Goal: Communication & Community: Answer question/provide support

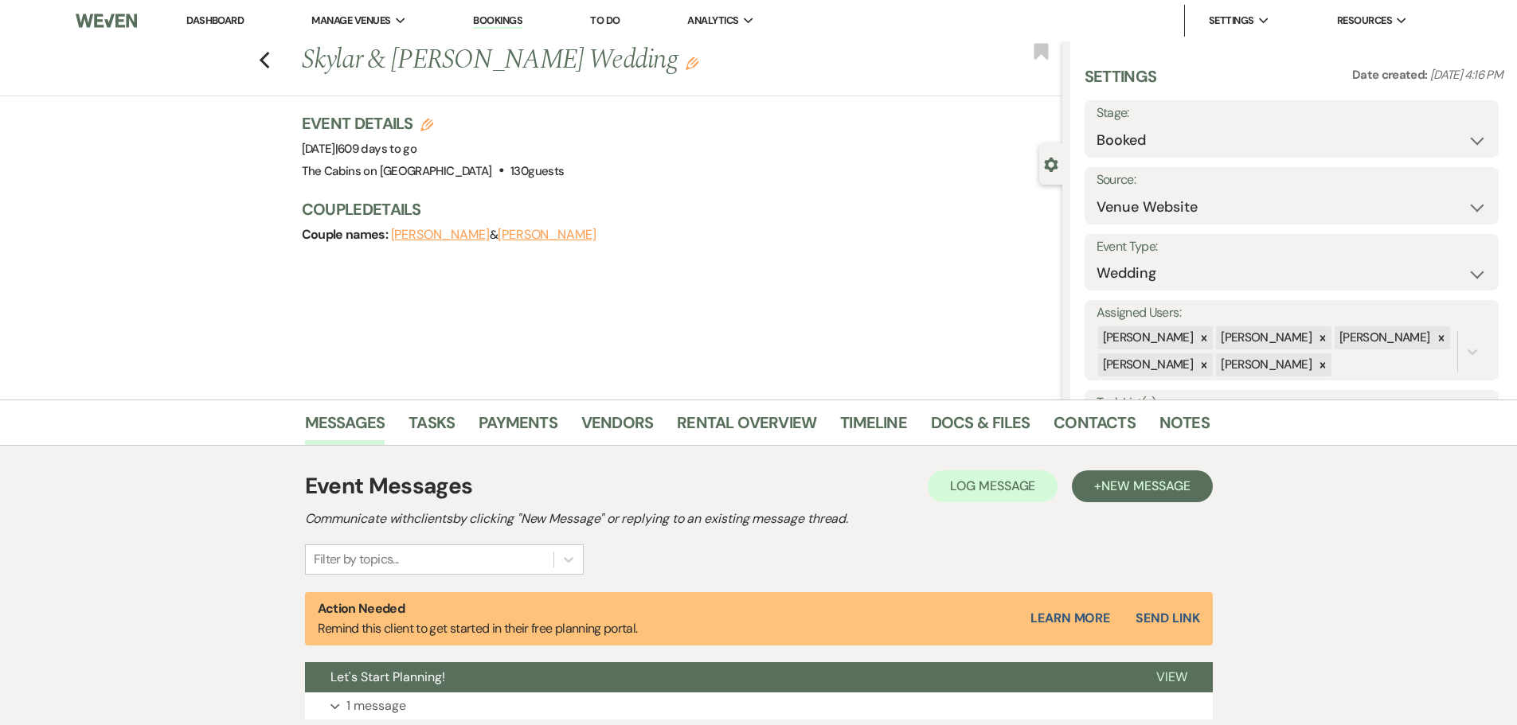
click at [220, 25] on link "Dashboard" at bounding box center [214, 21] width 57 height 14
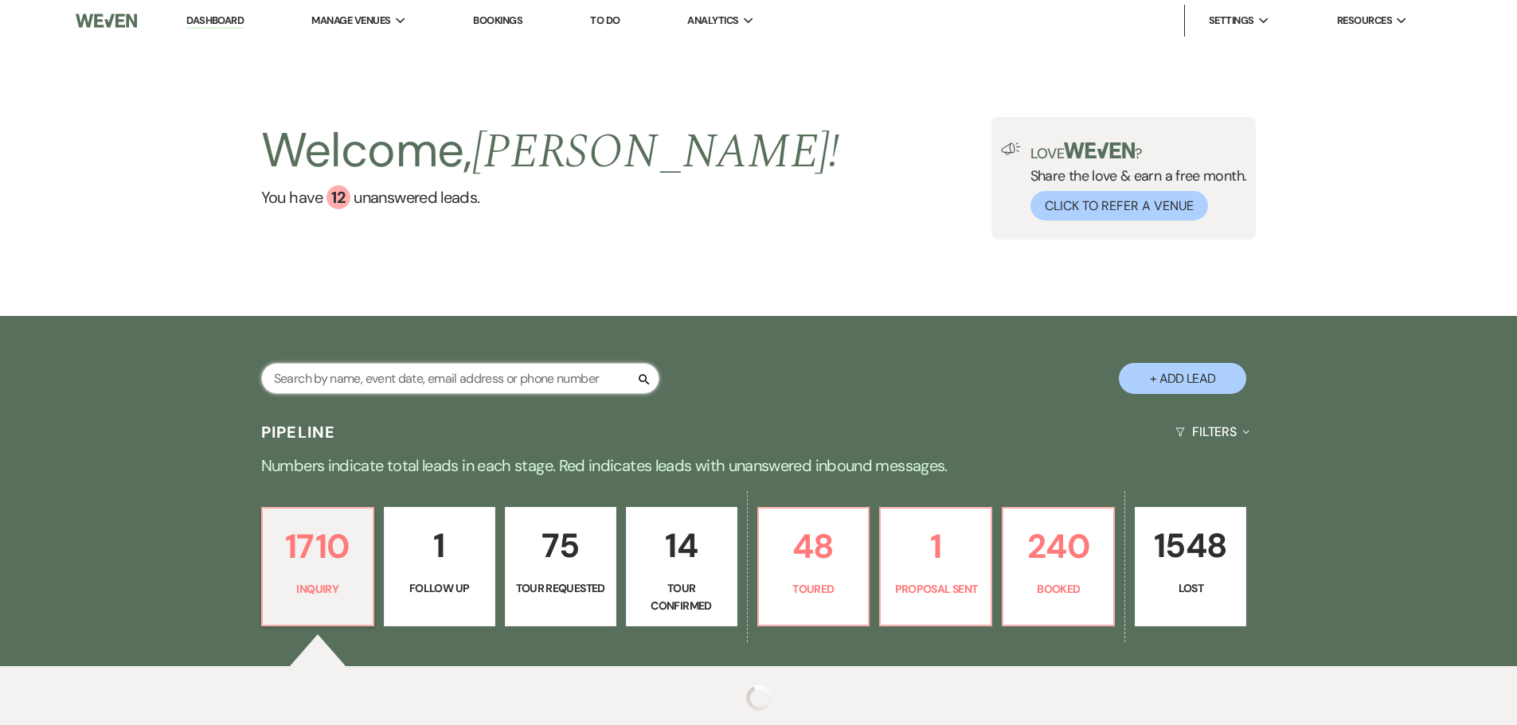
click at [345, 394] on input "text" at bounding box center [460, 378] width 398 height 31
type input "daggy"
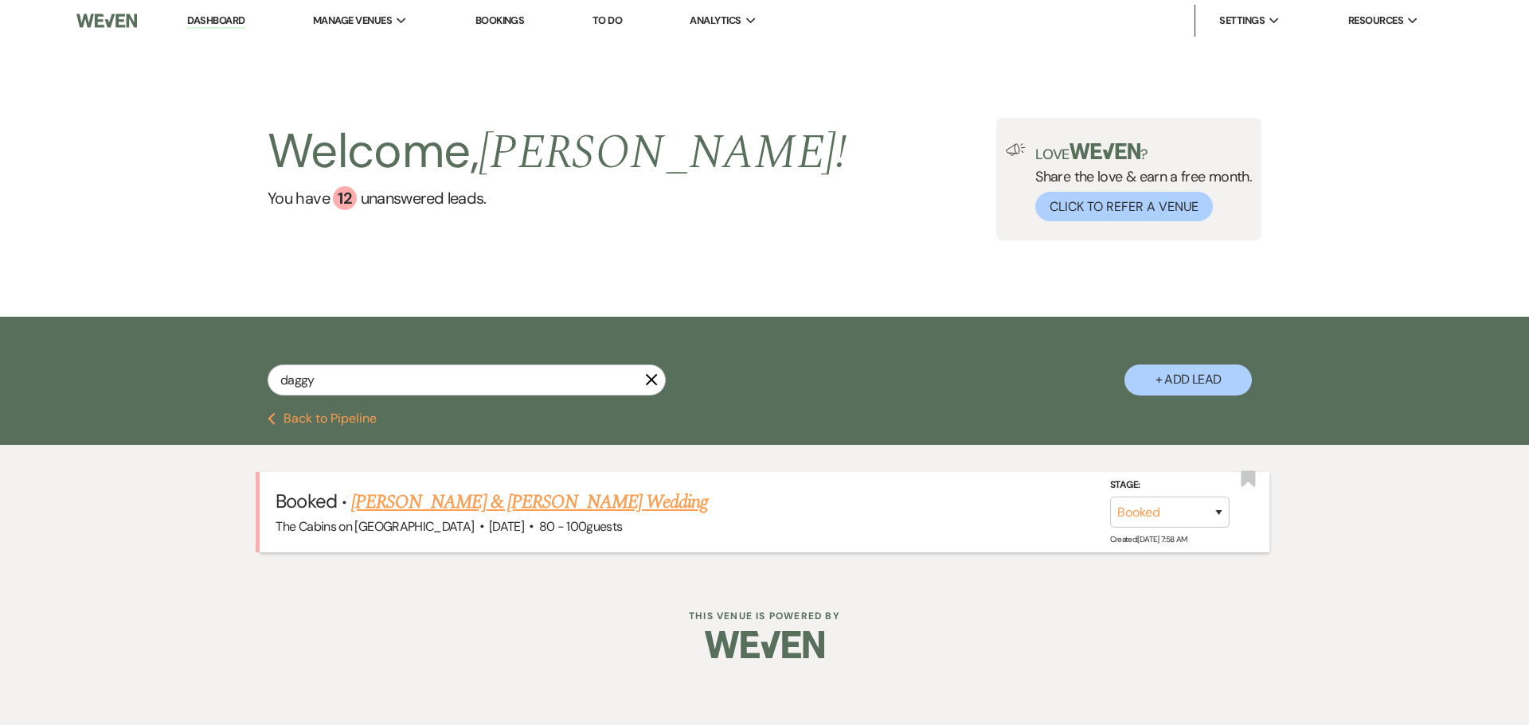
click at [543, 517] on link "[PERSON_NAME] & [PERSON_NAME] Wedding" at bounding box center [529, 502] width 357 height 29
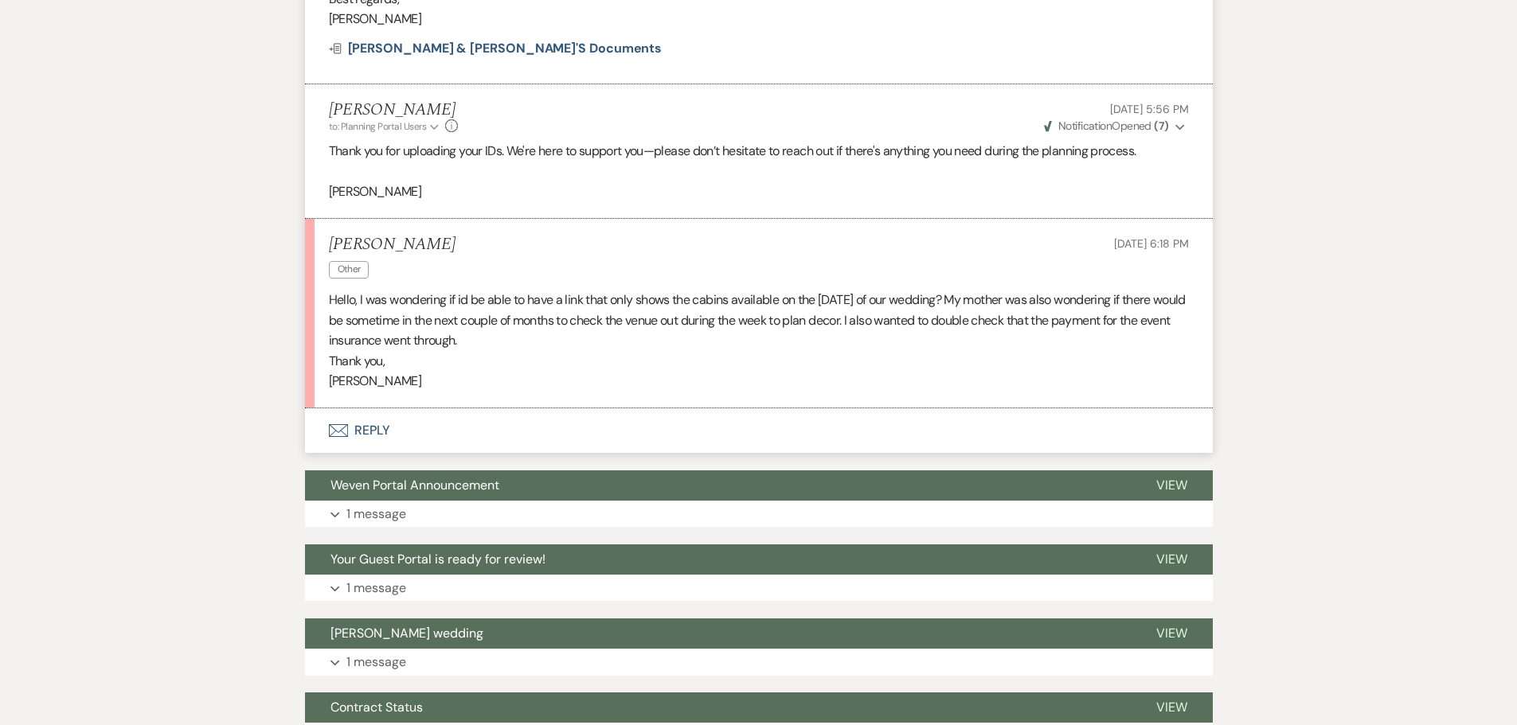
scroll to position [1831, 0]
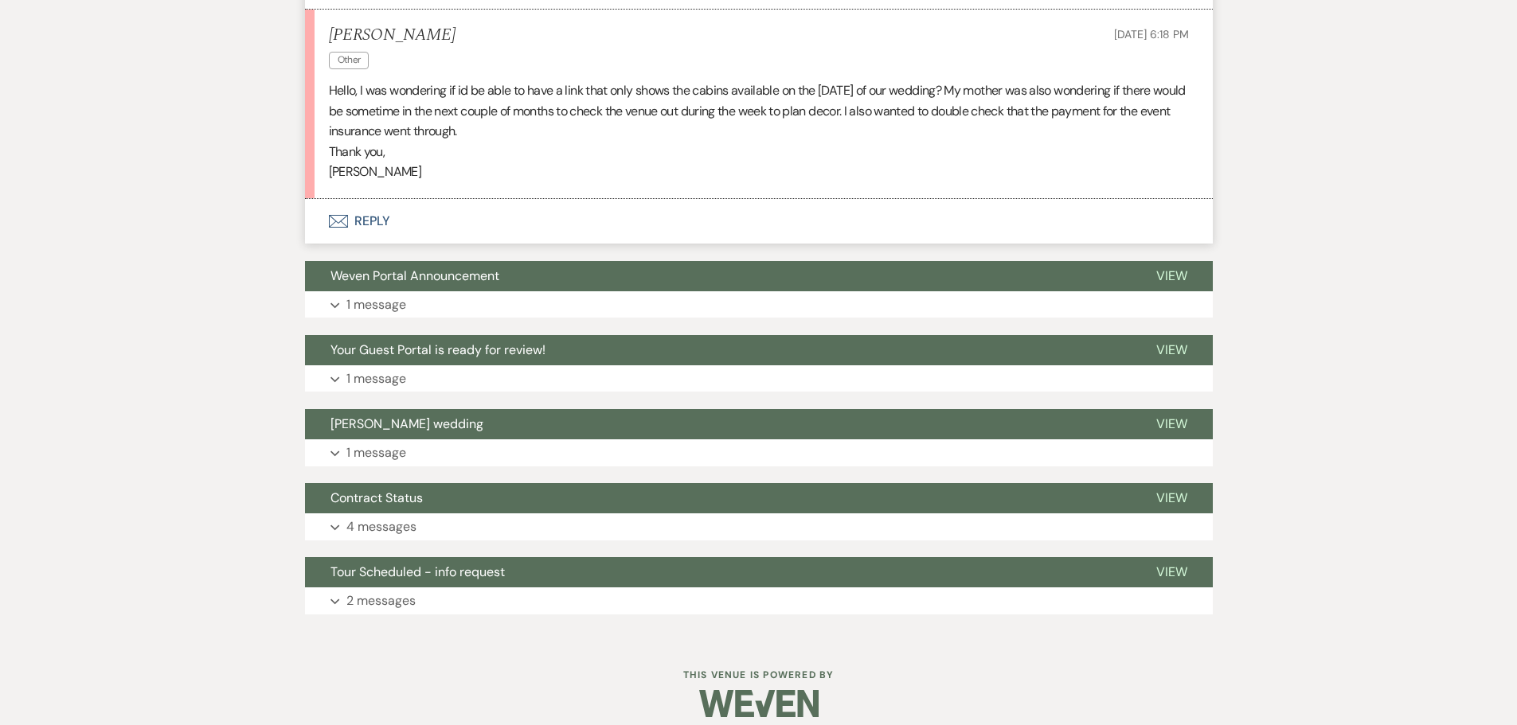
click at [377, 244] on button "Envelope Reply" at bounding box center [759, 221] width 908 height 45
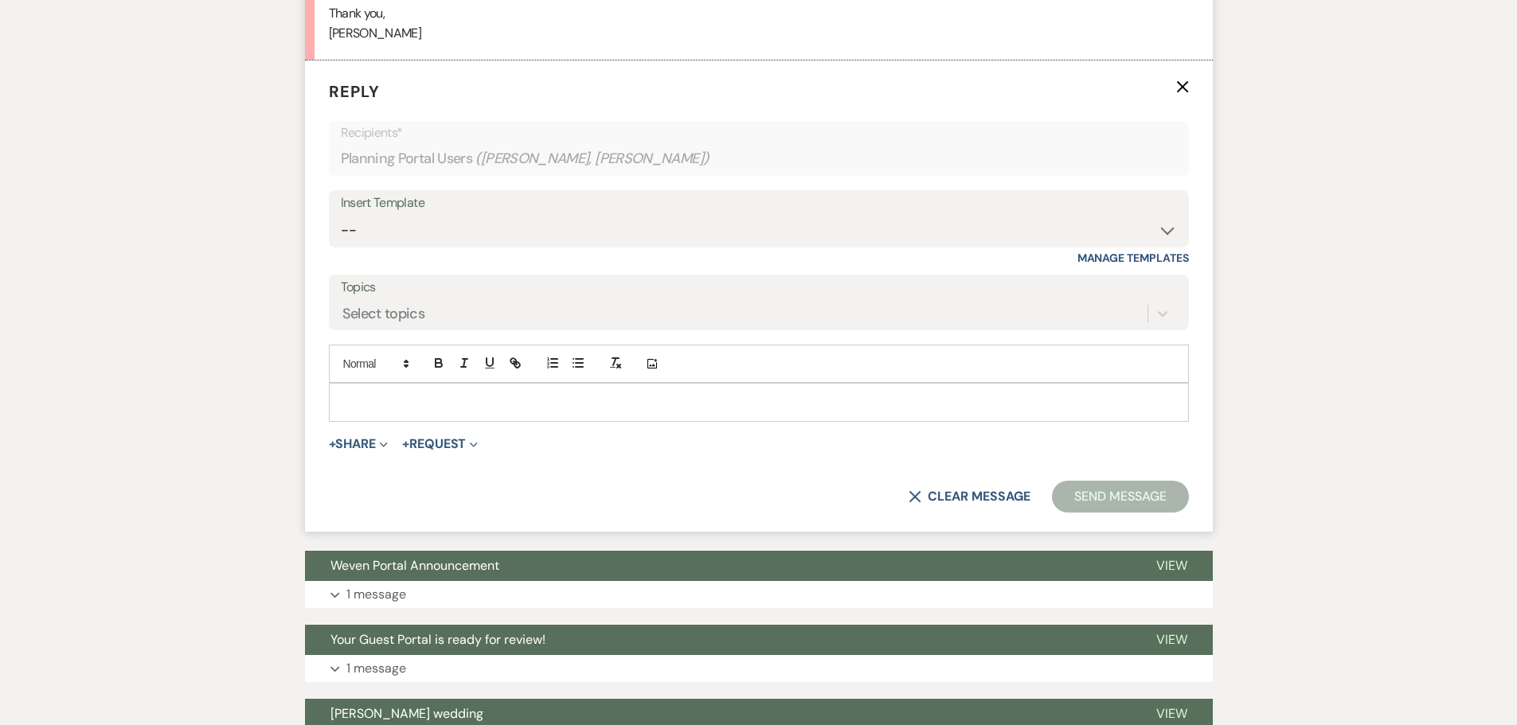
scroll to position [2015, 0]
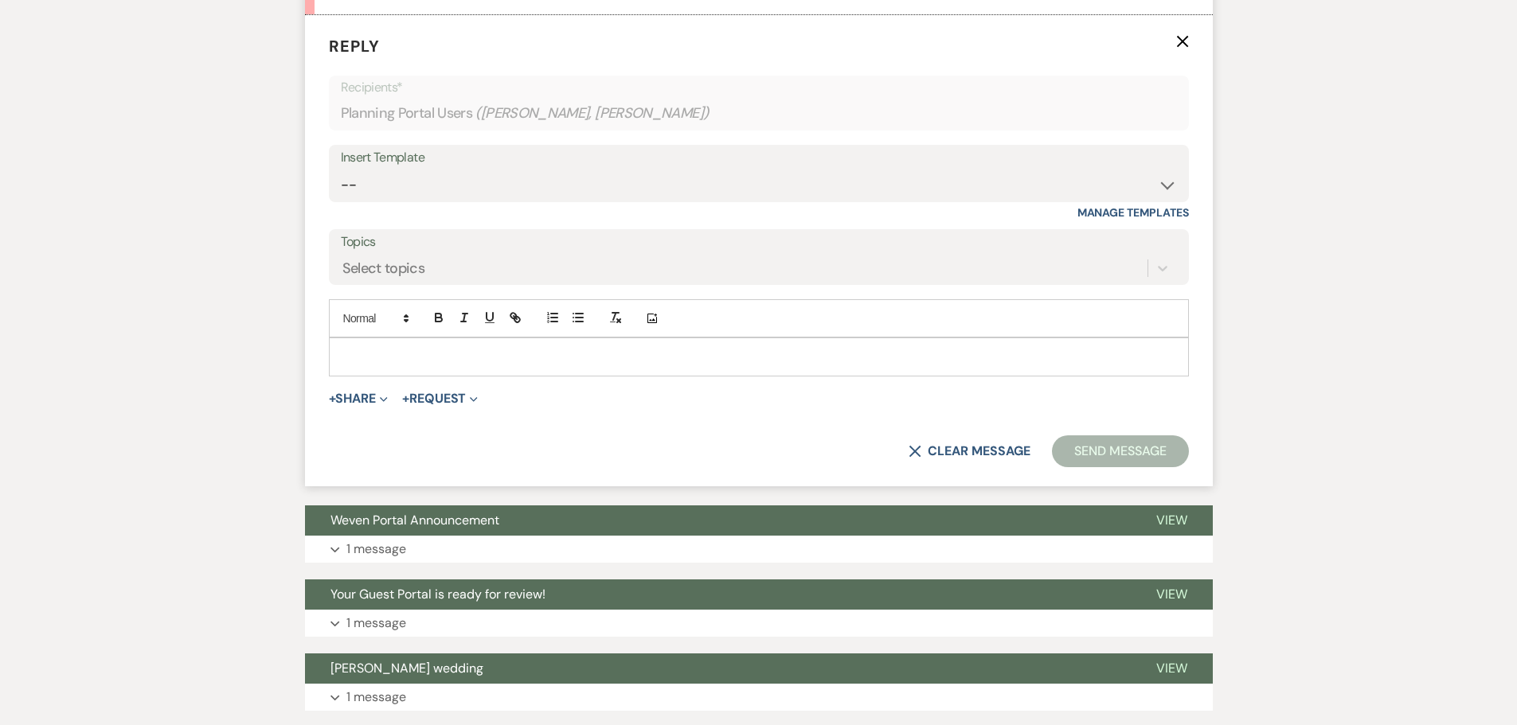
click at [365, 365] on p at bounding box center [759, 357] width 834 height 18
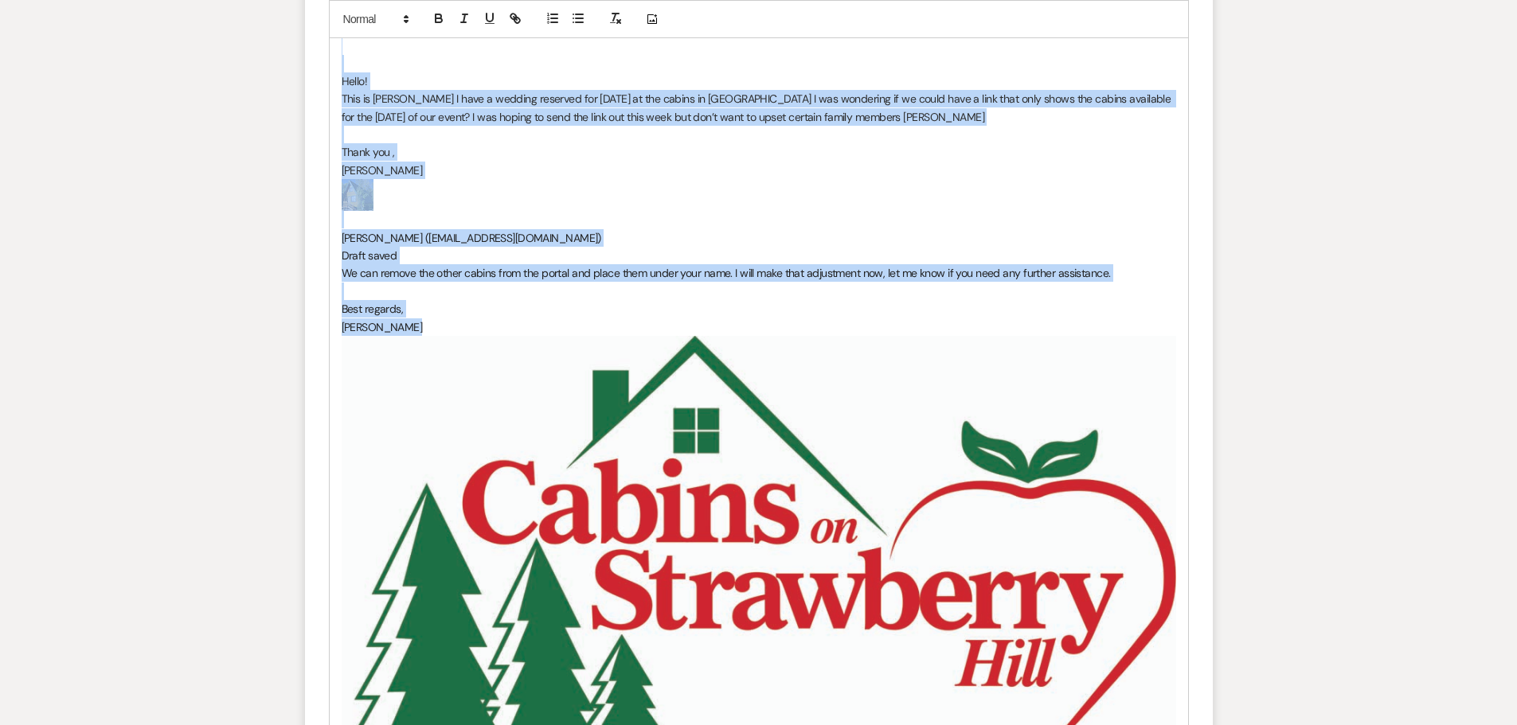
scroll to position [2573, 0]
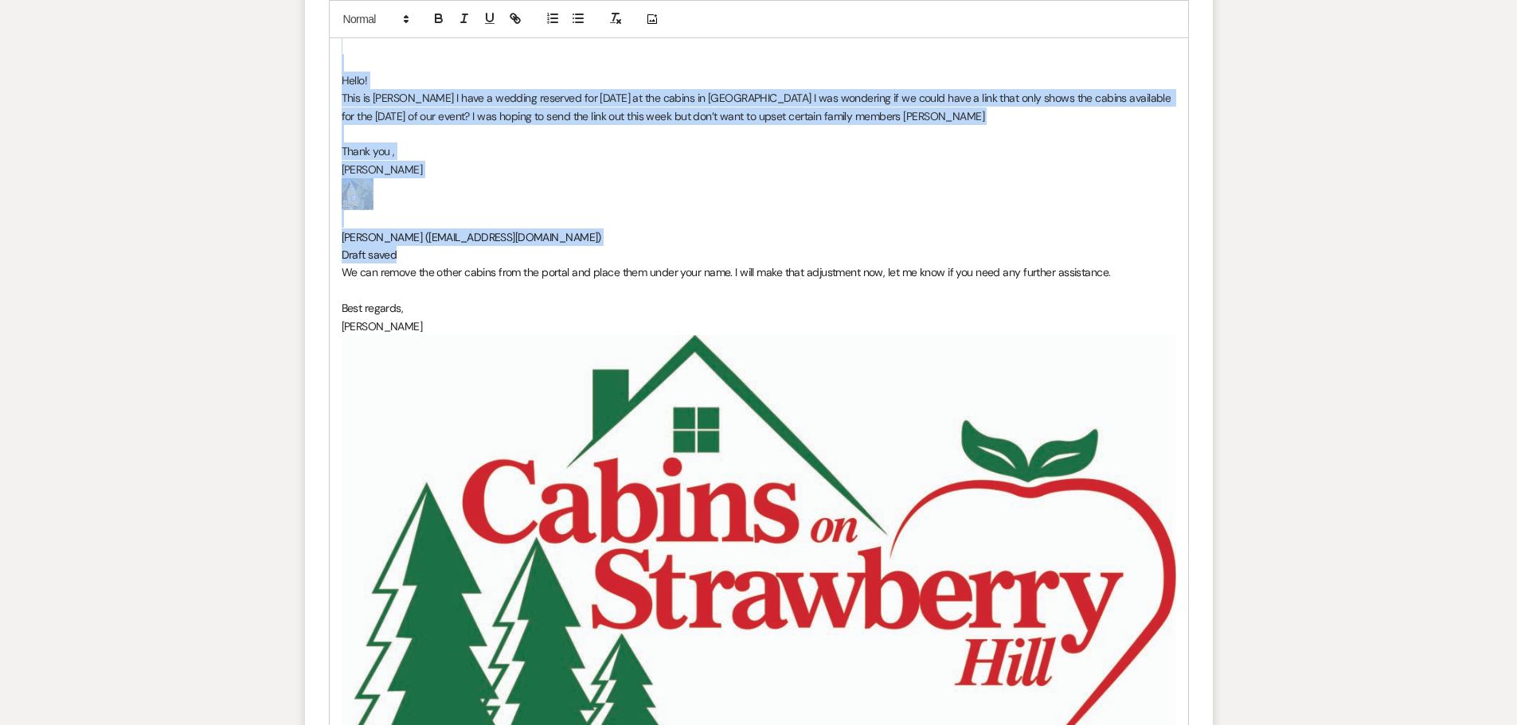
drag, startPoint x: 343, startPoint y: 395, endPoint x: 476, endPoint y: 455, distance: 146.1
click at [475, 455] on div "Resveration [PERSON_NAME] for wedding [DATE] Inbox 1 [PERSON_NAME] - Review ﻿ ﻿…" at bounding box center [759, 504] width 858 height 1446
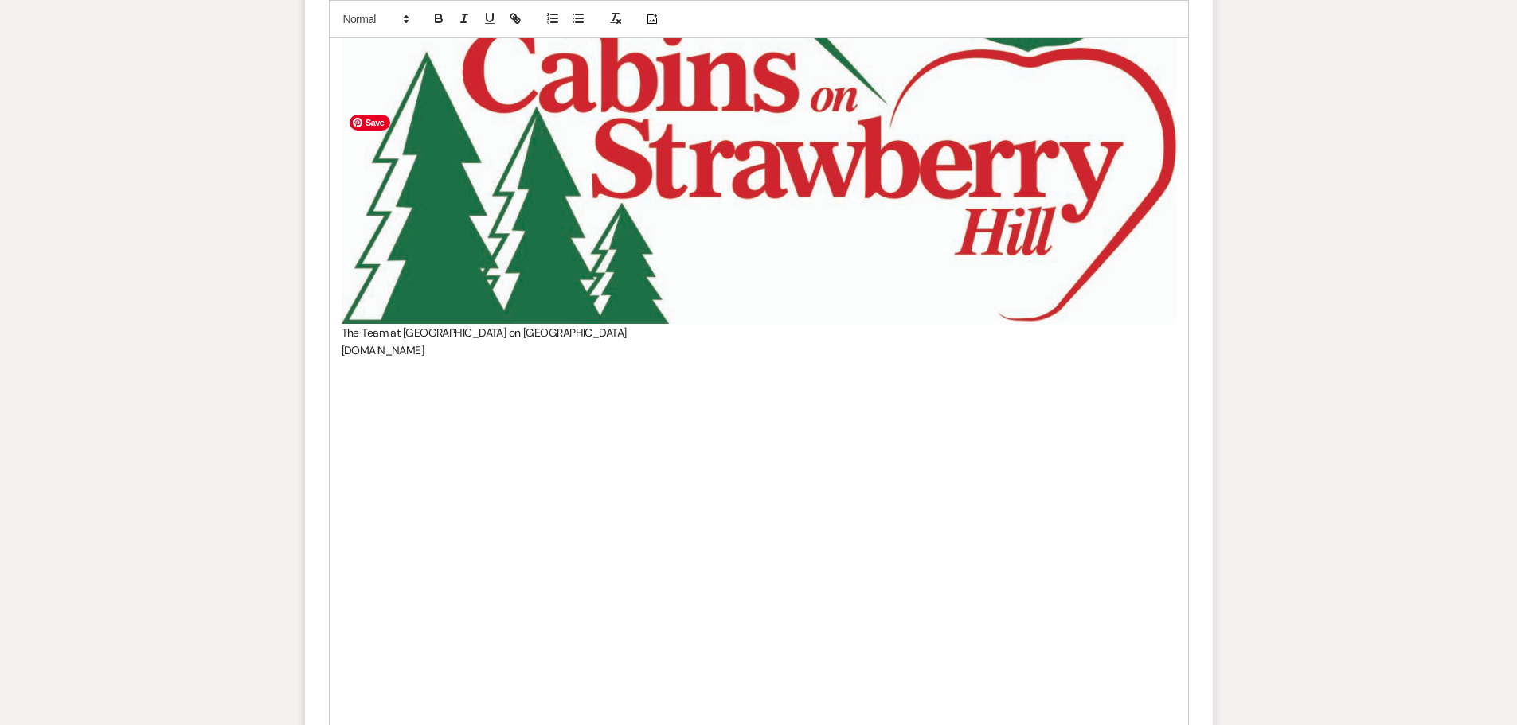
scroll to position [2578, 0]
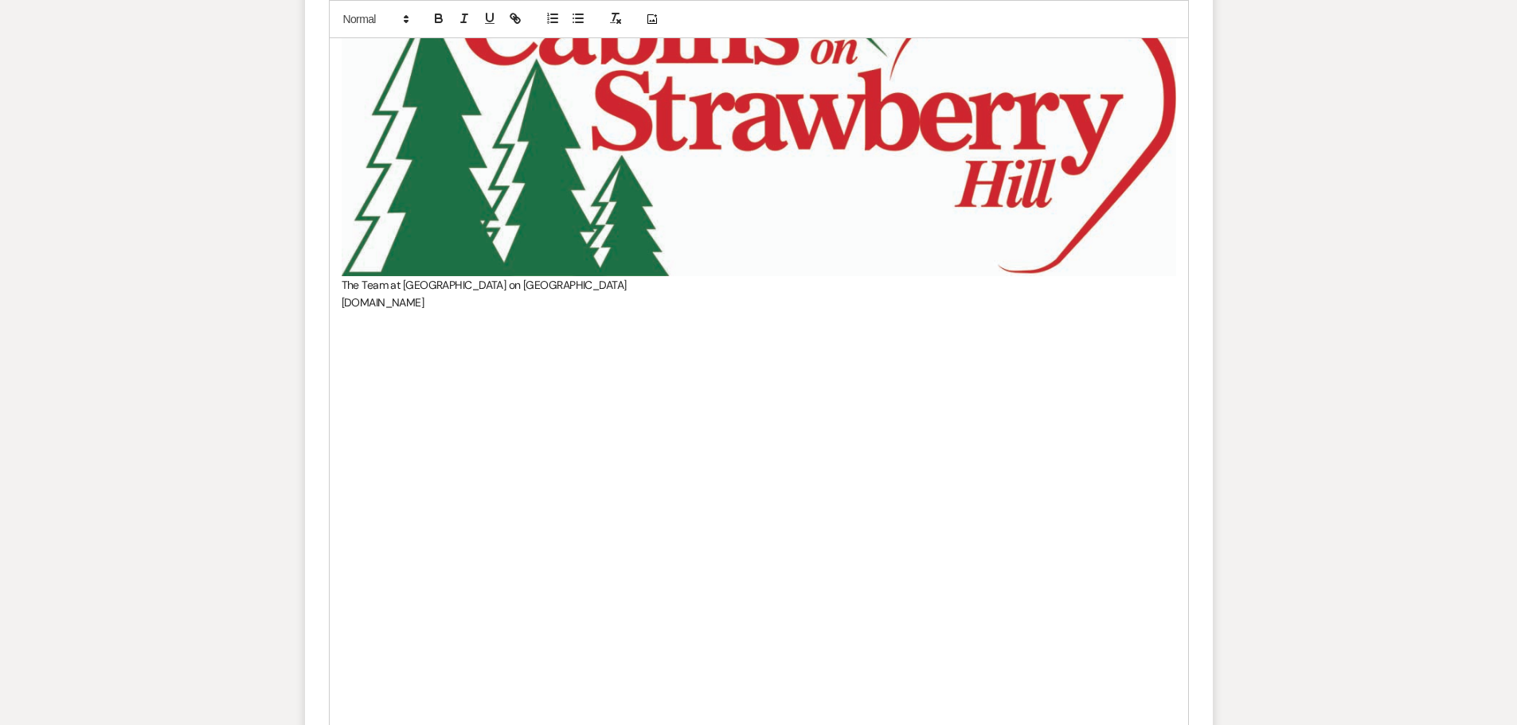
click at [783, 463] on div "​We can remove the other cabins from the portal and place them under your name.…" at bounding box center [759, 261] width 858 height 973
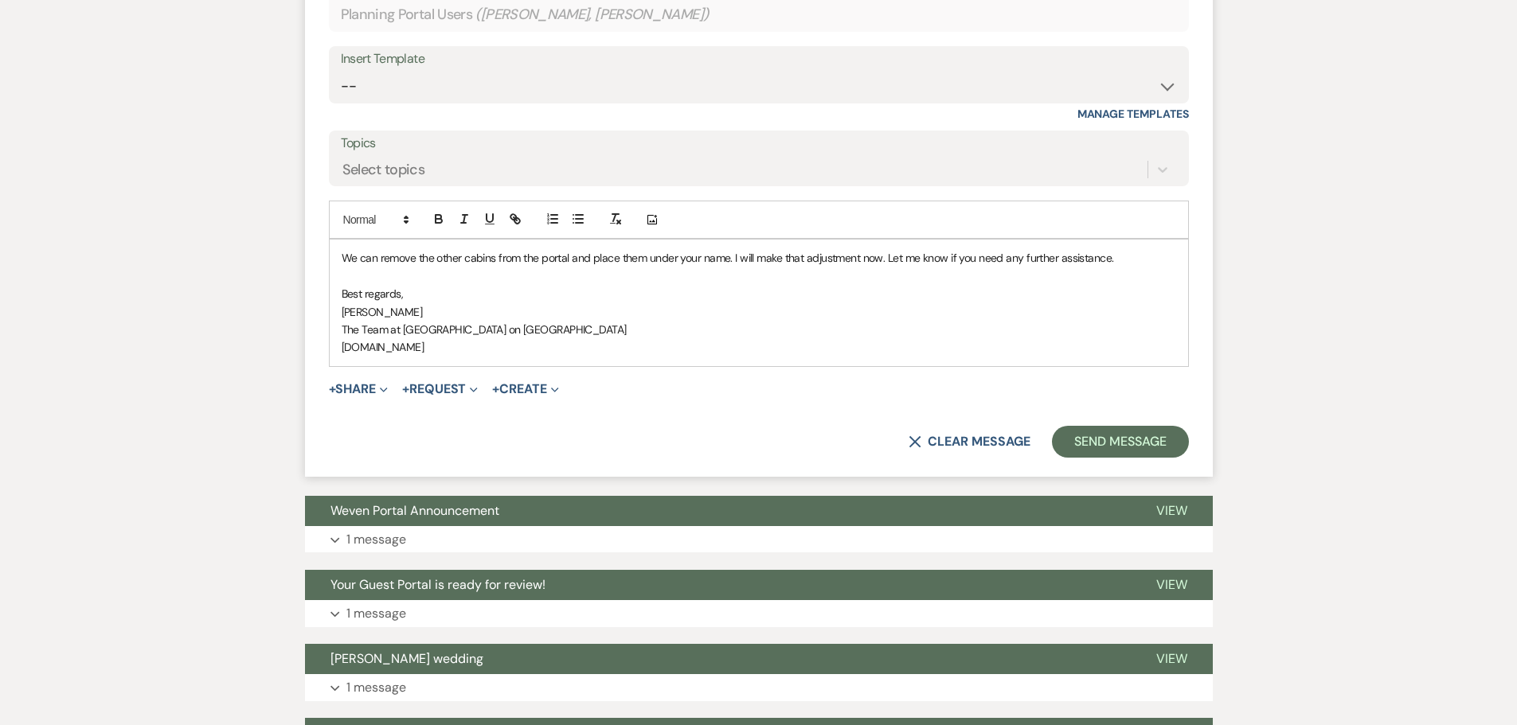
scroll to position [2180, 0]
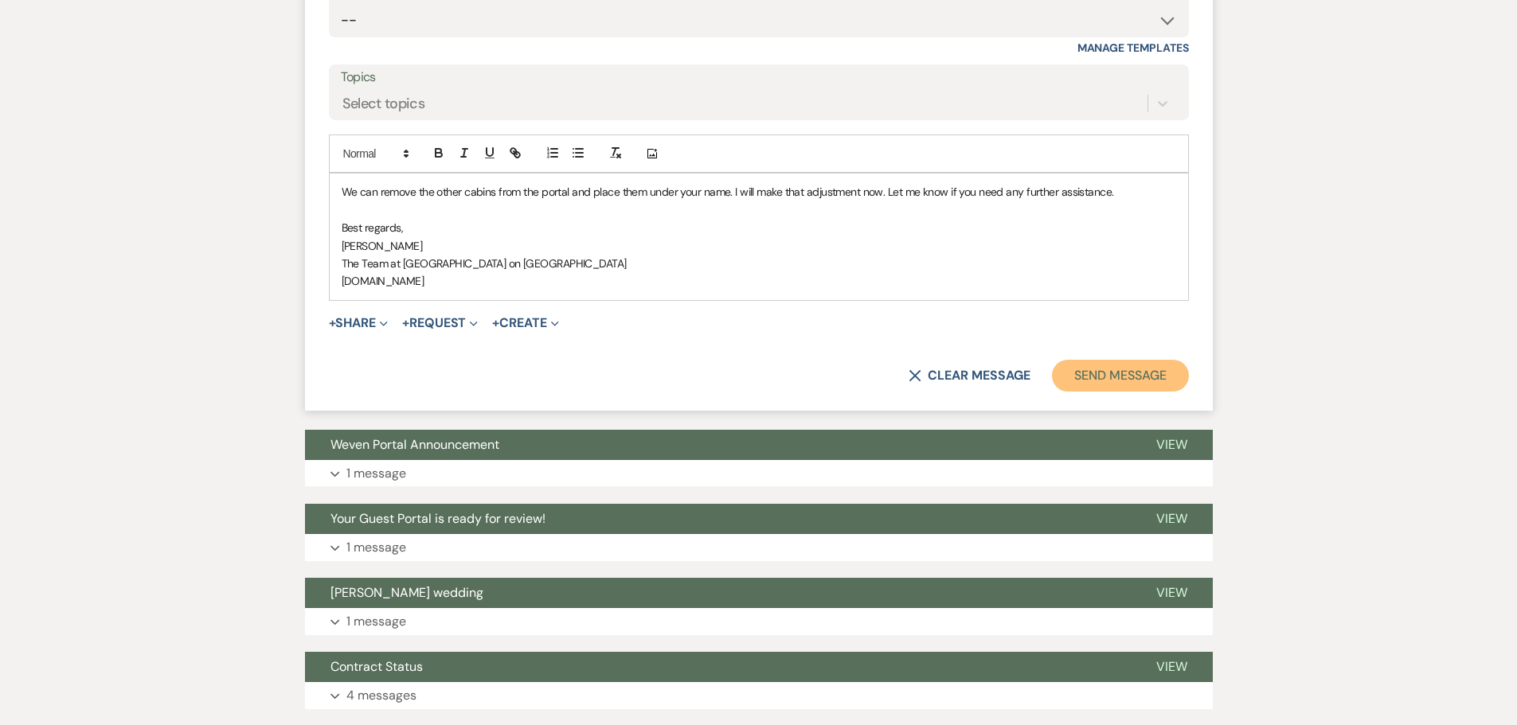
click at [783, 392] on button "Send Message" at bounding box center [1120, 376] width 136 height 32
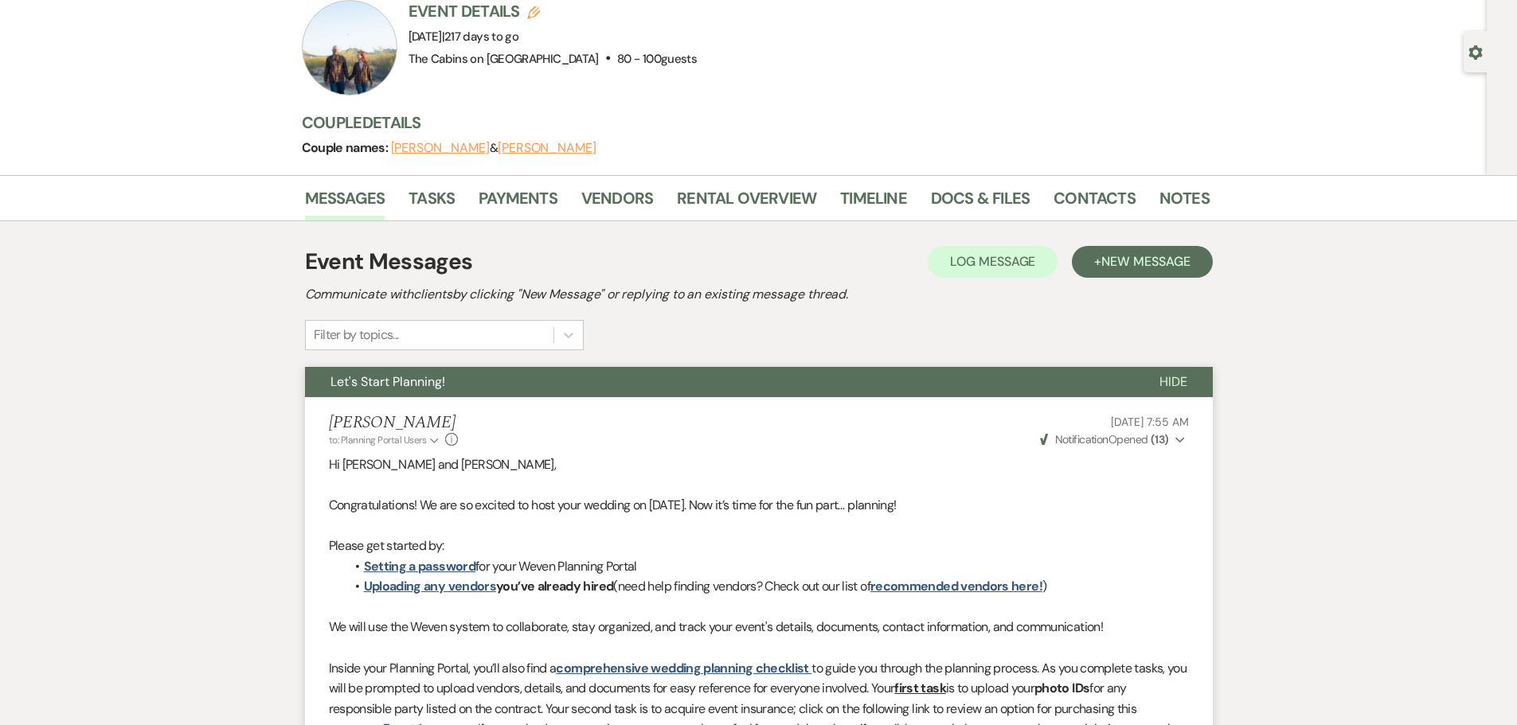
scroll to position [0, 0]
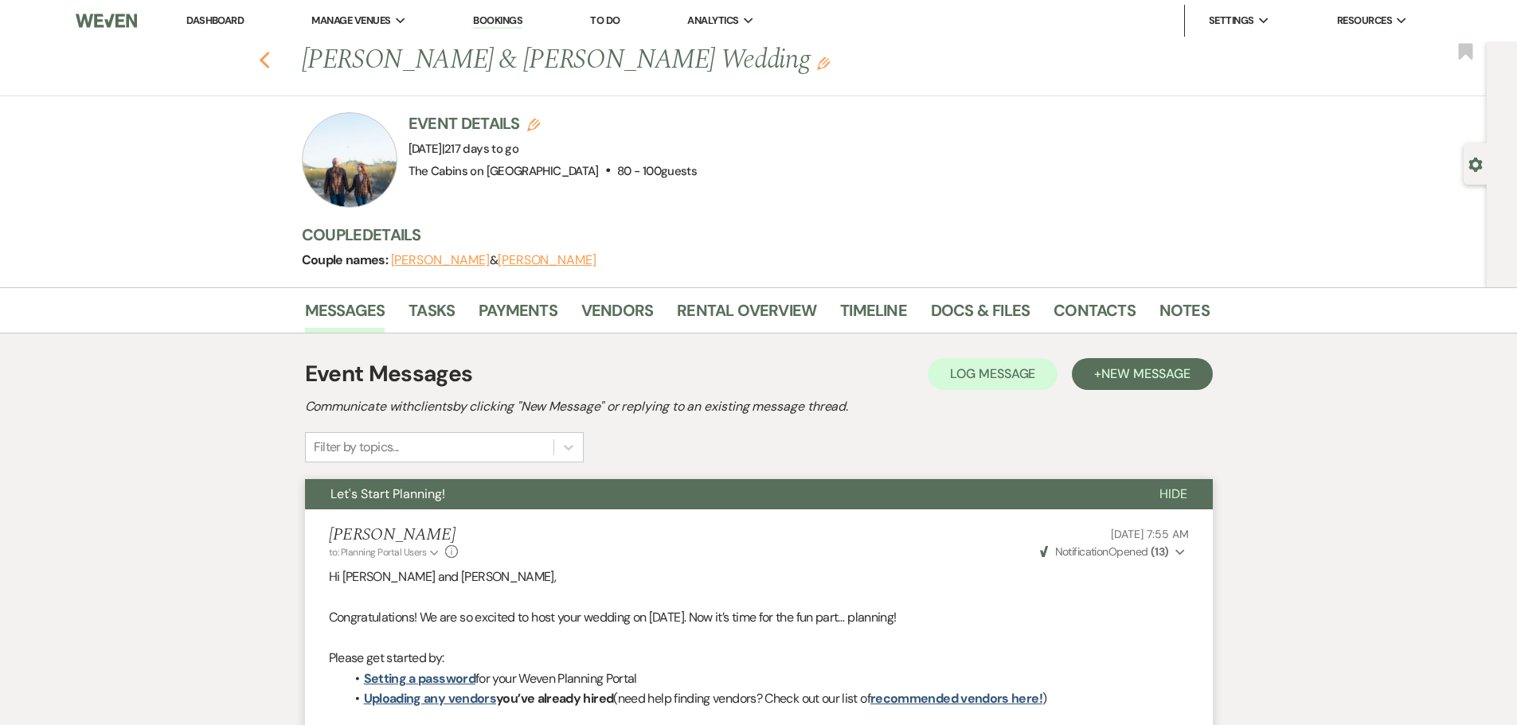
click at [268, 62] on icon "Previous" at bounding box center [265, 60] width 12 height 19
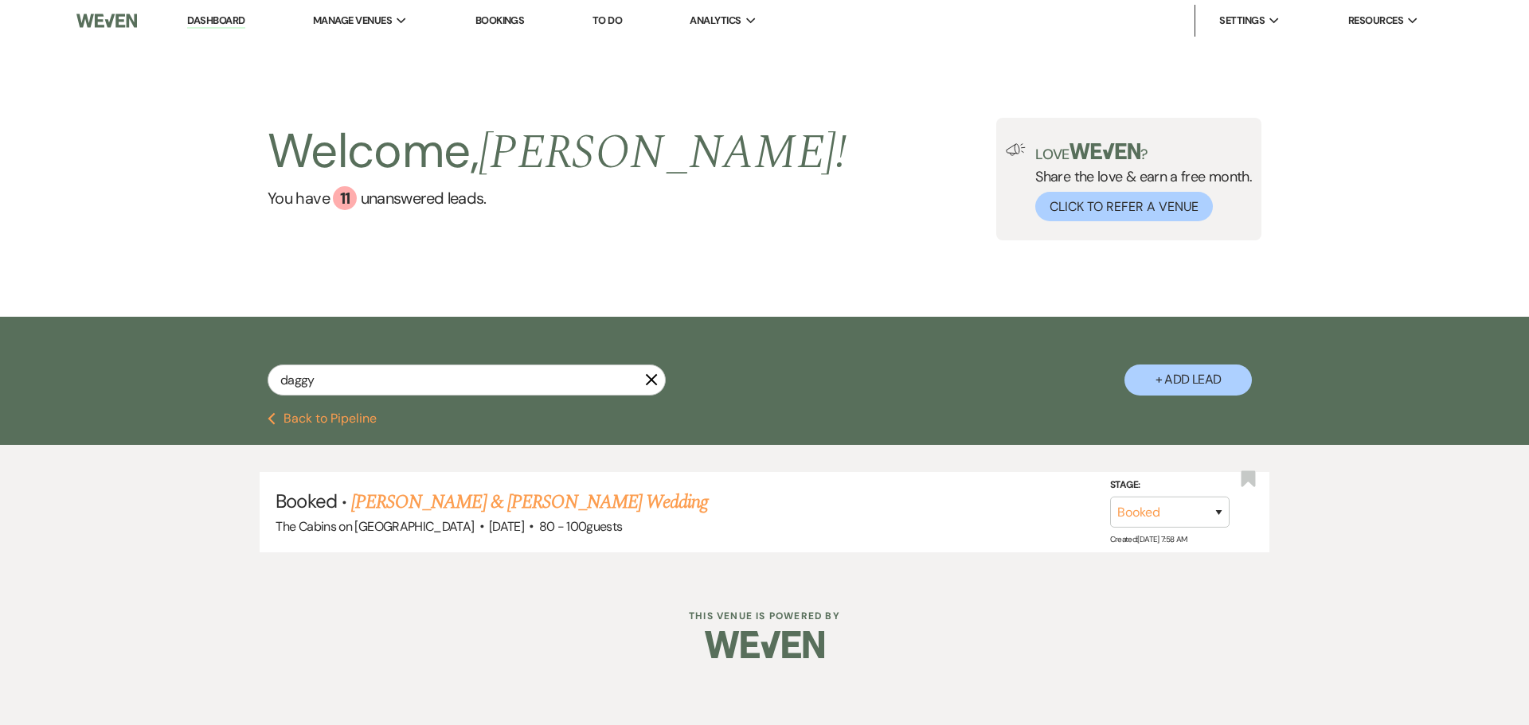
click at [303, 425] on button "Previous Back to Pipeline" at bounding box center [322, 418] width 109 height 13
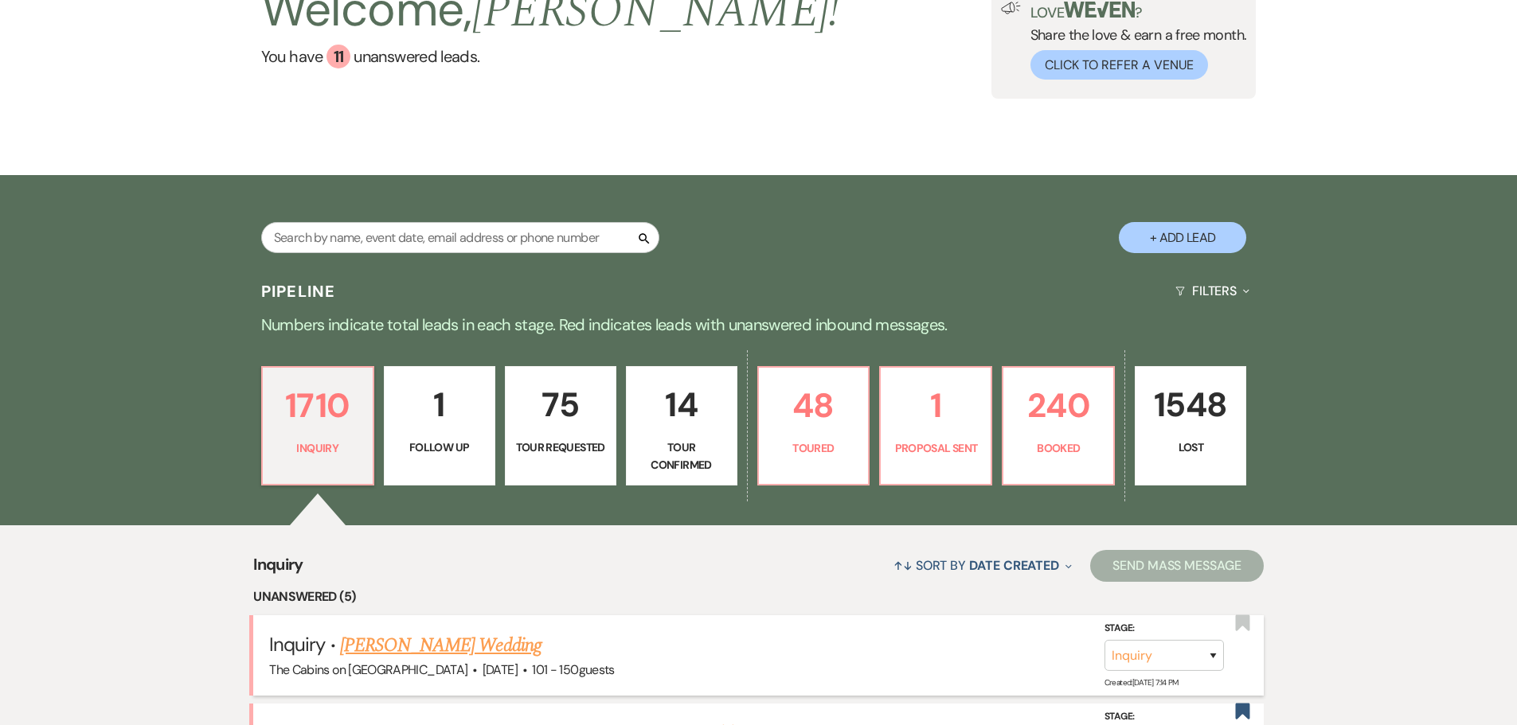
scroll to position [318, 0]
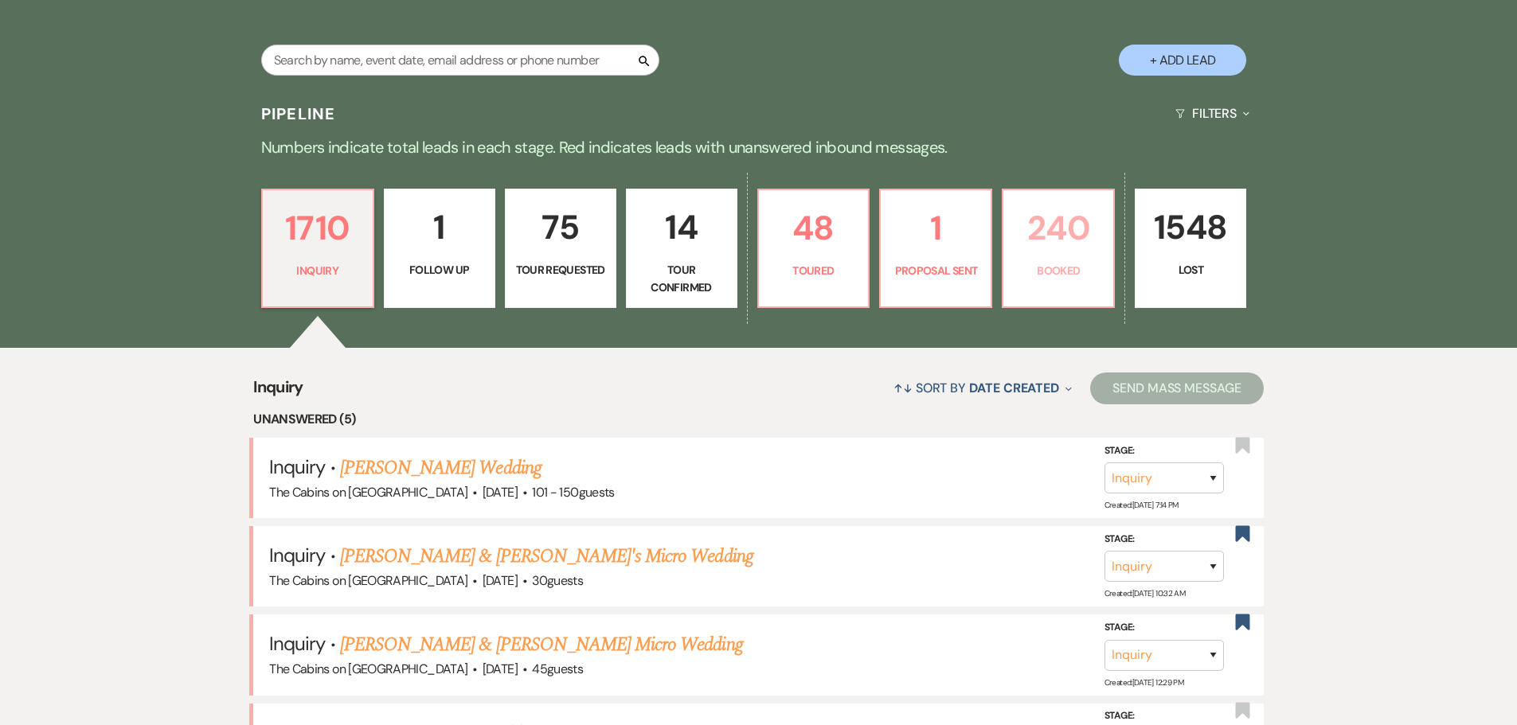
click at [783, 252] on p "240" at bounding box center [1058, 227] width 91 height 53
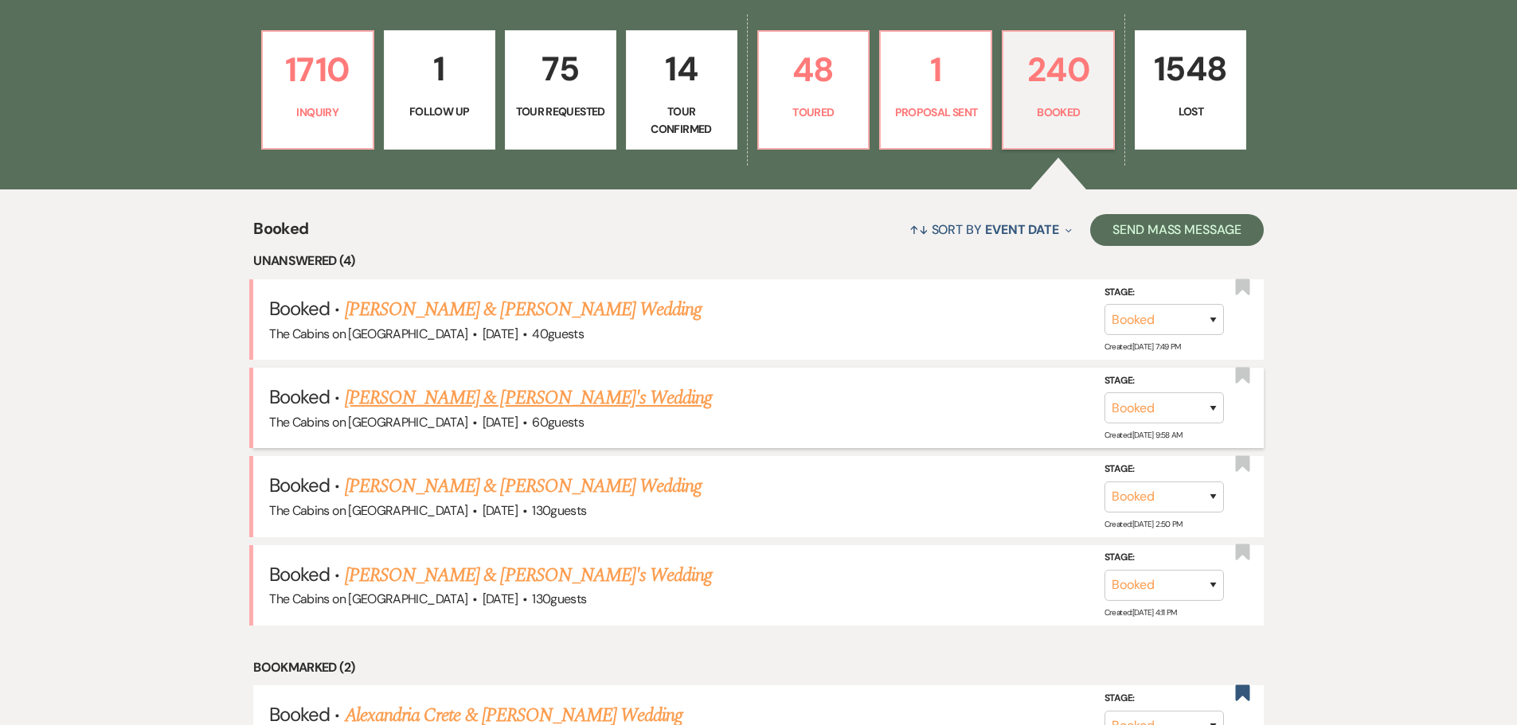
scroll to position [478, 0]
click at [539, 323] on link "[PERSON_NAME] & [PERSON_NAME] Wedding" at bounding box center [523, 309] width 357 height 29
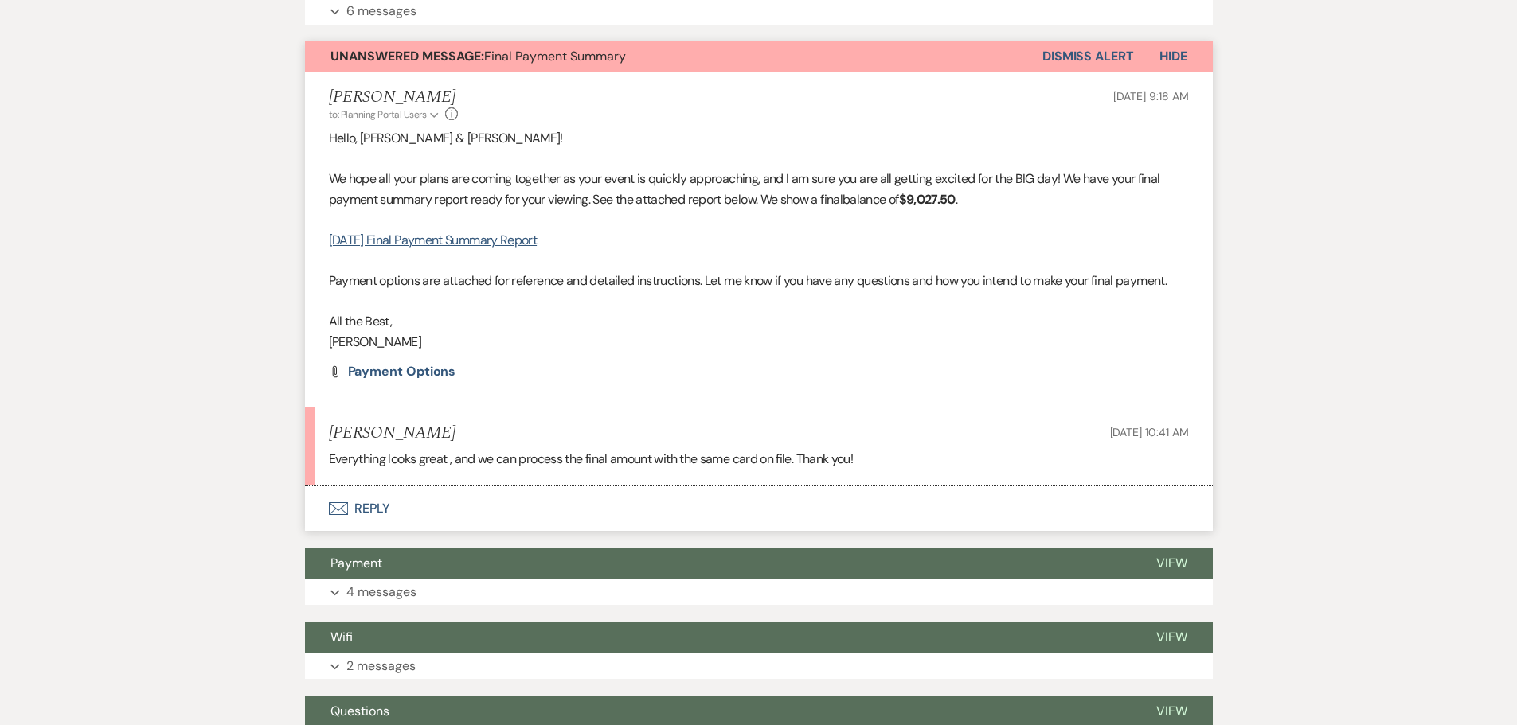
scroll to position [557, 0]
click at [372, 531] on button "Envelope Reply" at bounding box center [759, 508] width 908 height 45
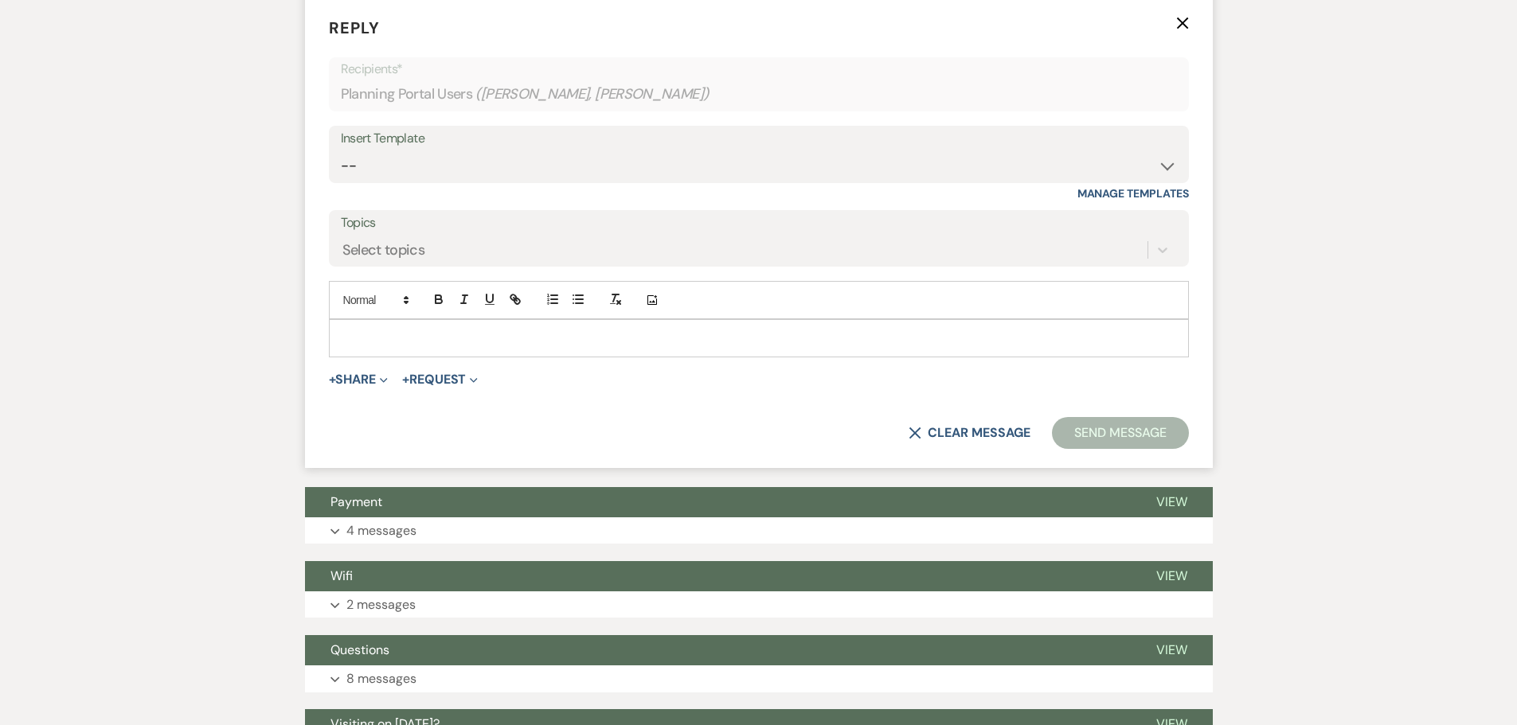
scroll to position [1048, 0]
click at [381, 356] on div at bounding box center [759, 337] width 858 height 37
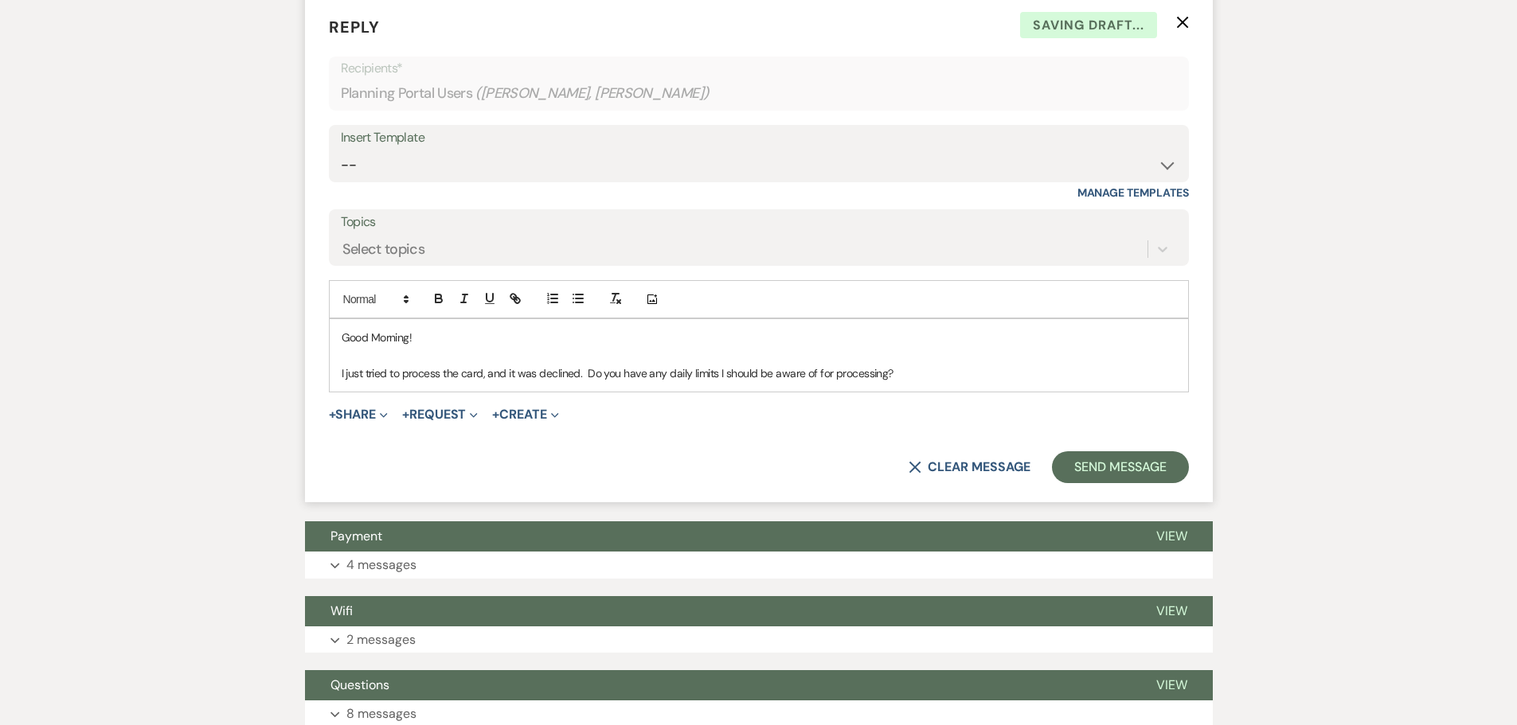
click at [783, 382] on p "I just tried to process the card, and it was declined. Do you have any daily li…" at bounding box center [759, 374] width 834 height 18
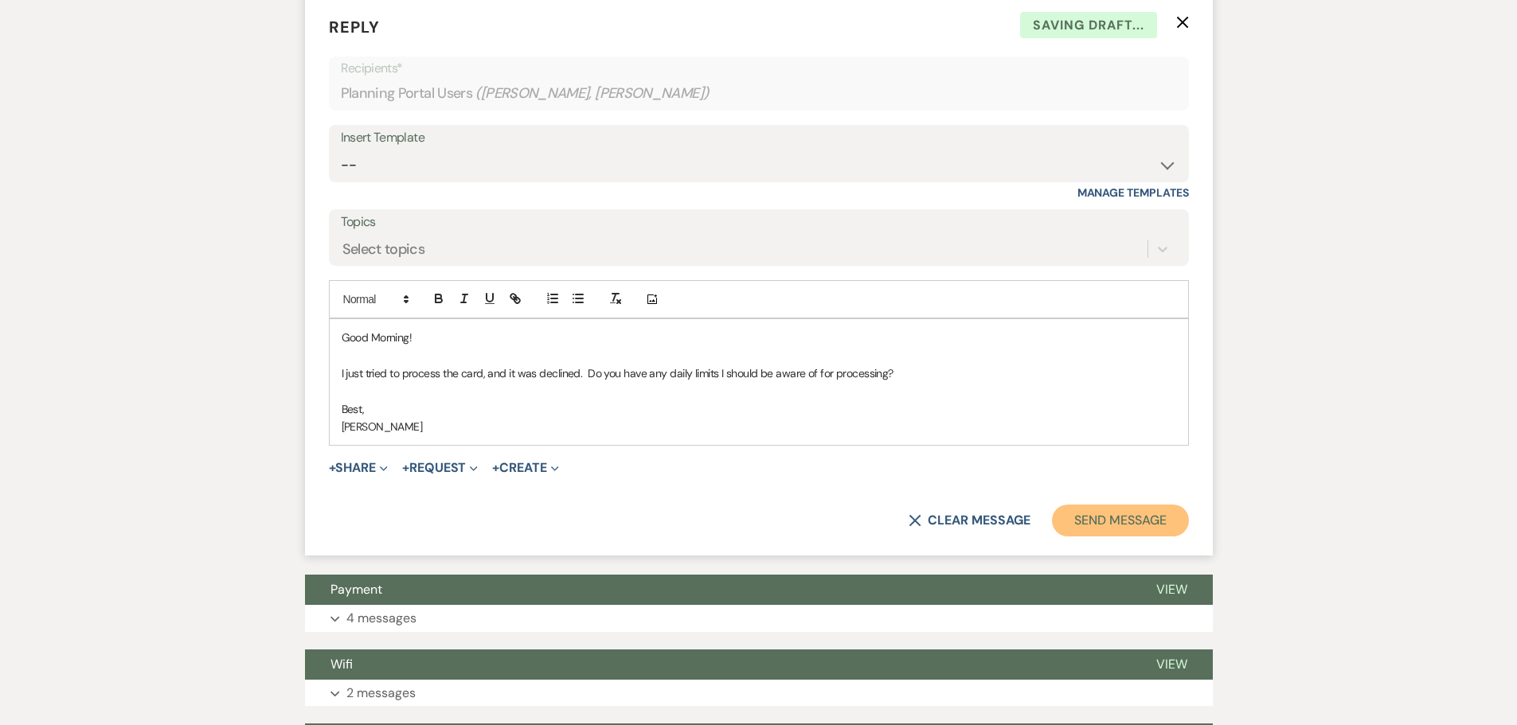
click at [783, 537] on button "Send Message" at bounding box center [1120, 521] width 136 height 32
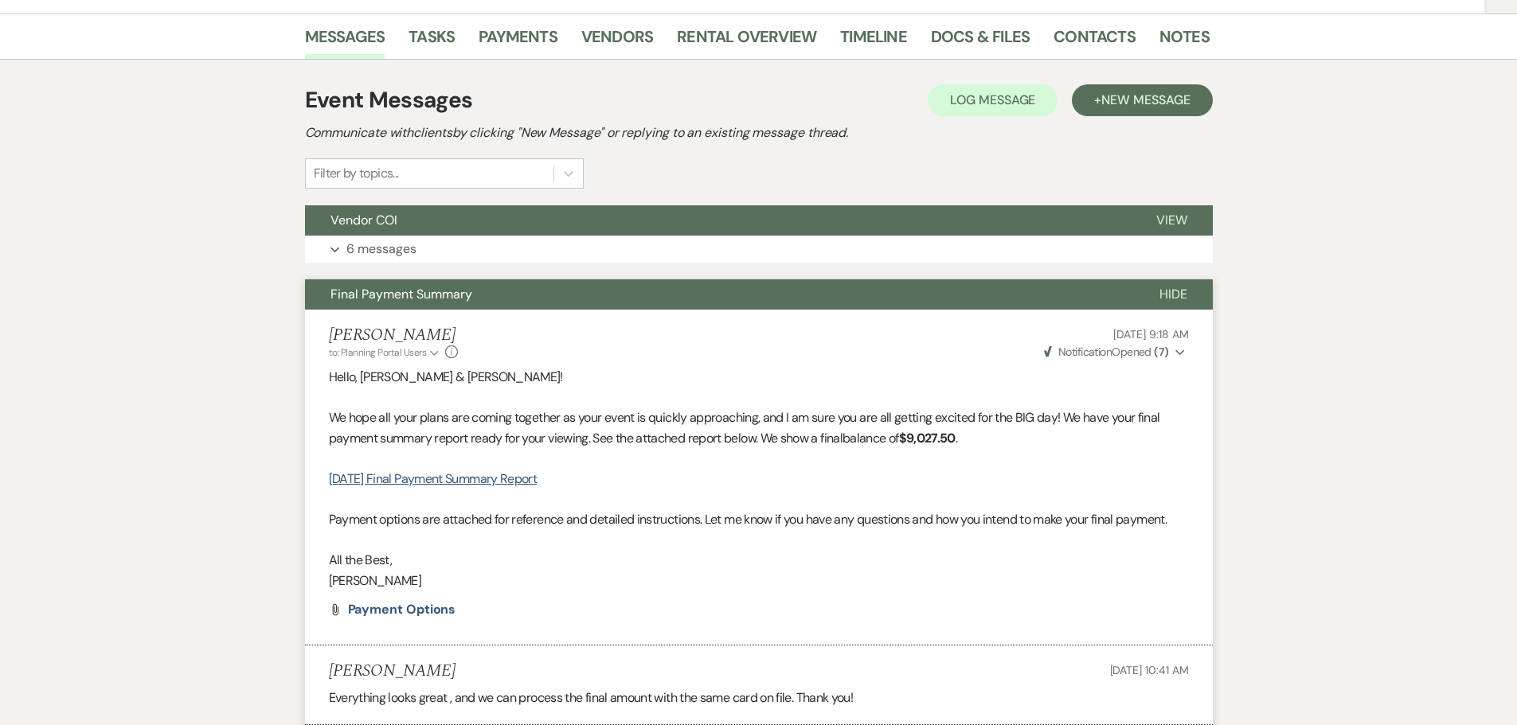
scroll to position [0, 0]
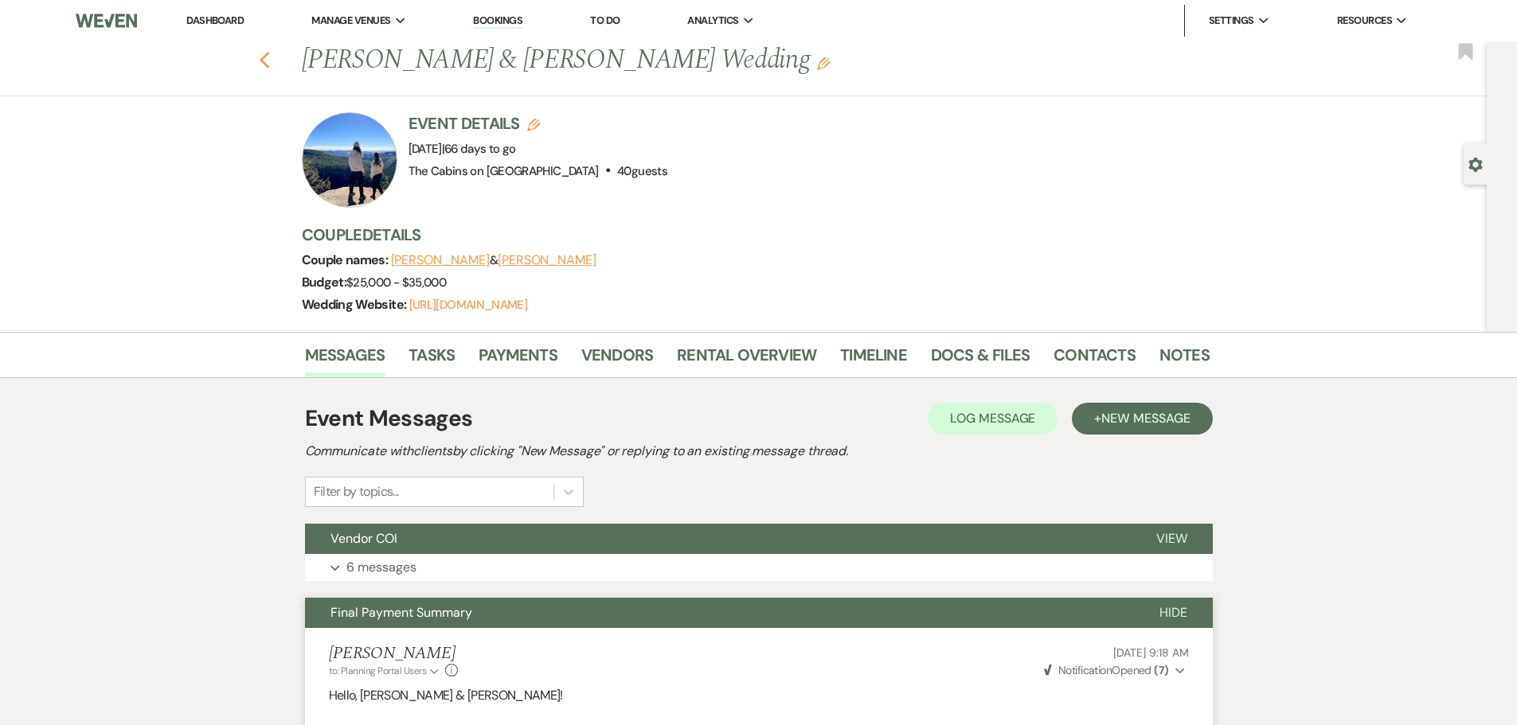
click at [269, 61] on use "button" at bounding box center [264, 61] width 10 height 18
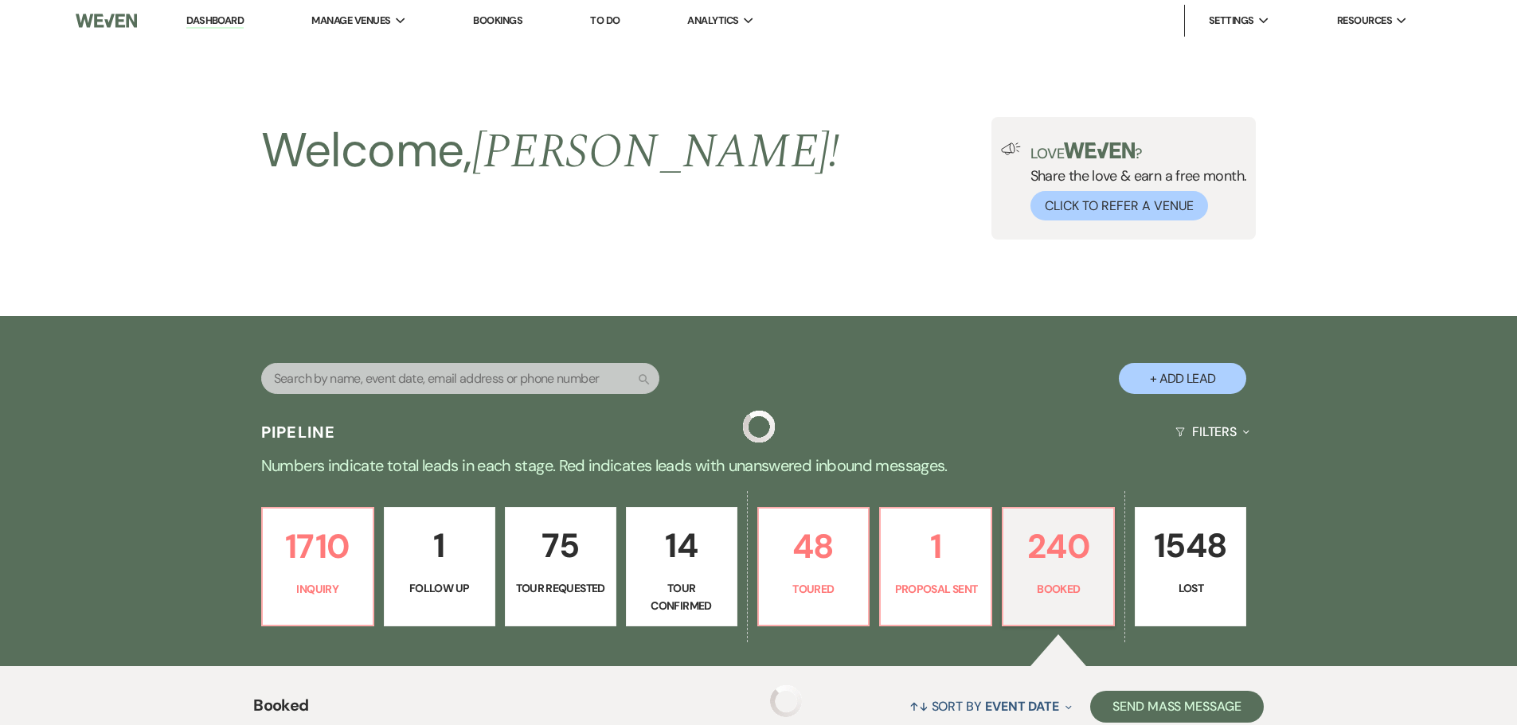
scroll to position [478, 0]
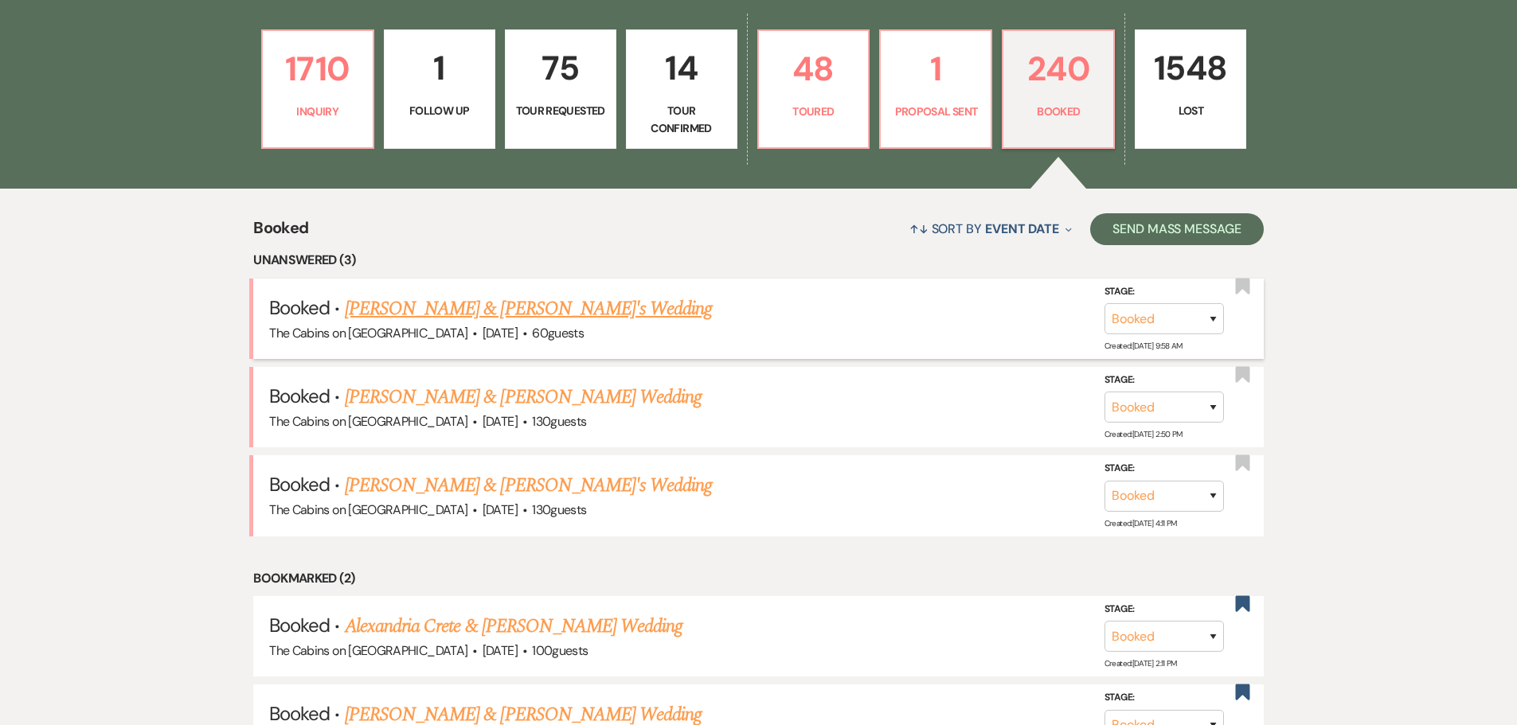
click at [443, 323] on link "[PERSON_NAME] & [PERSON_NAME]'s Wedding" at bounding box center [529, 309] width 368 height 29
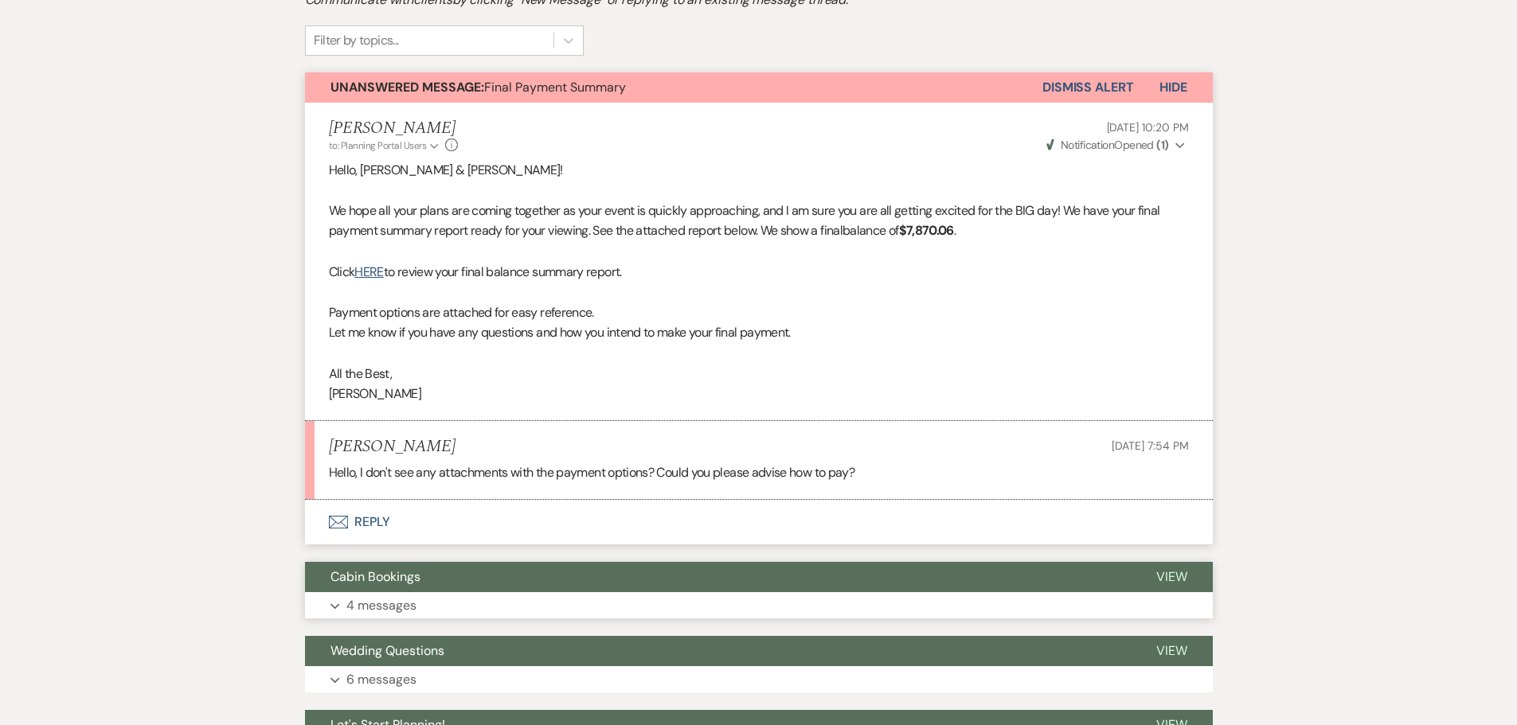
scroll to position [637, 0]
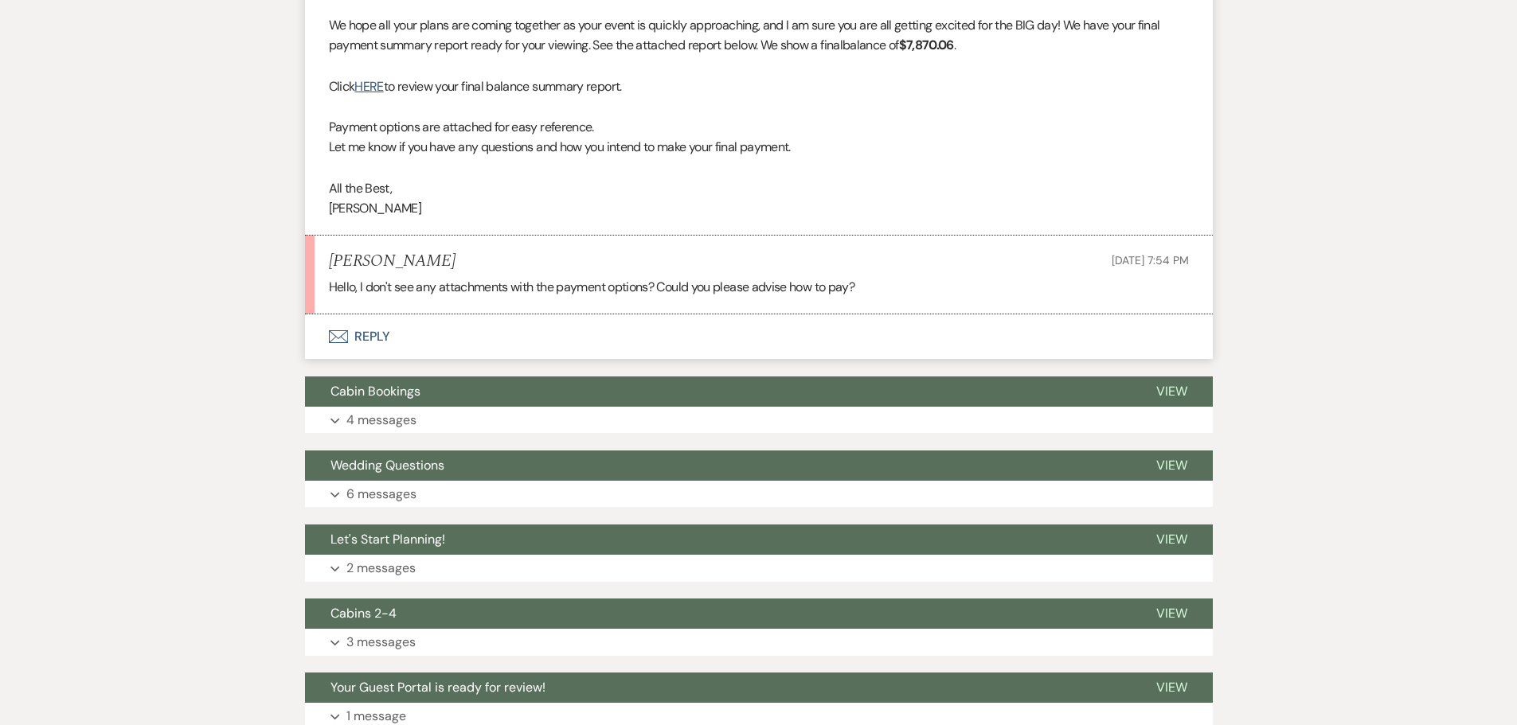
click at [383, 359] on button "Envelope Reply" at bounding box center [759, 337] width 908 height 45
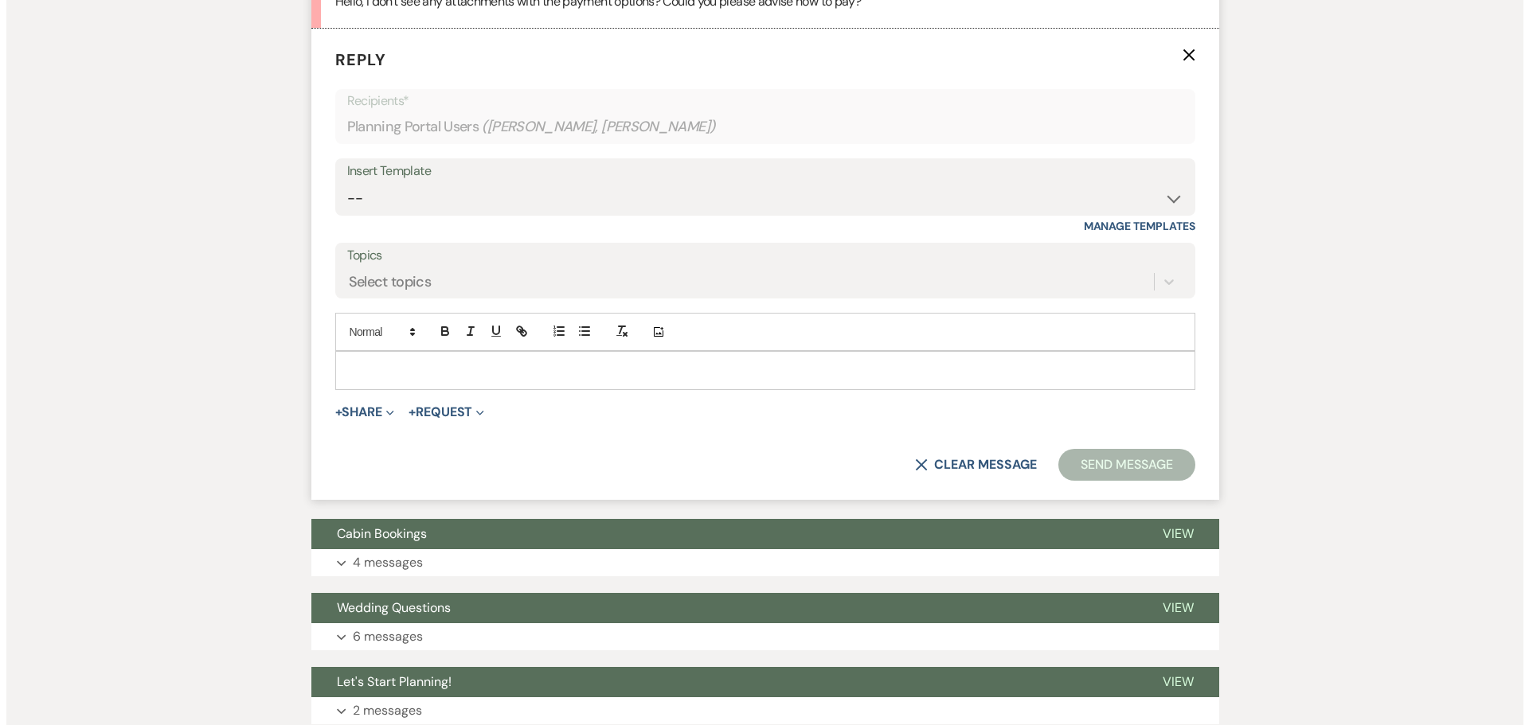
scroll to position [928, 0]
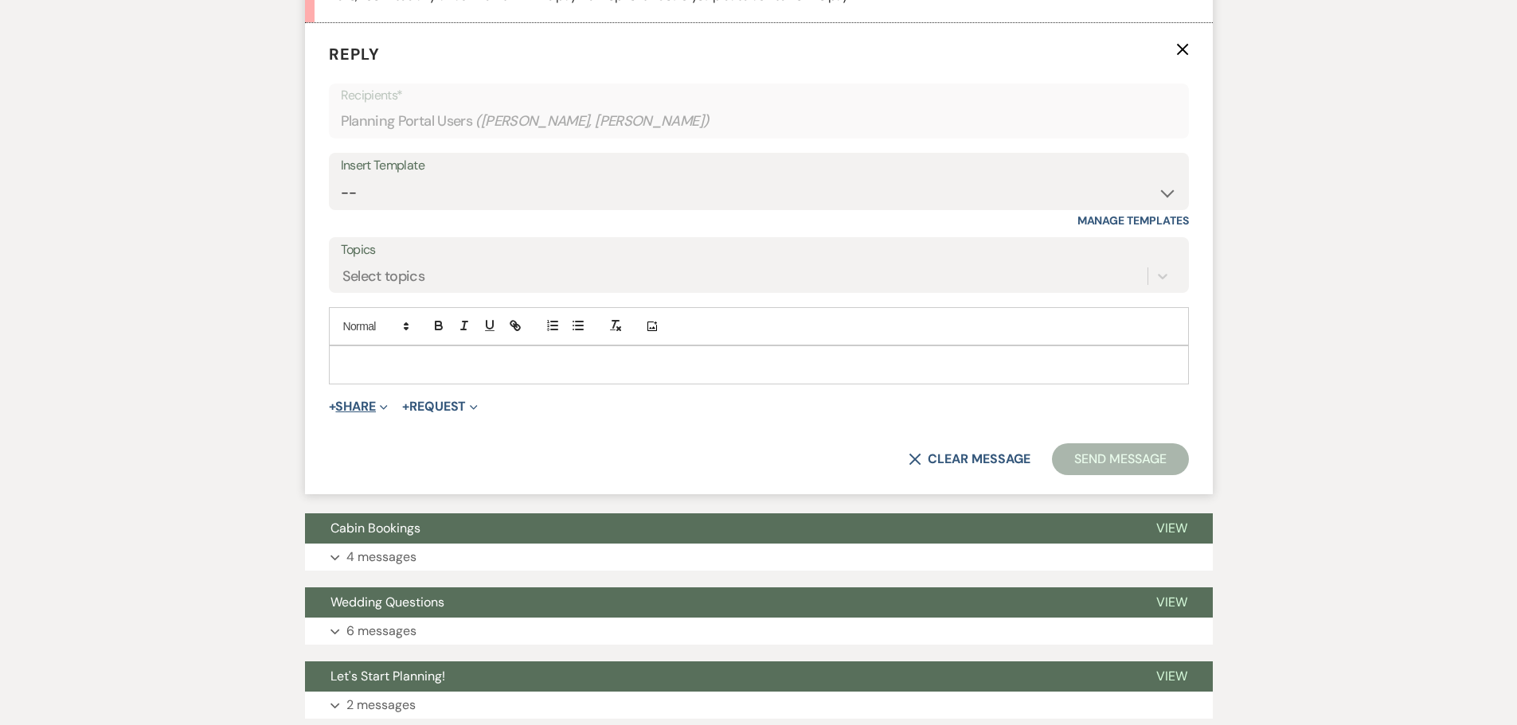
click at [375, 413] on button "+ Share Expand" at bounding box center [359, 406] width 60 height 13
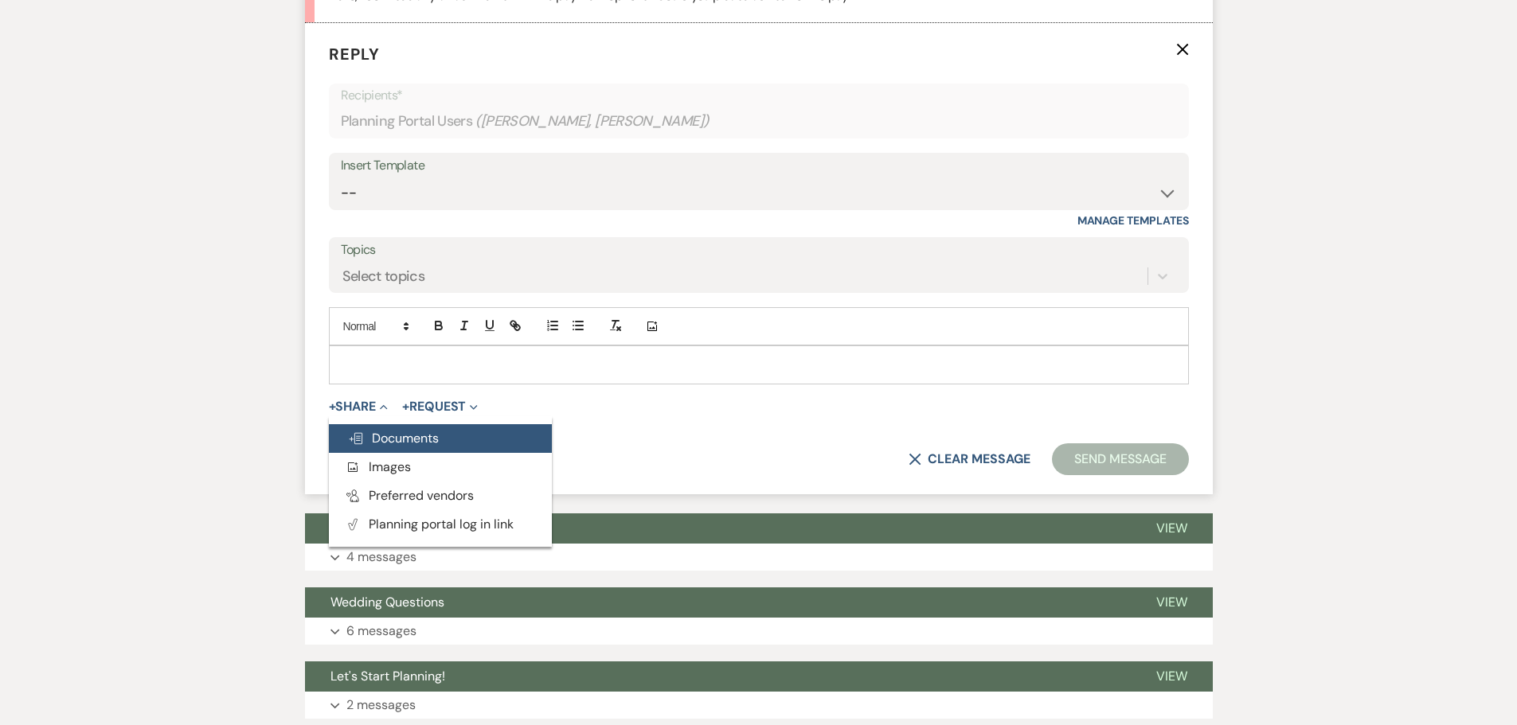
click at [388, 447] on span "Doc Upload Documents" at bounding box center [393, 438] width 91 height 17
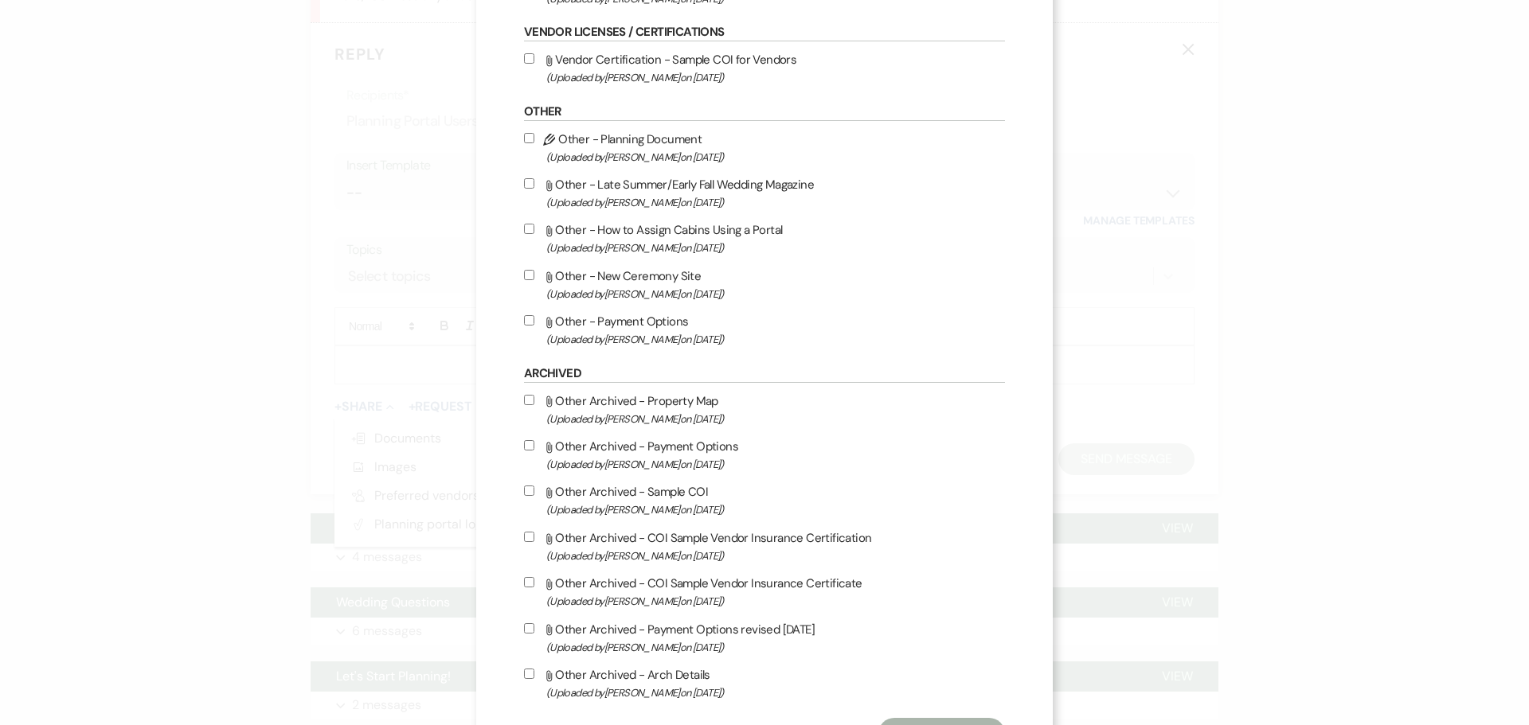
scroll to position [876, 0]
click at [529, 327] on input "Attach File Other - Payment Options (Uploaded by [PERSON_NAME] on [DATE] )" at bounding box center [529, 322] width 10 height 10
checkbox input "true"
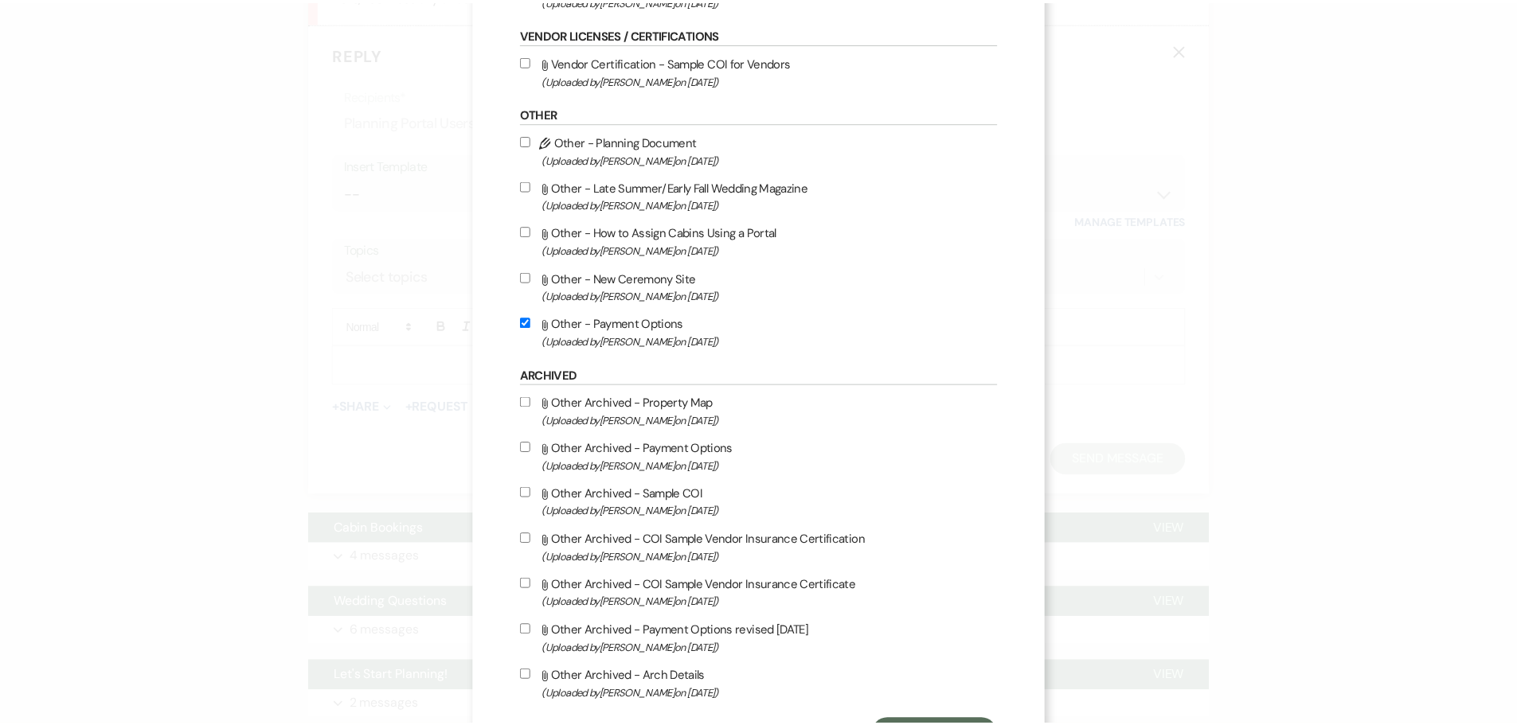
scroll to position [1057, 0]
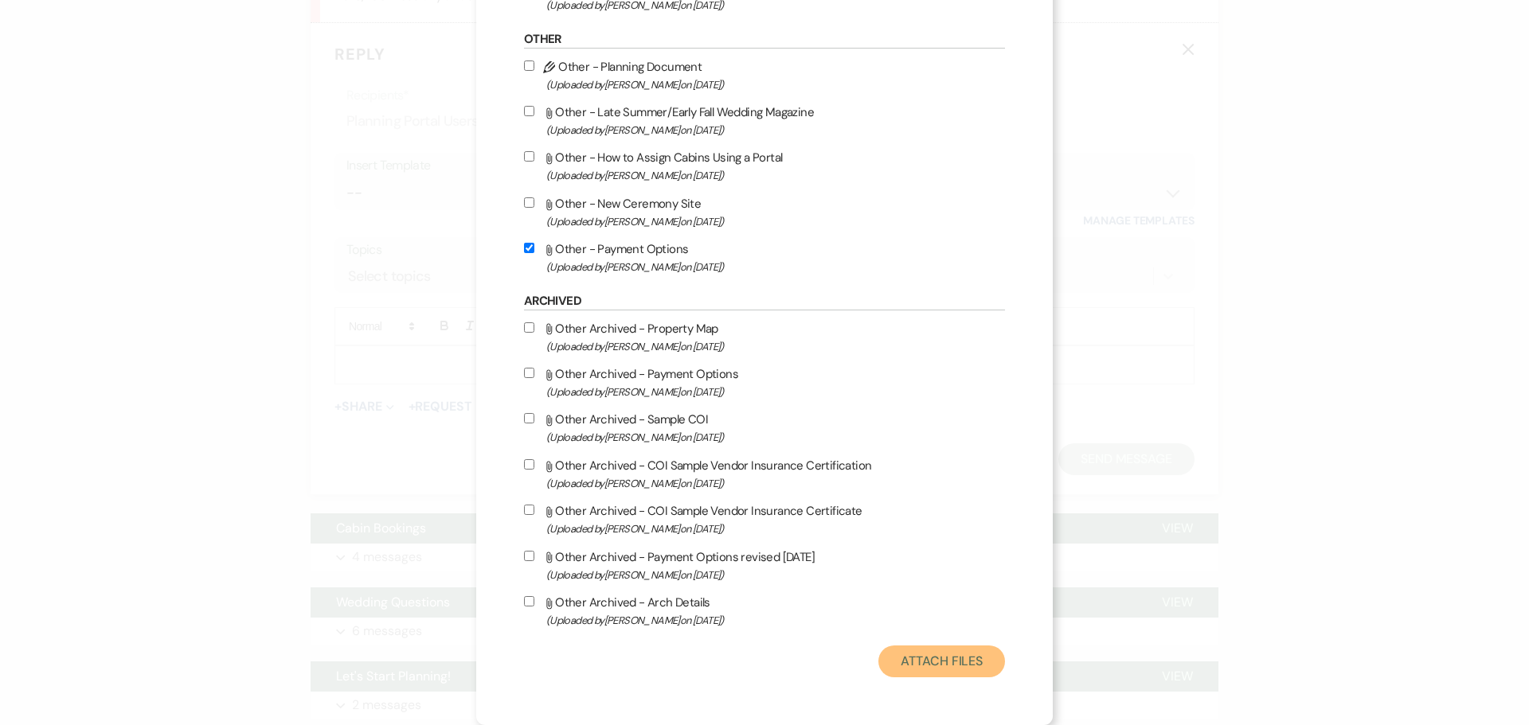
click at [783, 649] on button "Attach Files" at bounding box center [941, 662] width 127 height 32
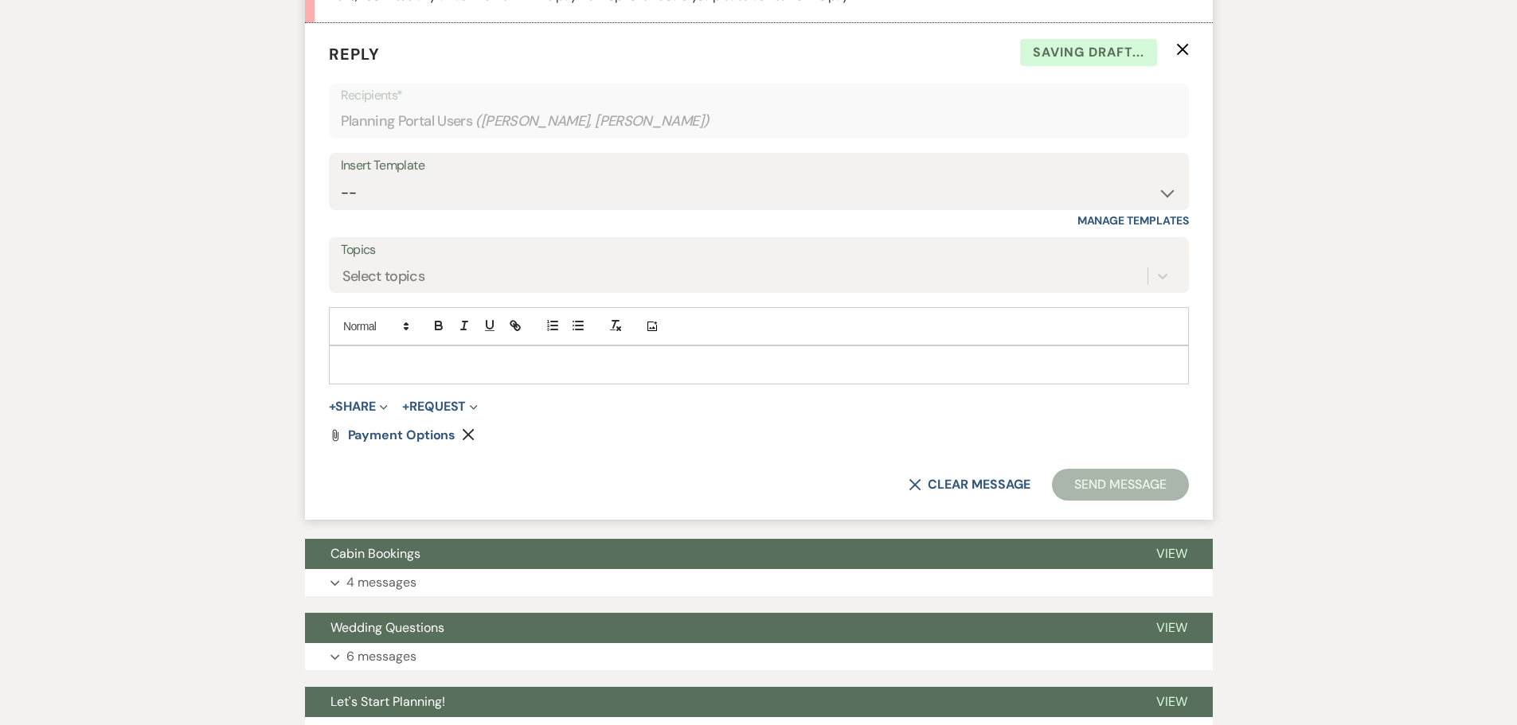
click at [409, 383] on div at bounding box center [759, 364] width 858 height 37
click at [783, 501] on button "Send Message" at bounding box center [1120, 485] width 136 height 32
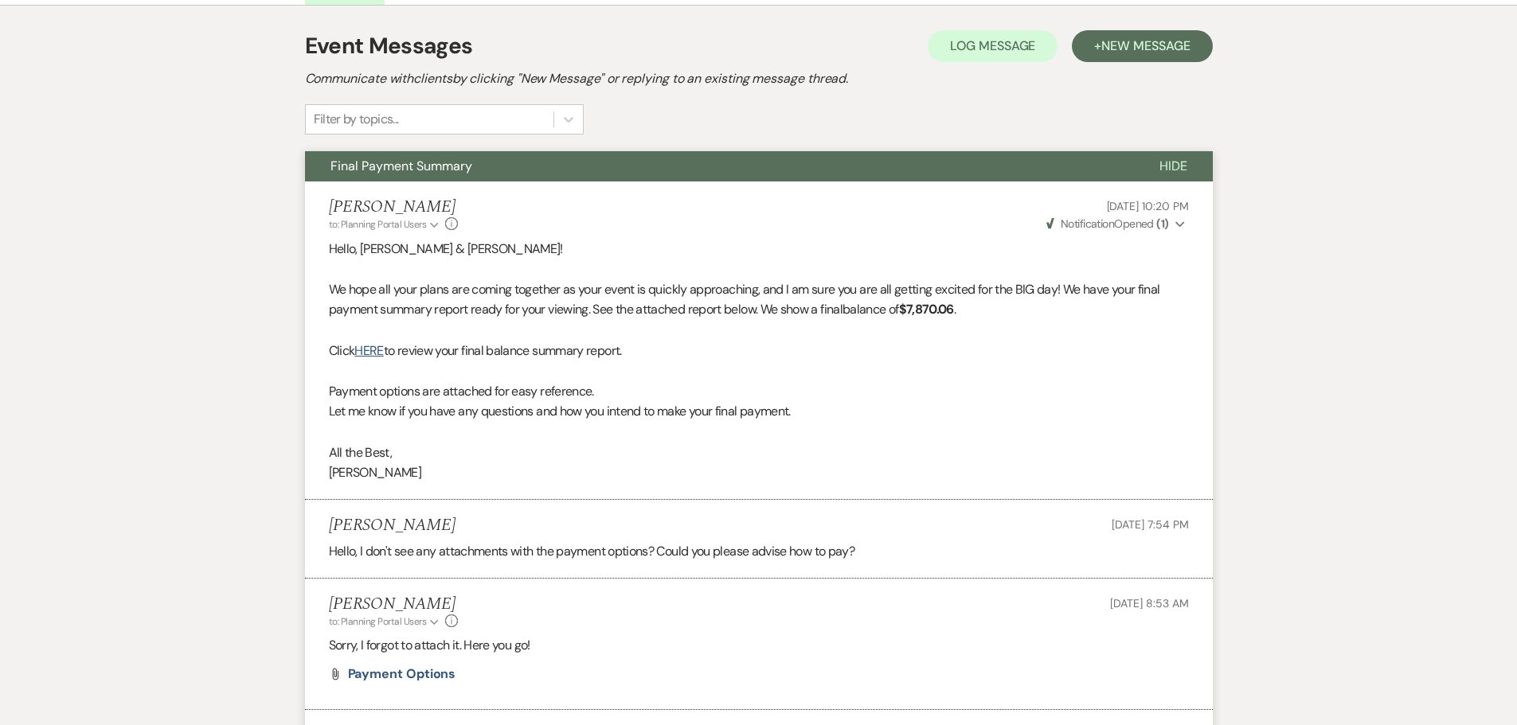
scroll to position [0, 0]
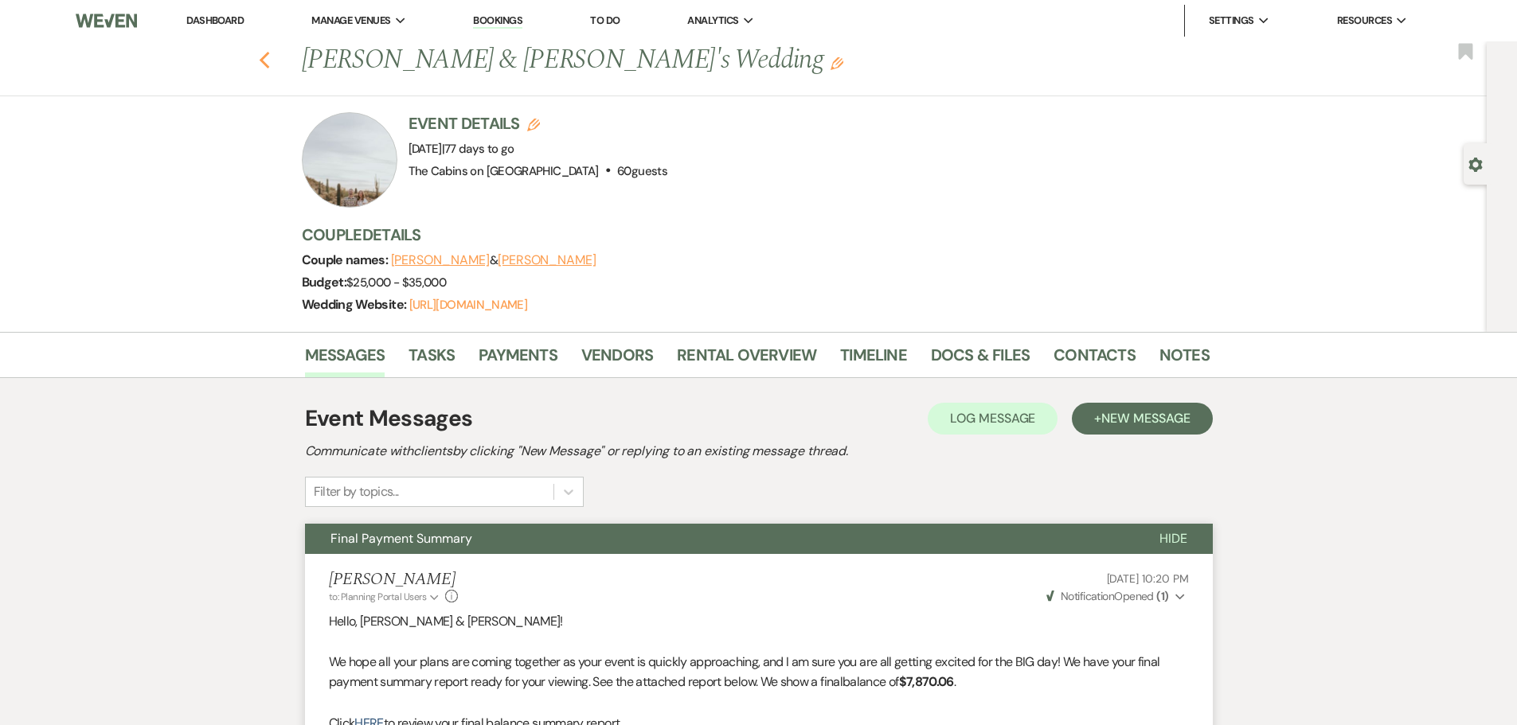
click at [267, 69] on icon "Previous" at bounding box center [265, 60] width 12 height 19
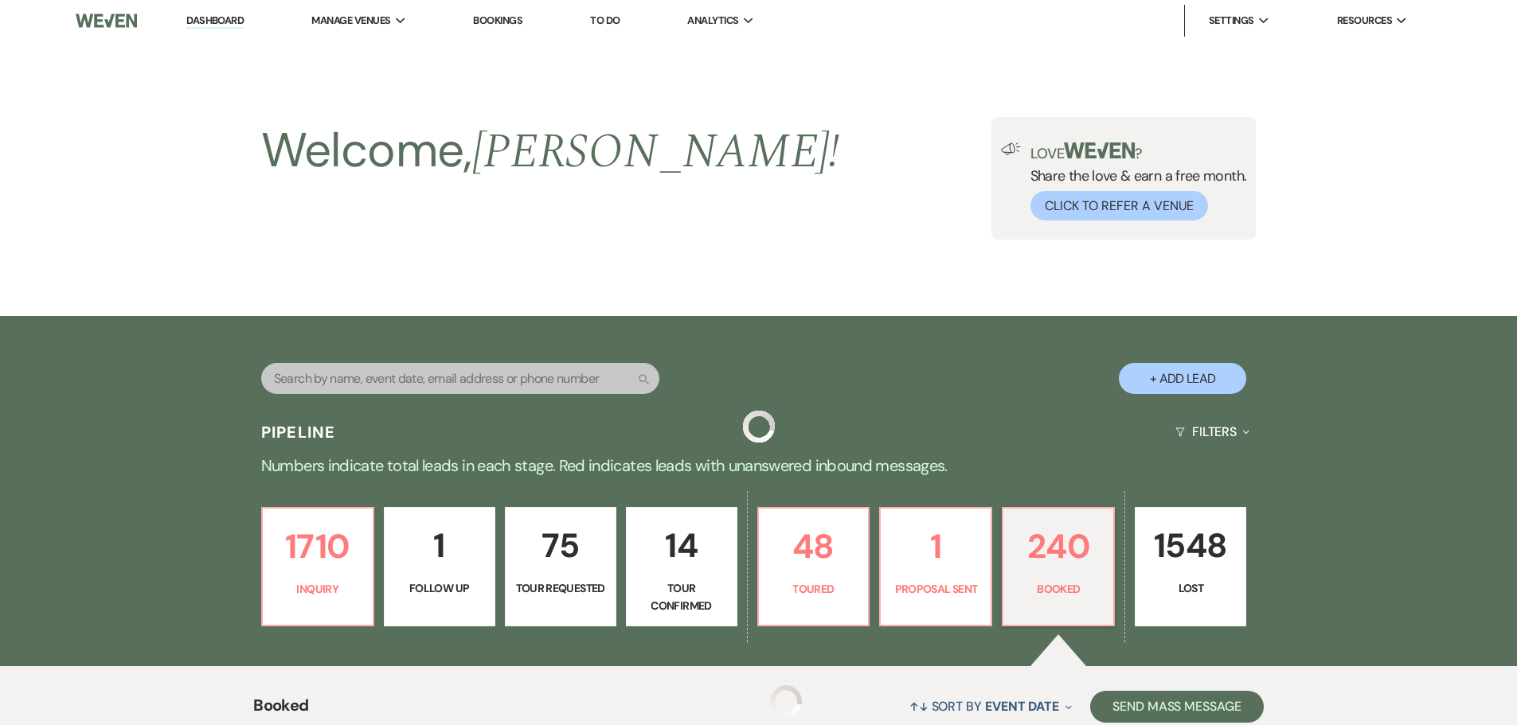
scroll to position [478, 0]
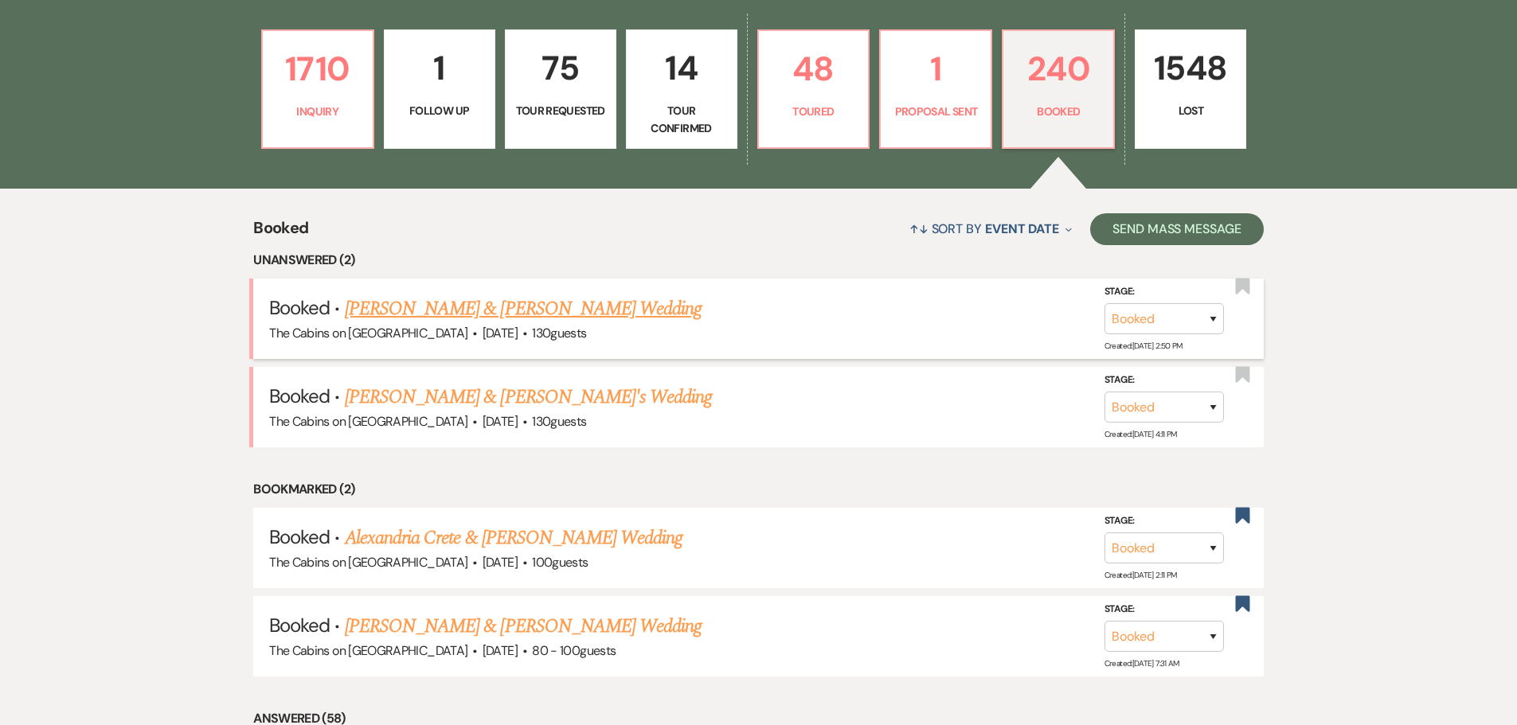
click at [487, 323] on link "[PERSON_NAME] & [PERSON_NAME] Wedding" at bounding box center [523, 309] width 357 height 29
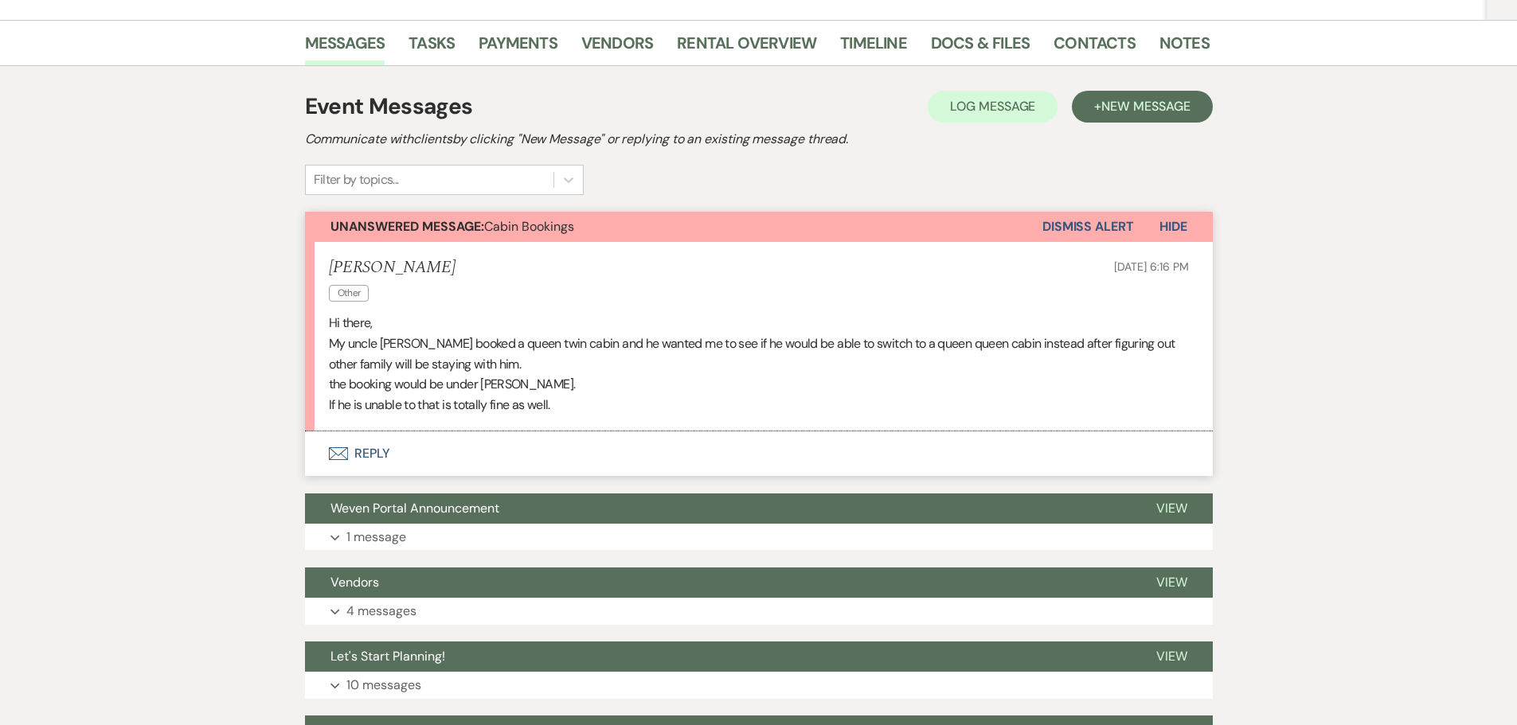
scroll to position [318, 0]
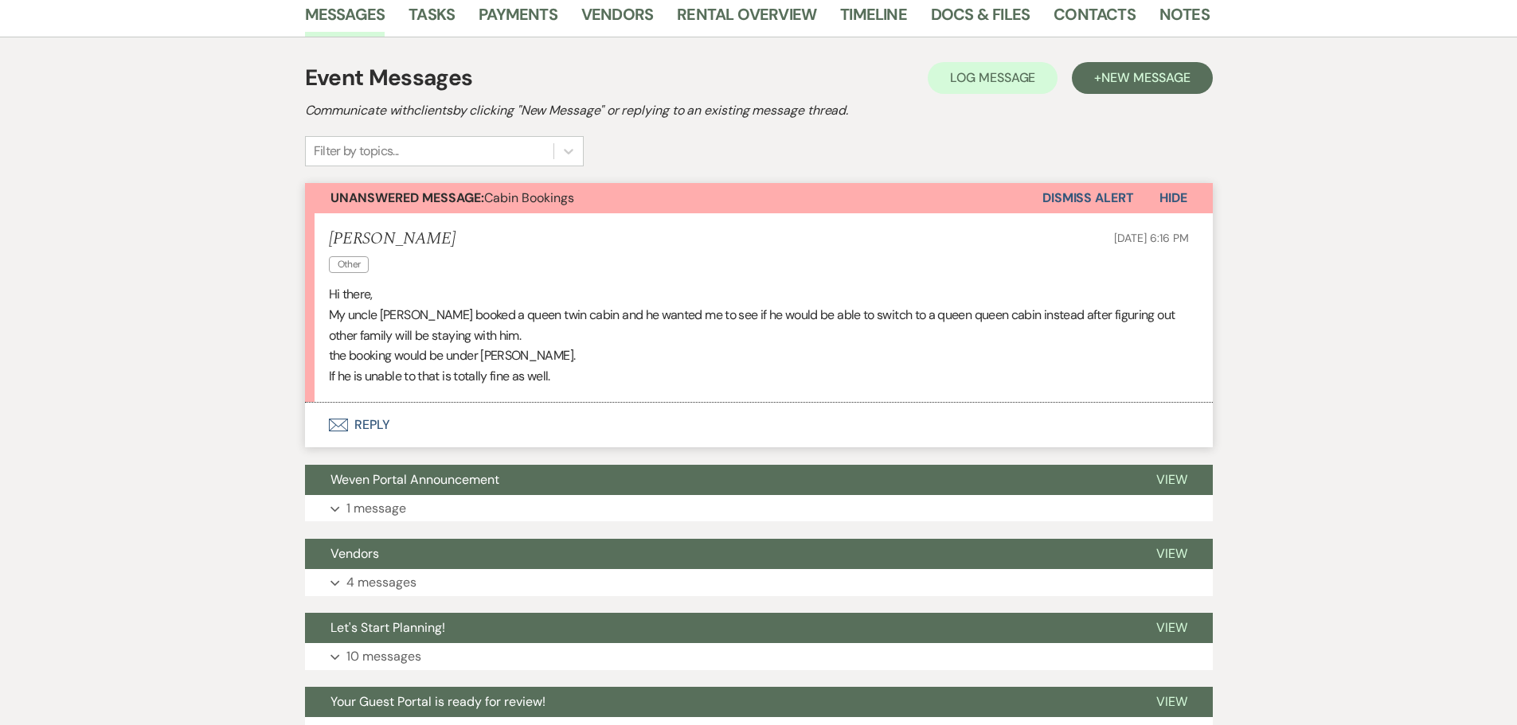
click at [385, 447] on button "Envelope Reply" at bounding box center [759, 425] width 908 height 45
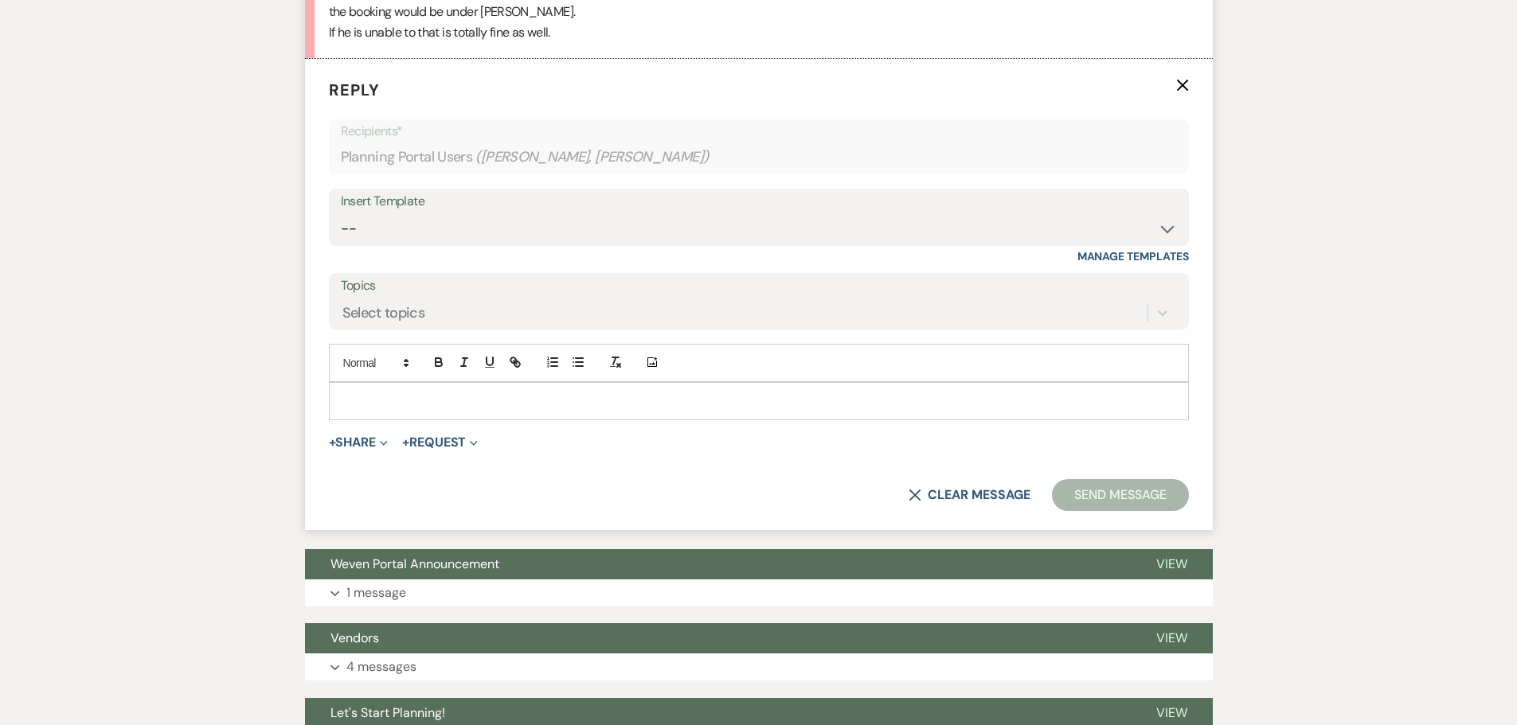
scroll to position [690, 0]
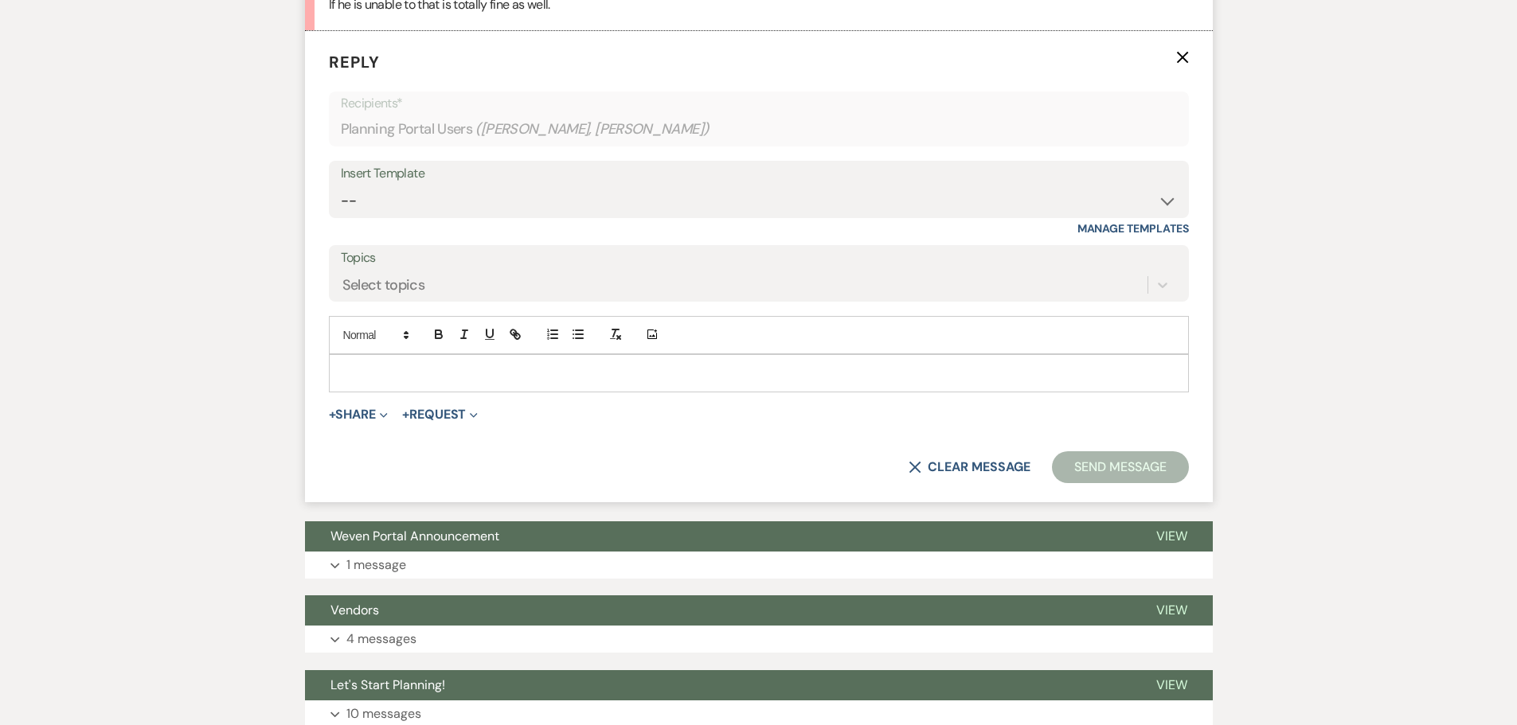
click at [375, 392] on div at bounding box center [759, 373] width 858 height 37
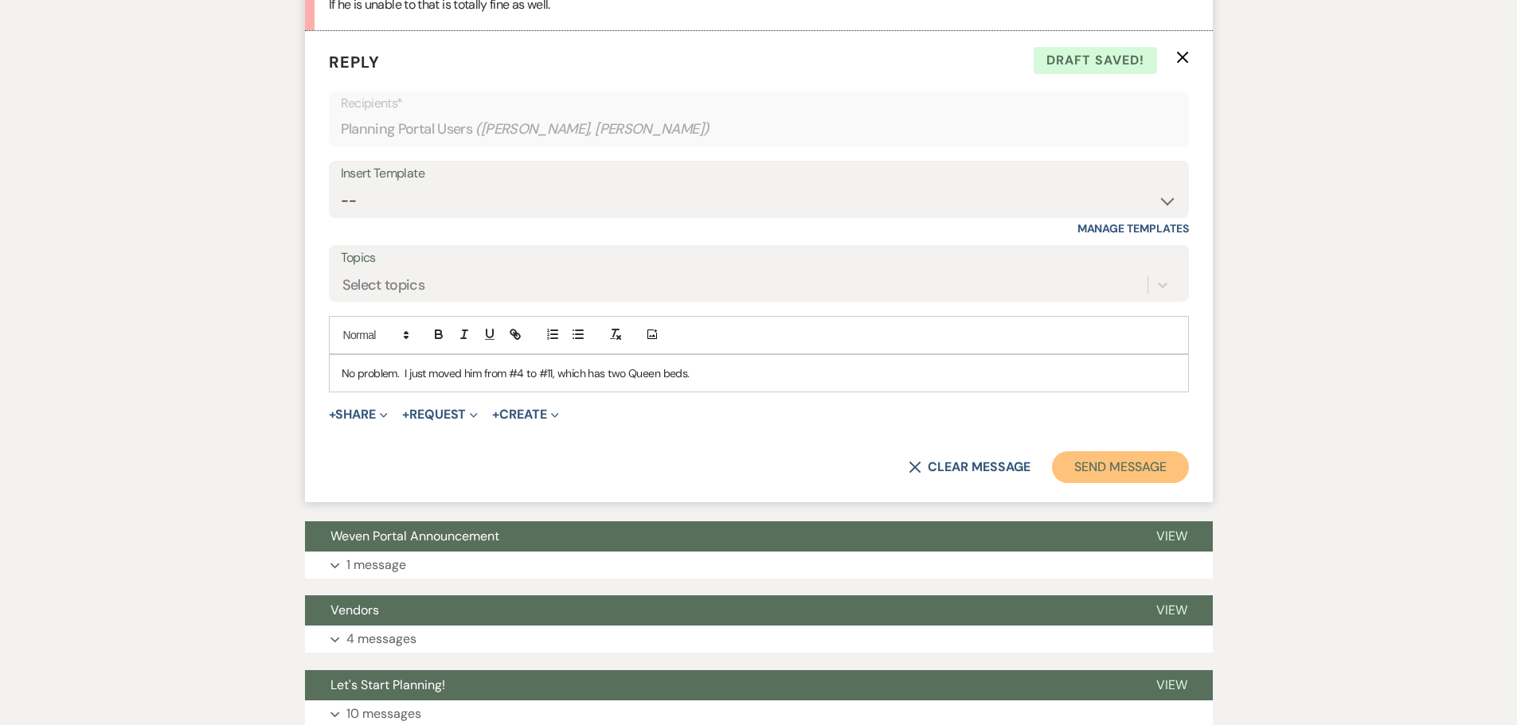
click at [783, 483] on button "Send Message" at bounding box center [1120, 467] width 136 height 32
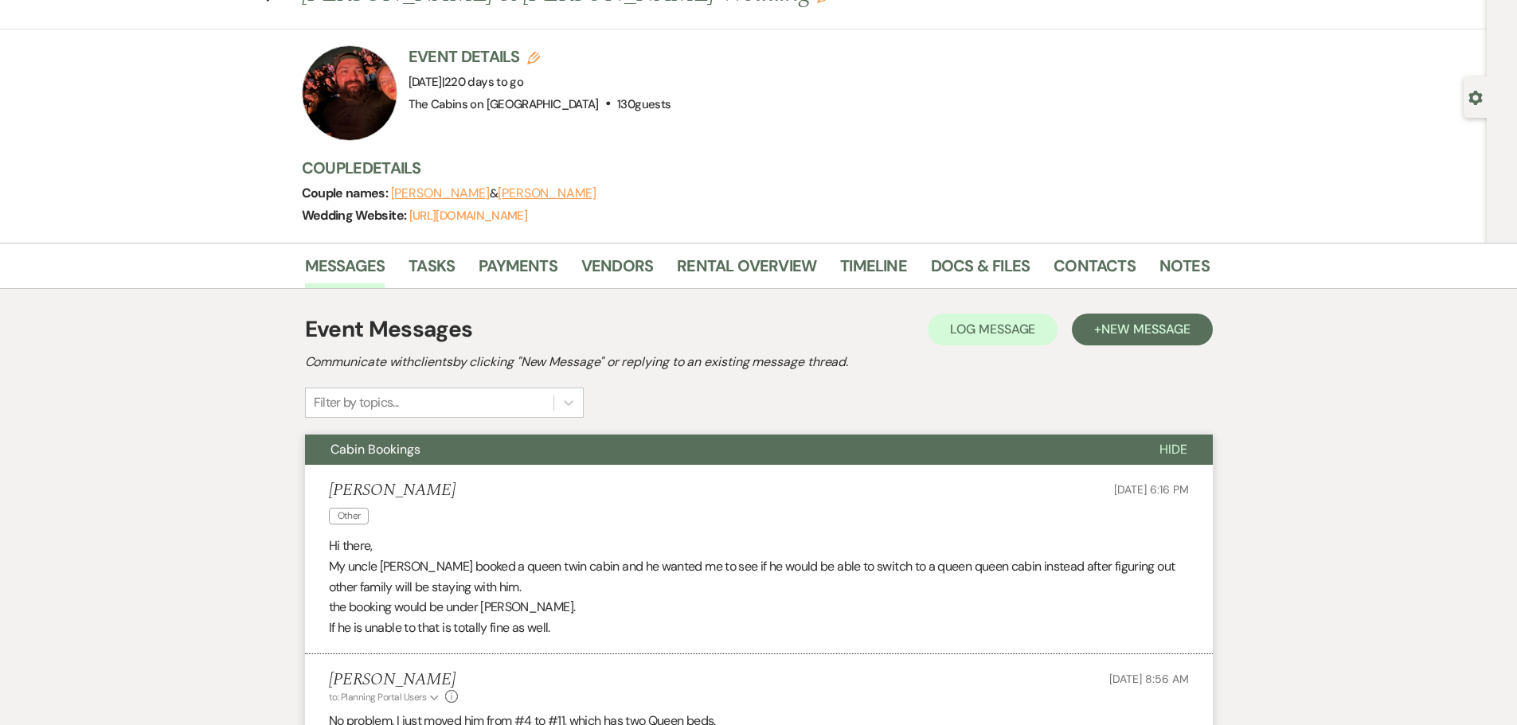
scroll to position [0, 0]
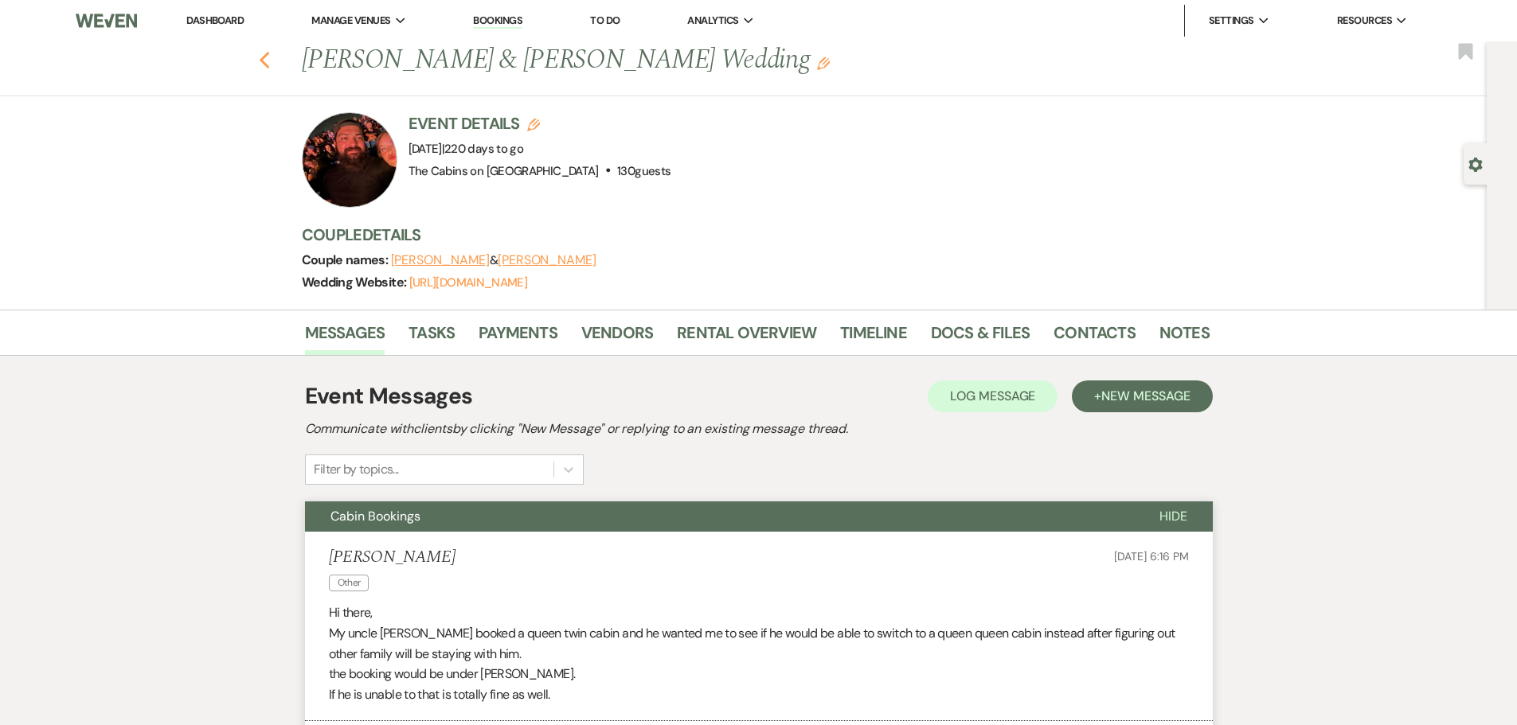
click at [268, 68] on use "button" at bounding box center [264, 61] width 10 height 18
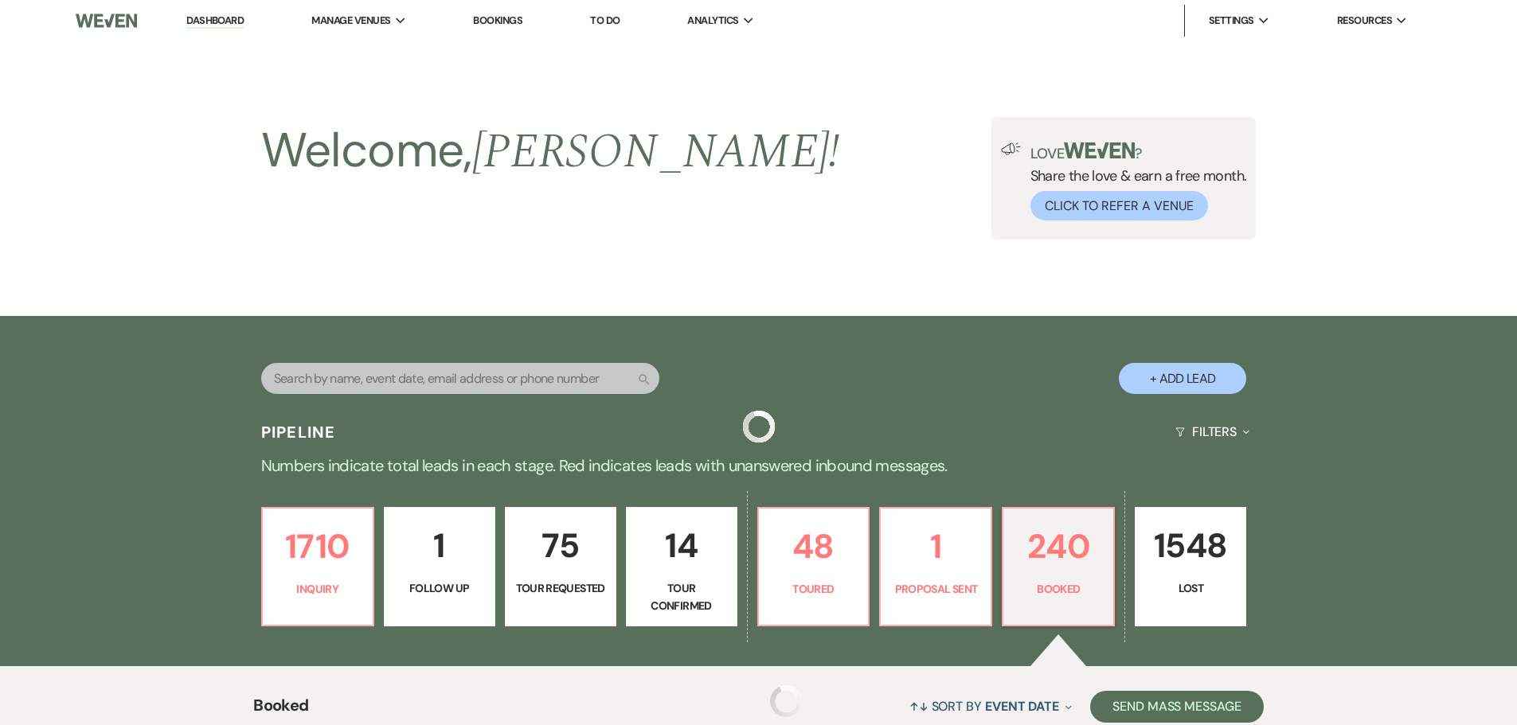
scroll to position [478, 0]
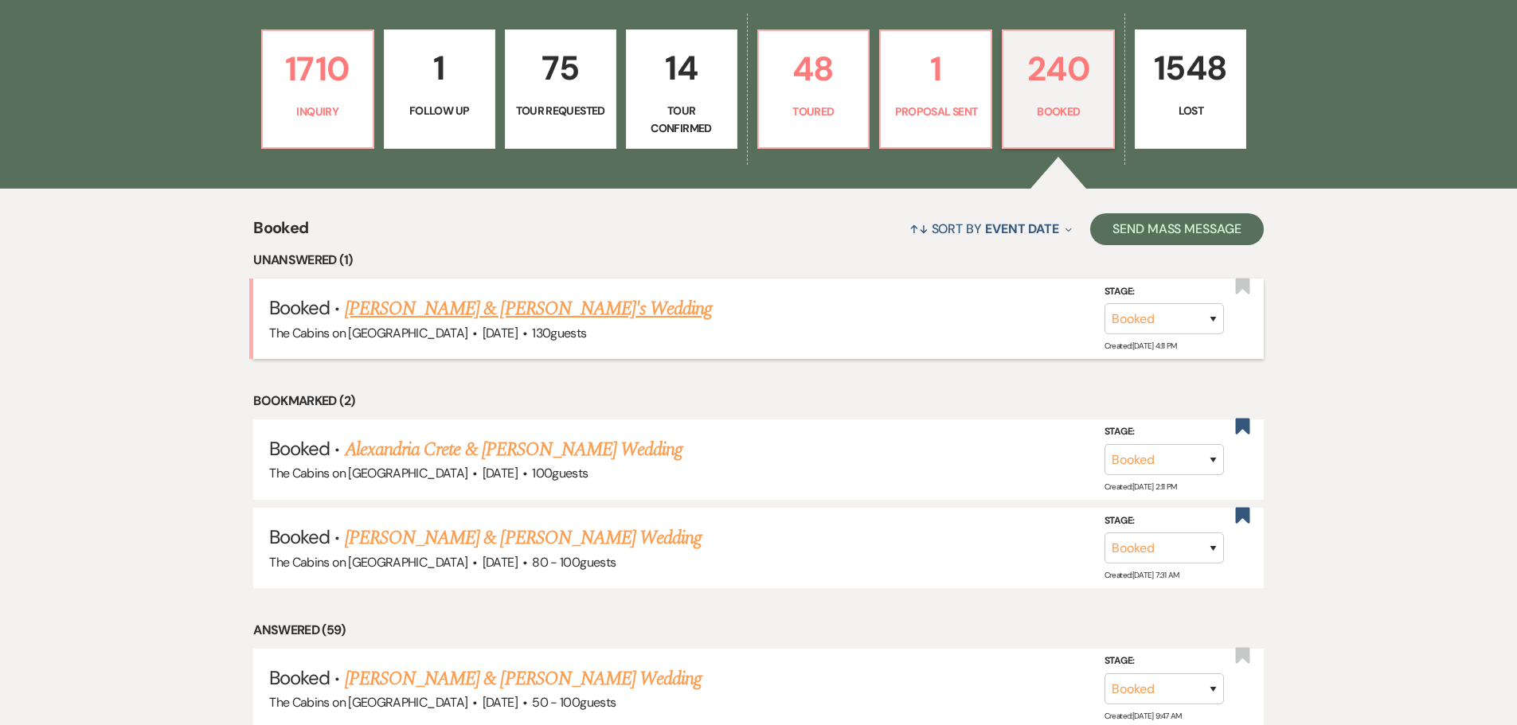
click at [482, 323] on link "[PERSON_NAME] & [PERSON_NAME]'s Wedding" at bounding box center [529, 309] width 368 height 29
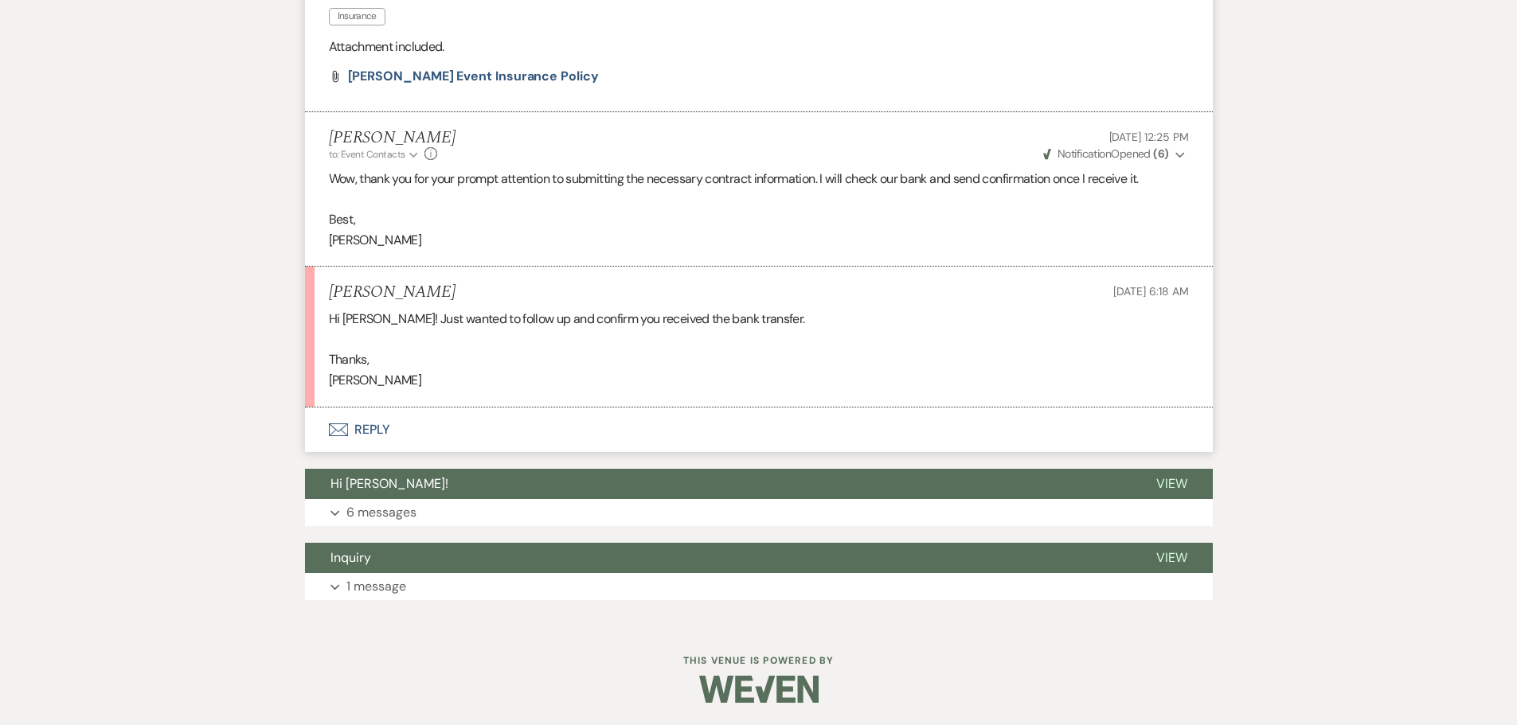
scroll to position [2628, 0]
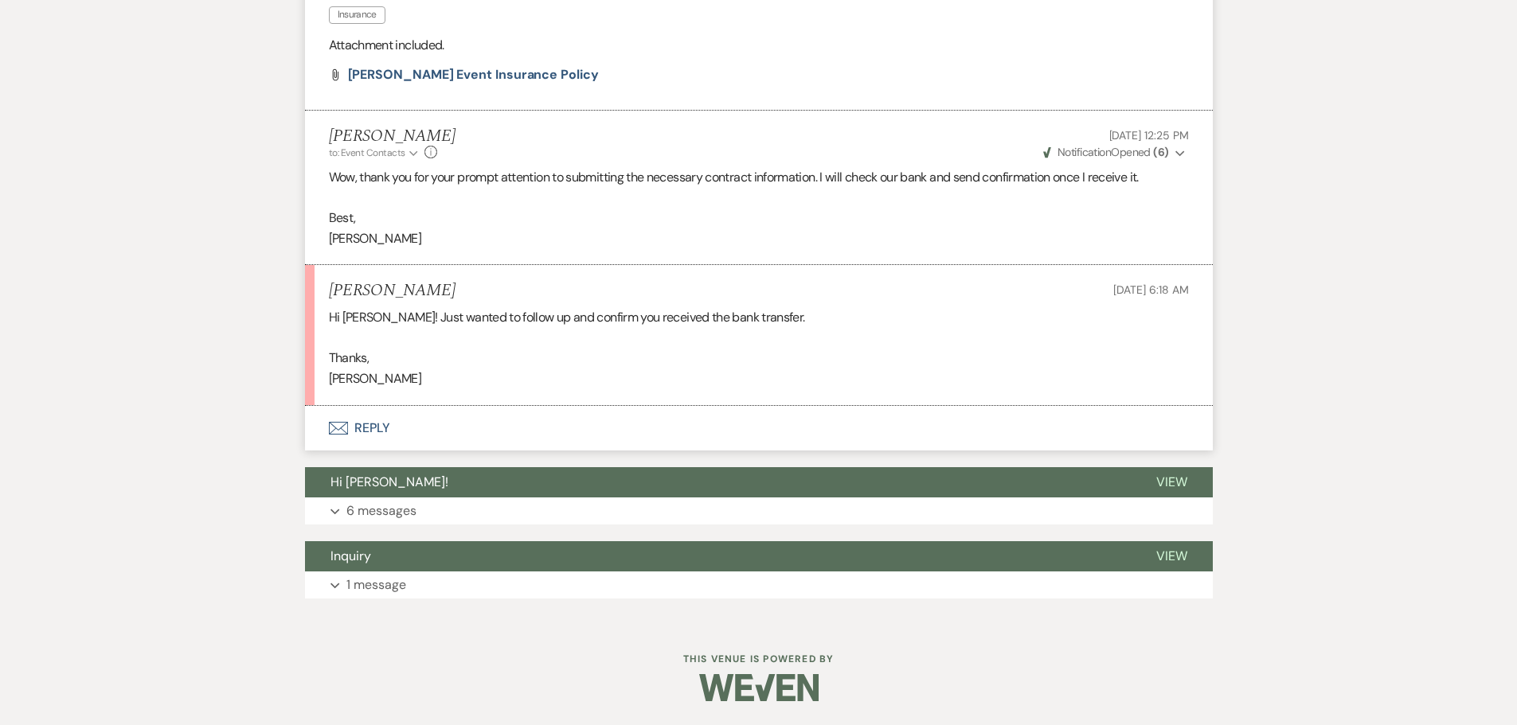
click at [381, 451] on button "Envelope Reply" at bounding box center [759, 428] width 908 height 45
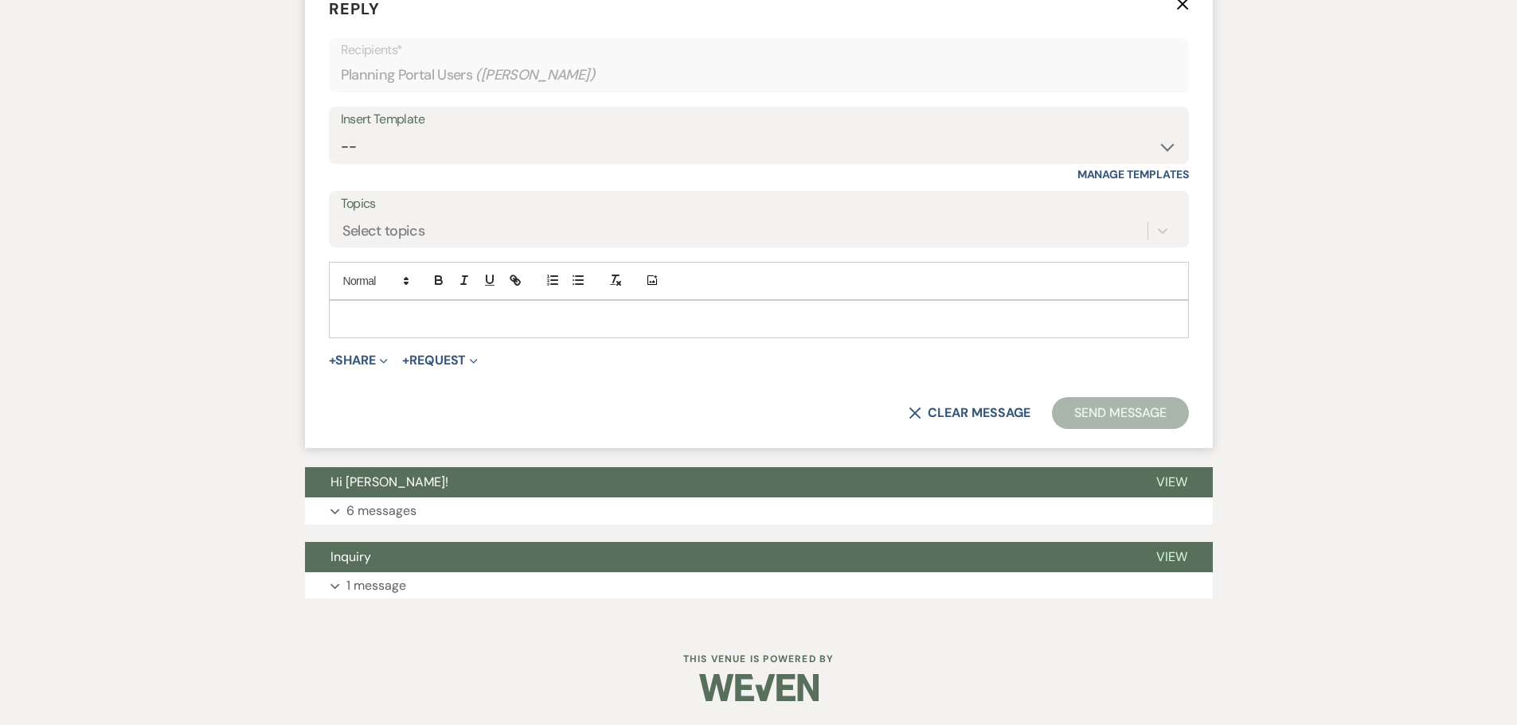
scroll to position [3013, 0]
click at [366, 328] on p at bounding box center [759, 320] width 834 height 18
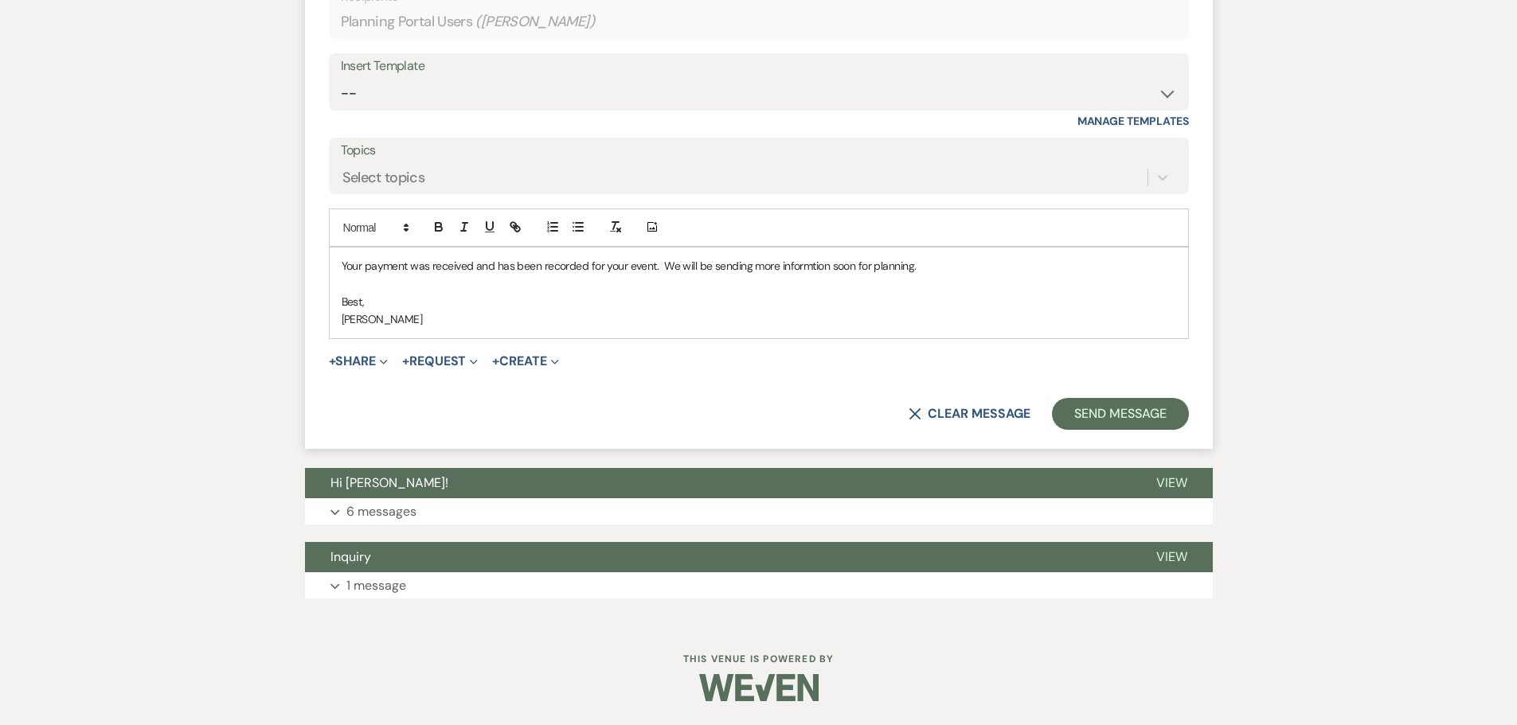
click at [339, 338] on div "Your payment was received and has been recorded for your event. We will be send…" at bounding box center [759, 293] width 858 height 91
click at [783, 430] on button "Send Message" at bounding box center [1120, 414] width 136 height 32
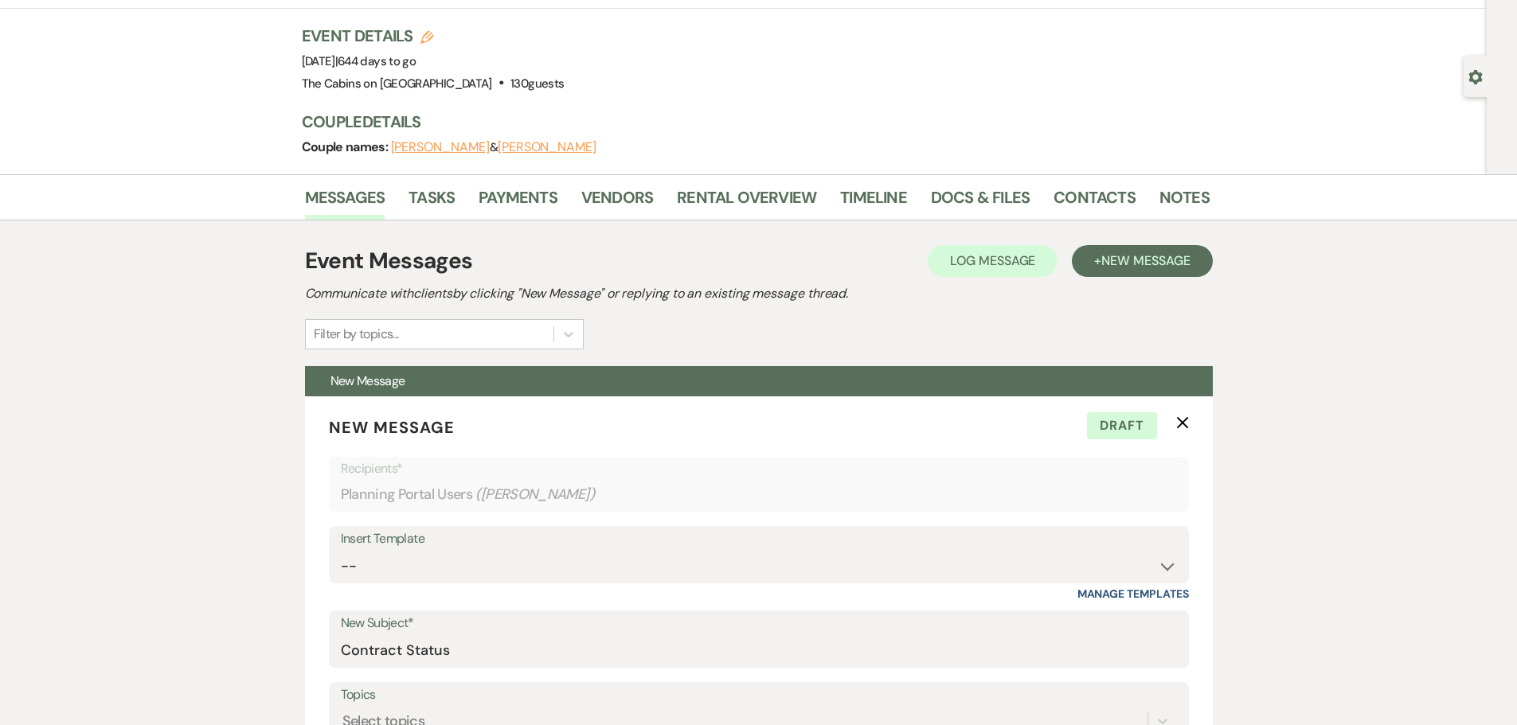
scroll to position [0, 0]
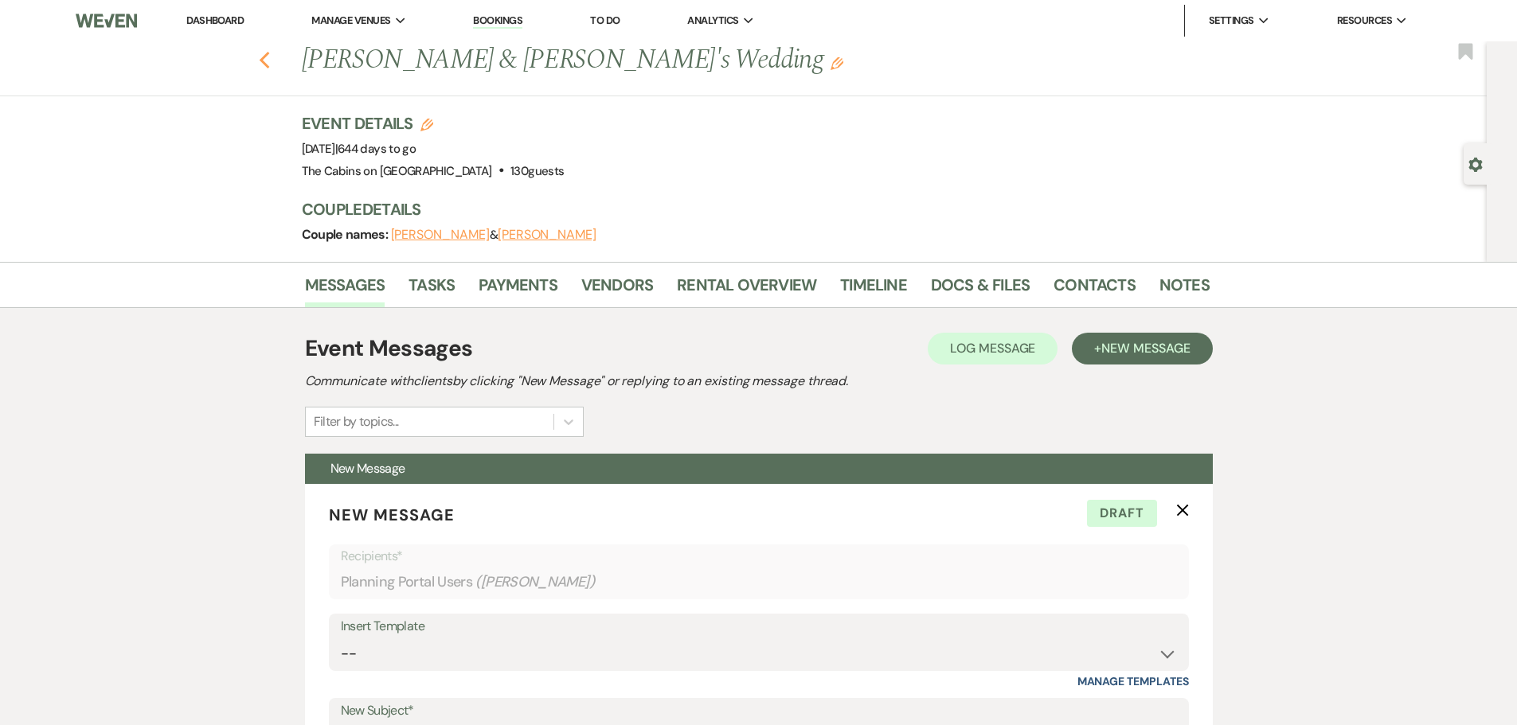
click at [266, 59] on icon "Previous" at bounding box center [265, 60] width 12 height 19
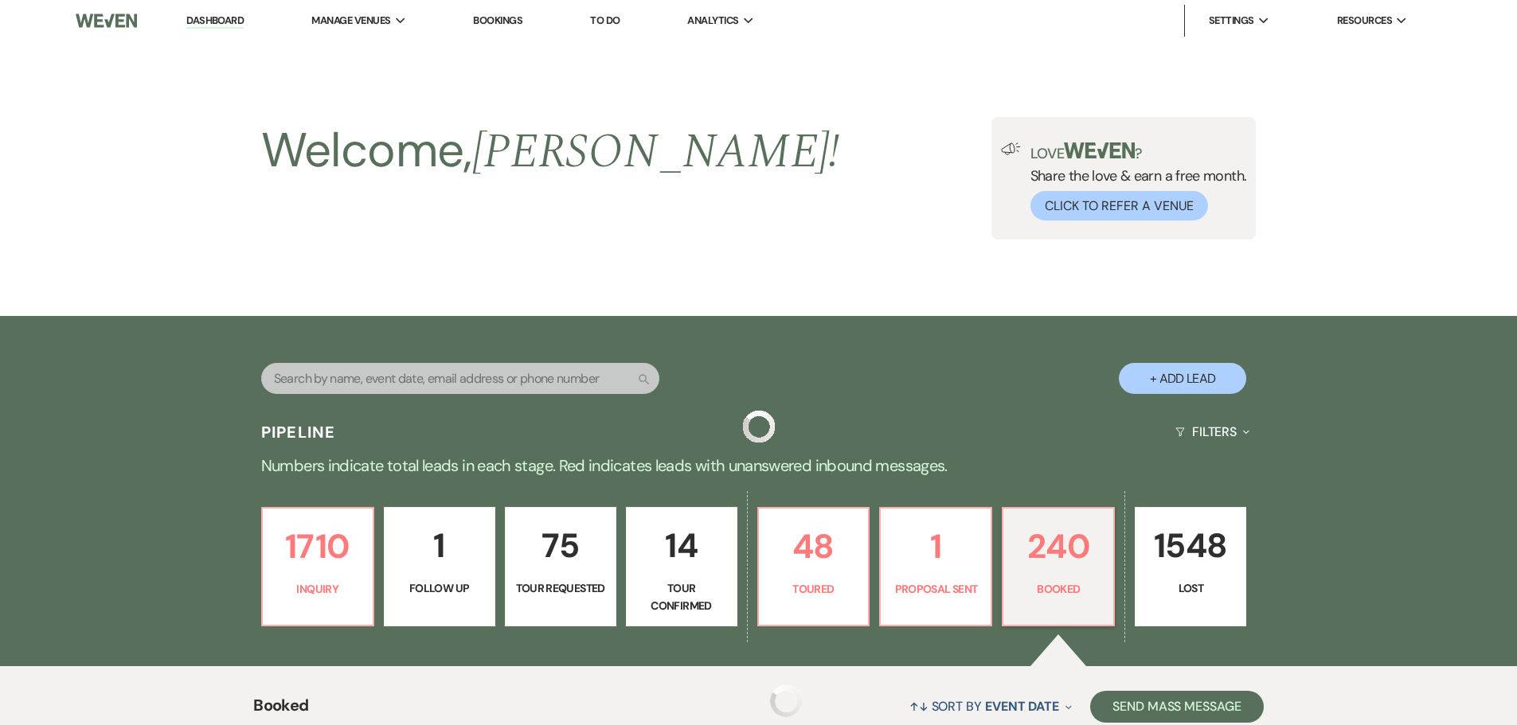
scroll to position [478, 0]
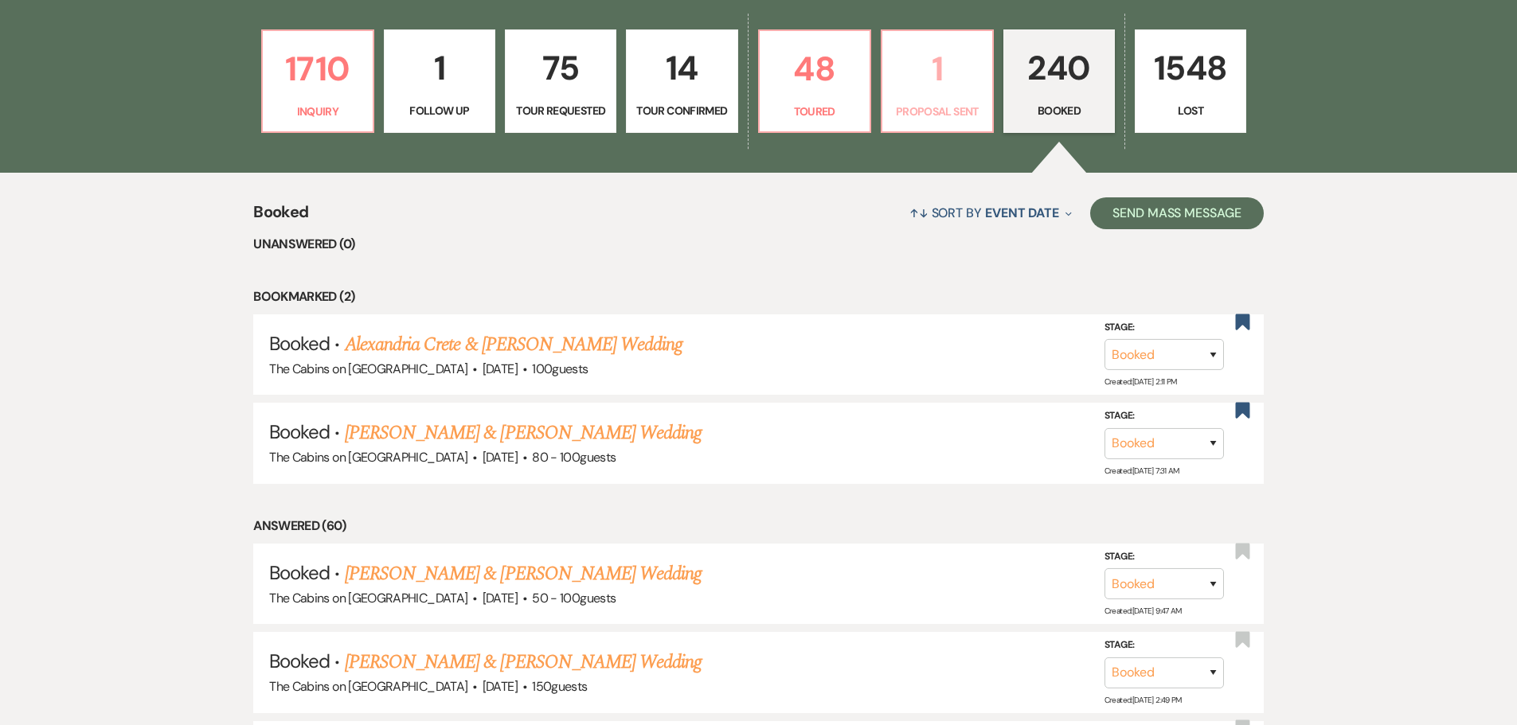
click at [783, 96] on p "1" at bounding box center [937, 68] width 91 height 53
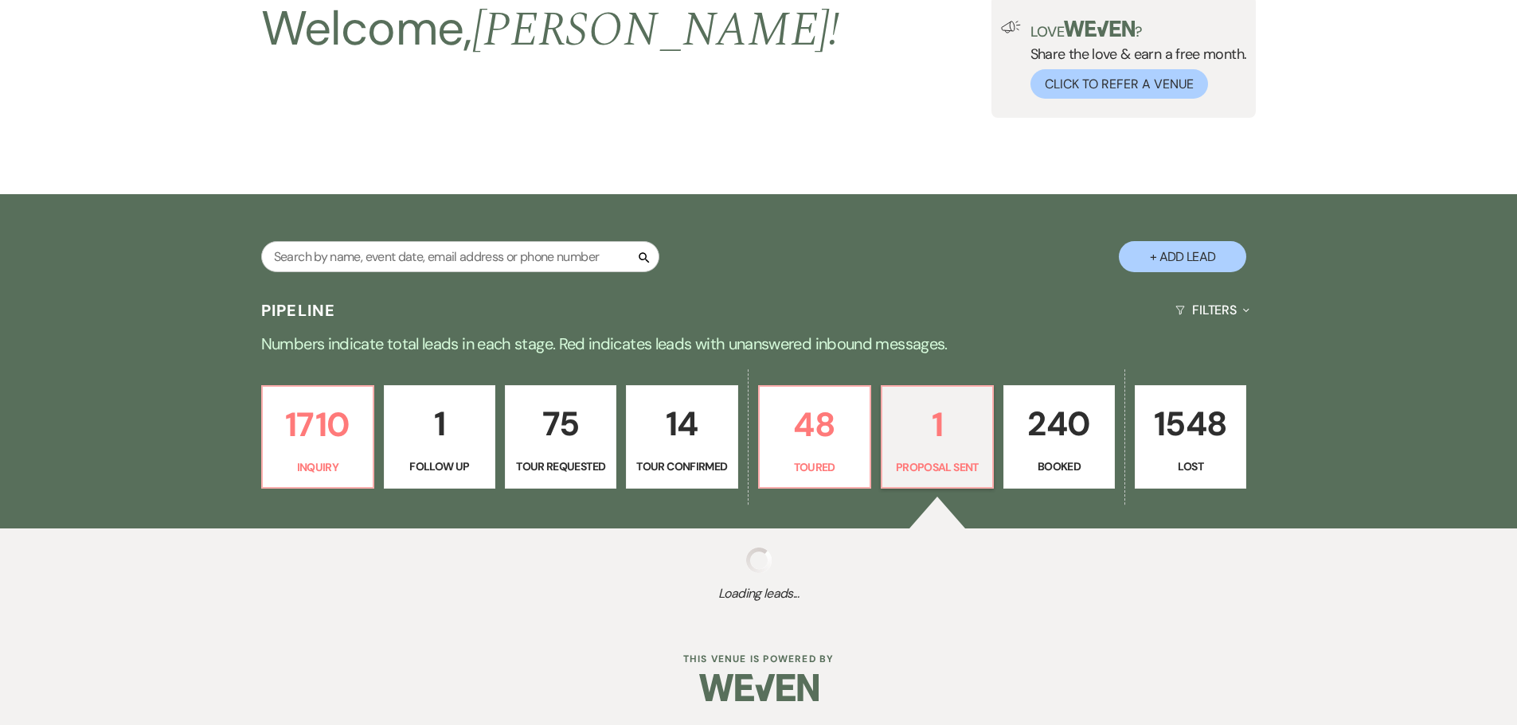
scroll to position [388, 0]
select select "6"
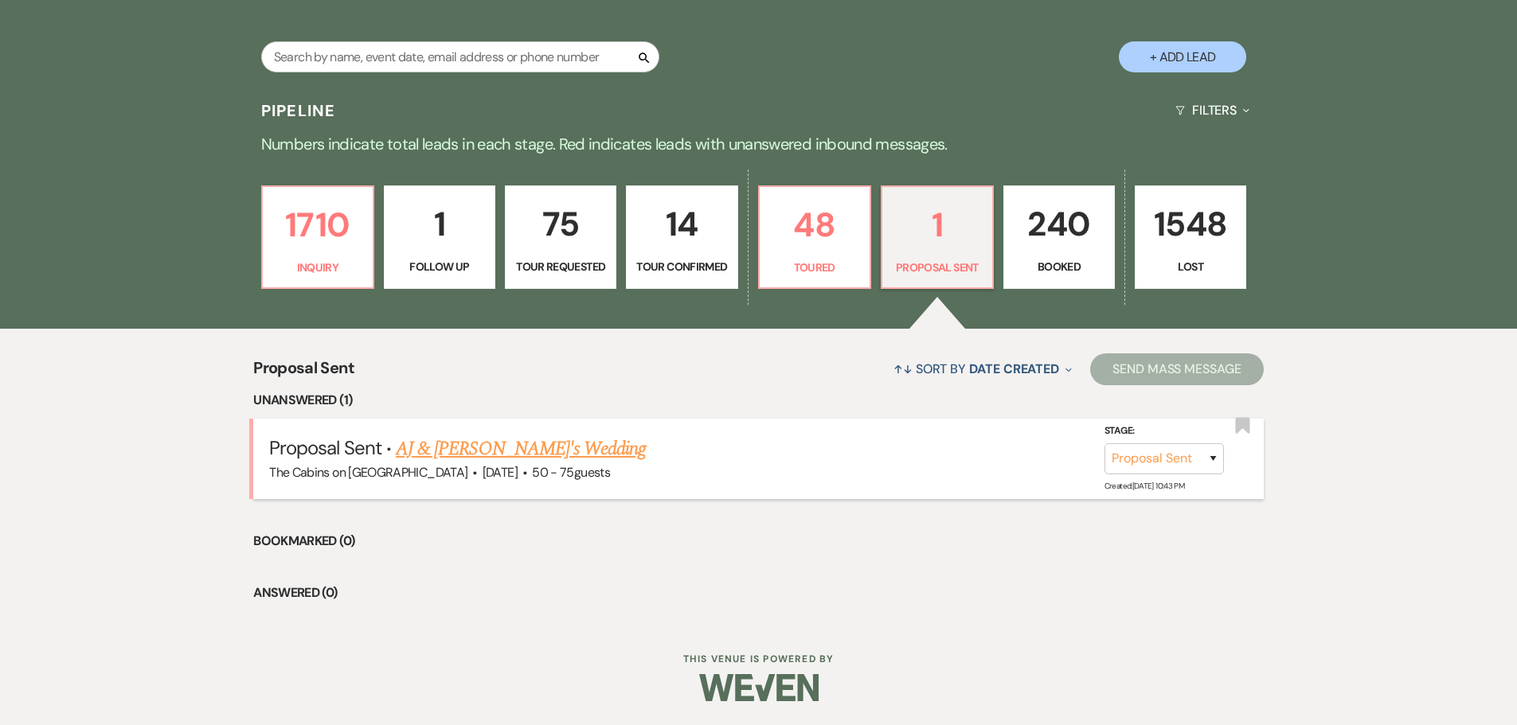
click at [483, 435] on link "AJ & [PERSON_NAME]'s Wedding" at bounding box center [521, 449] width 250 height 29
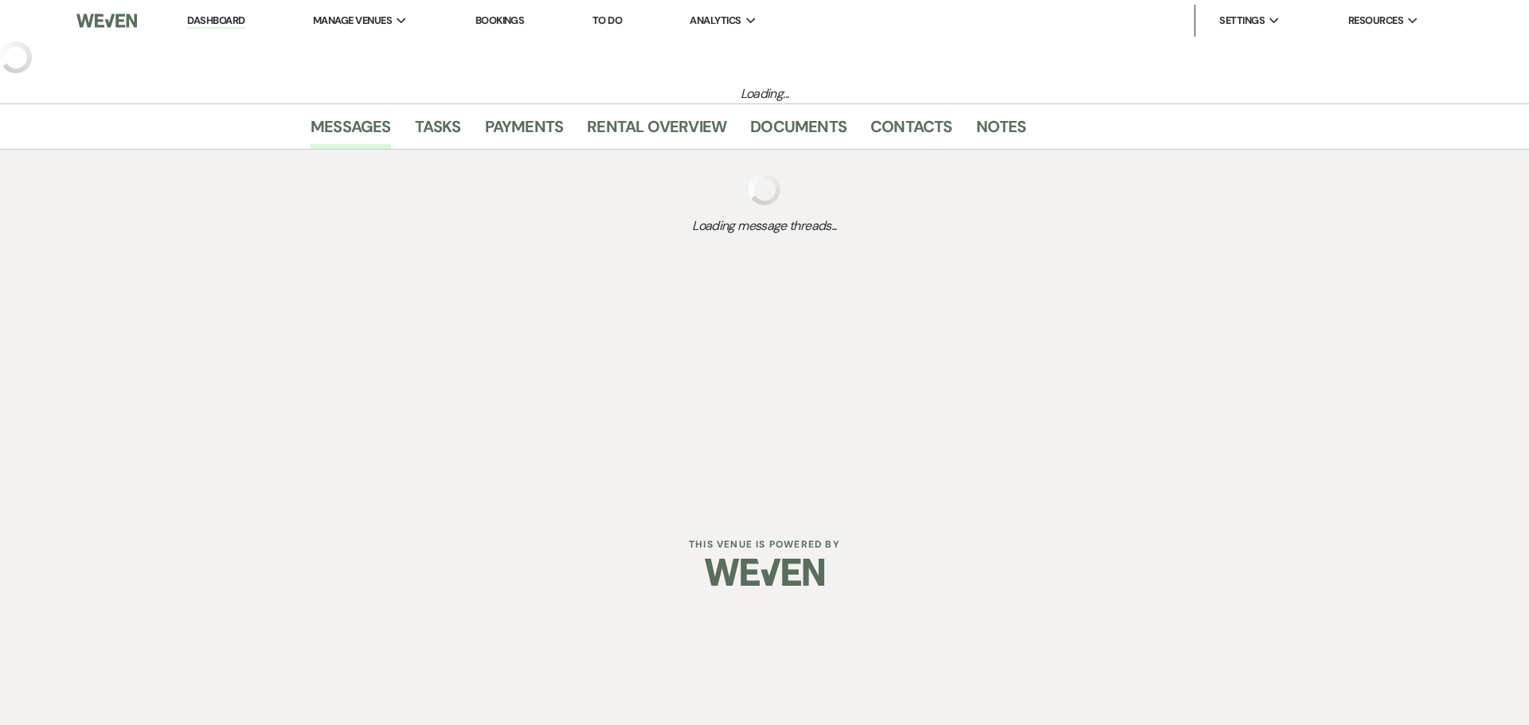
select select "6"
select select "5"
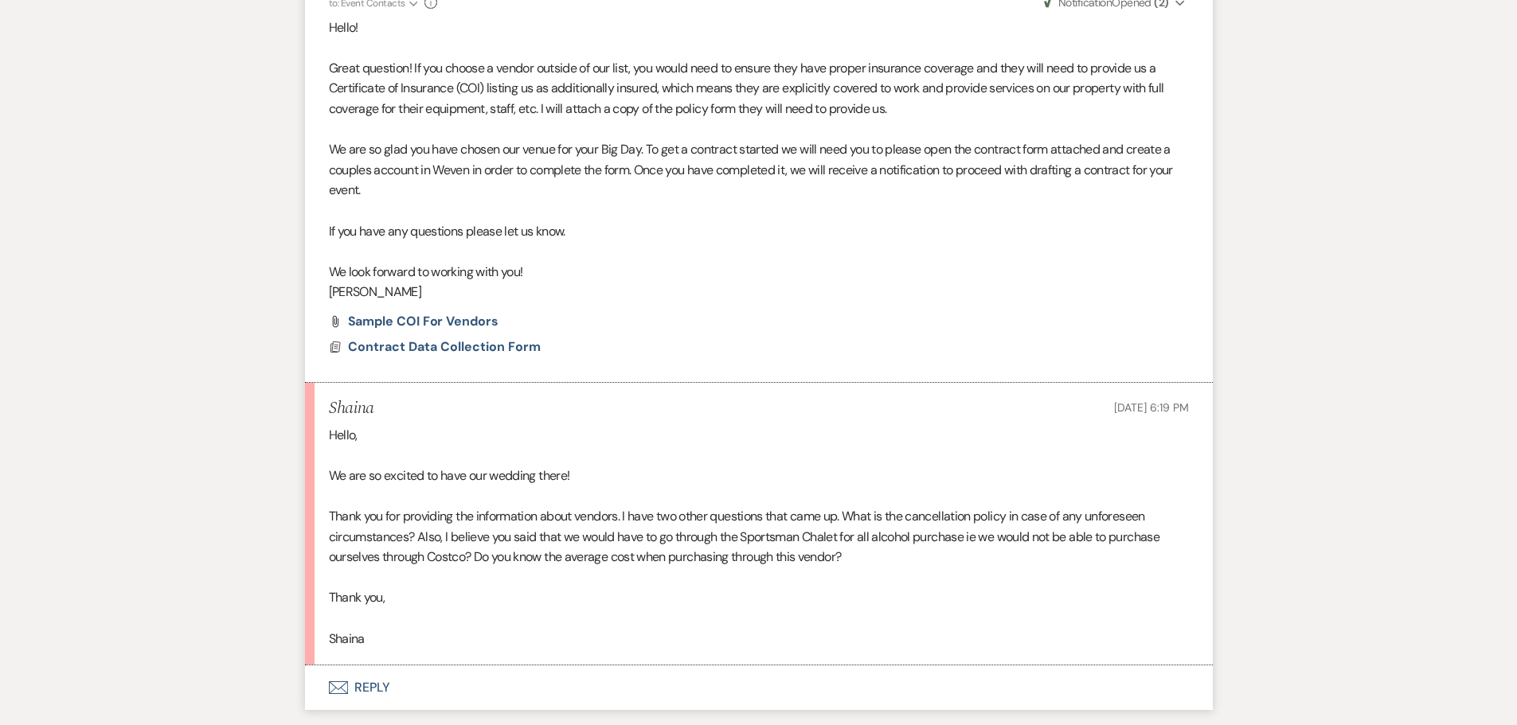
scroll to position [2071, 0]
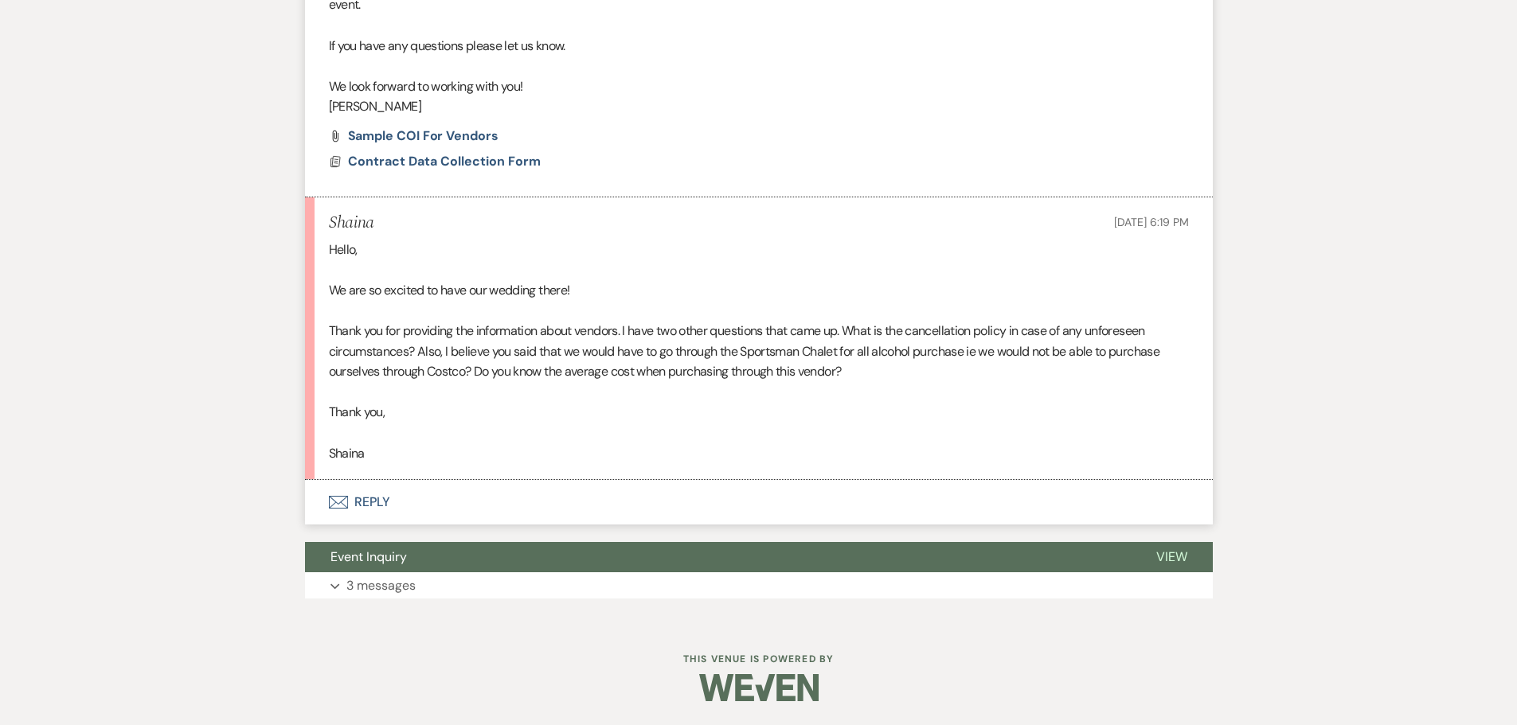
click at [377, 525] on button "Envelope Reply" at bounding box center [759, 502] width 908 height 45
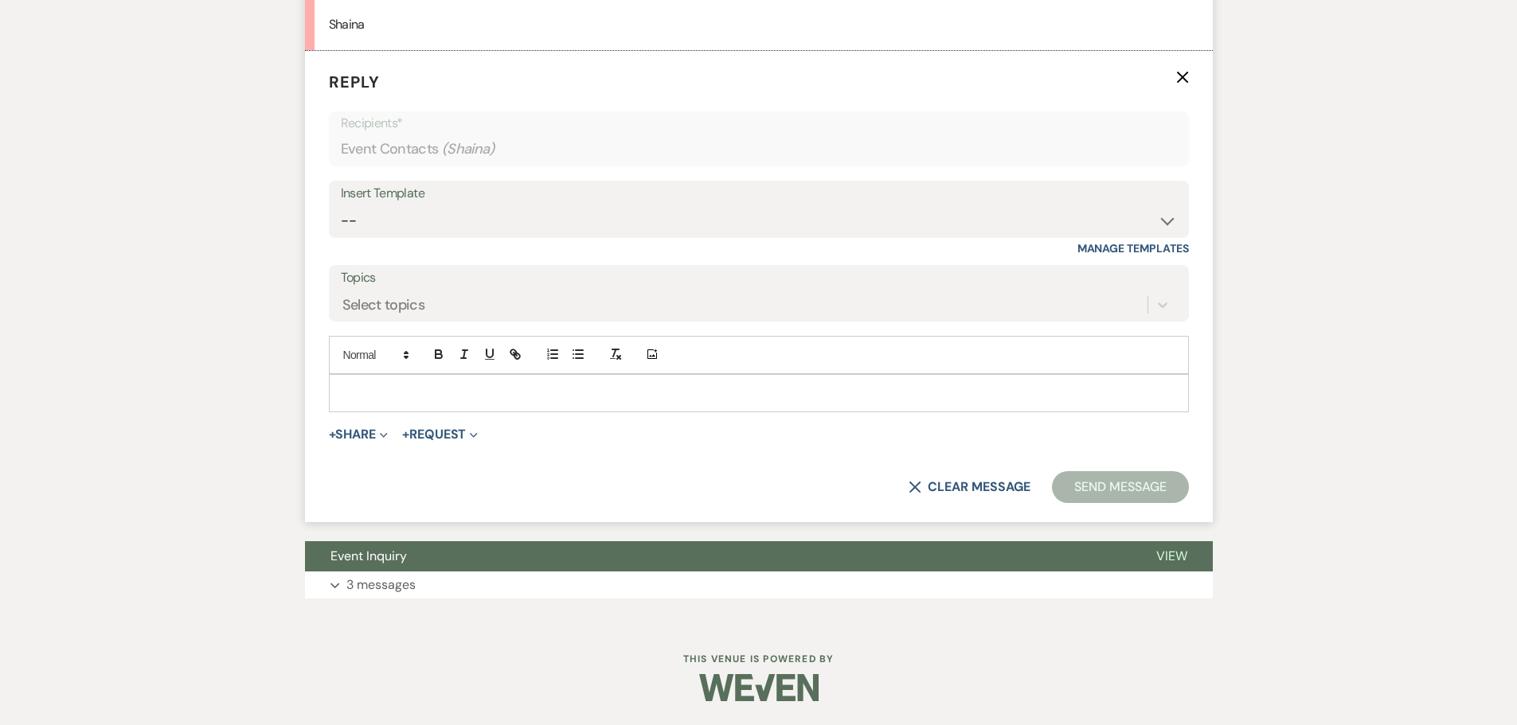
scroll to position [2504, 0]
click at [394, 402] on p at bounding box center [759, 394] width 834 height 18
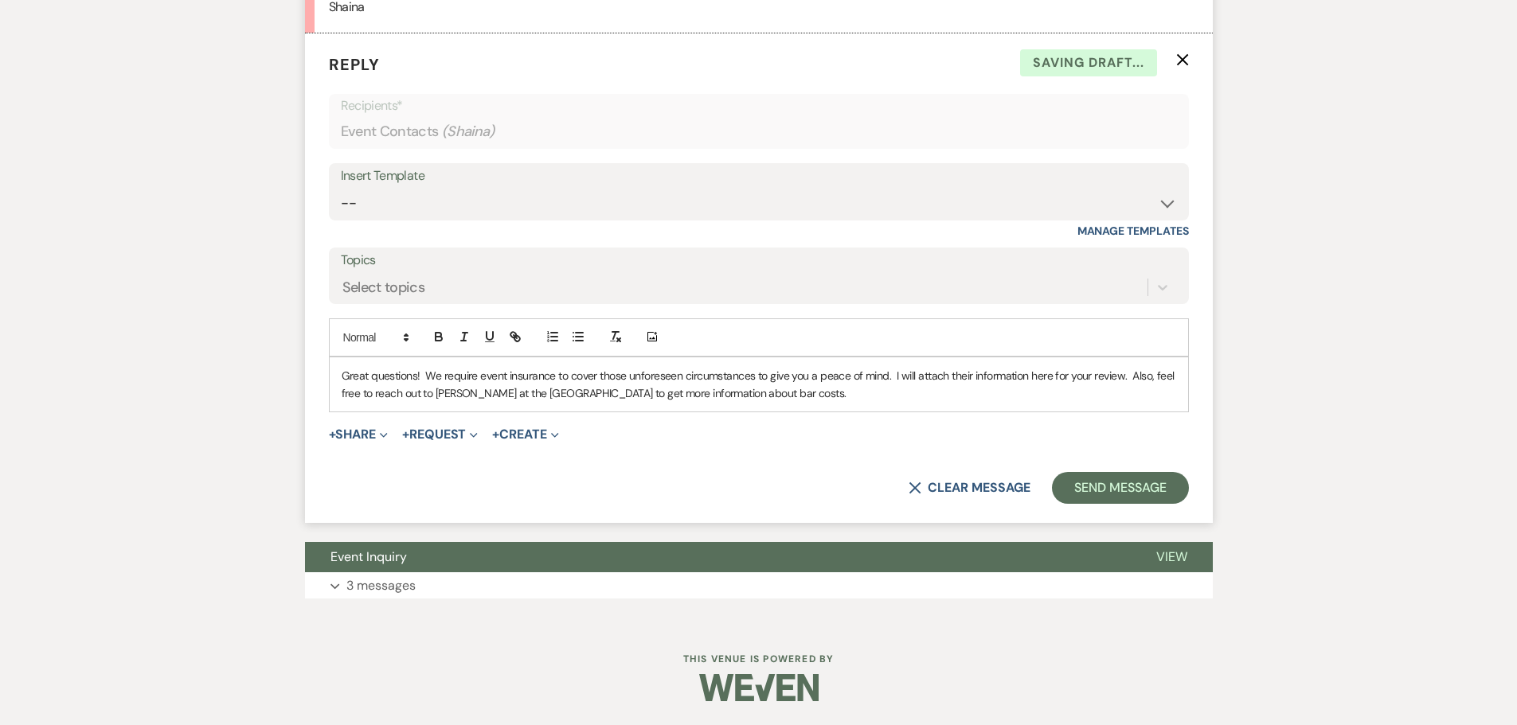
click at [783, 403] on p "Great questions! We require event insurance to cover those unforeseen circumsta…" at bounding box center [759, 385] width 834 height 36
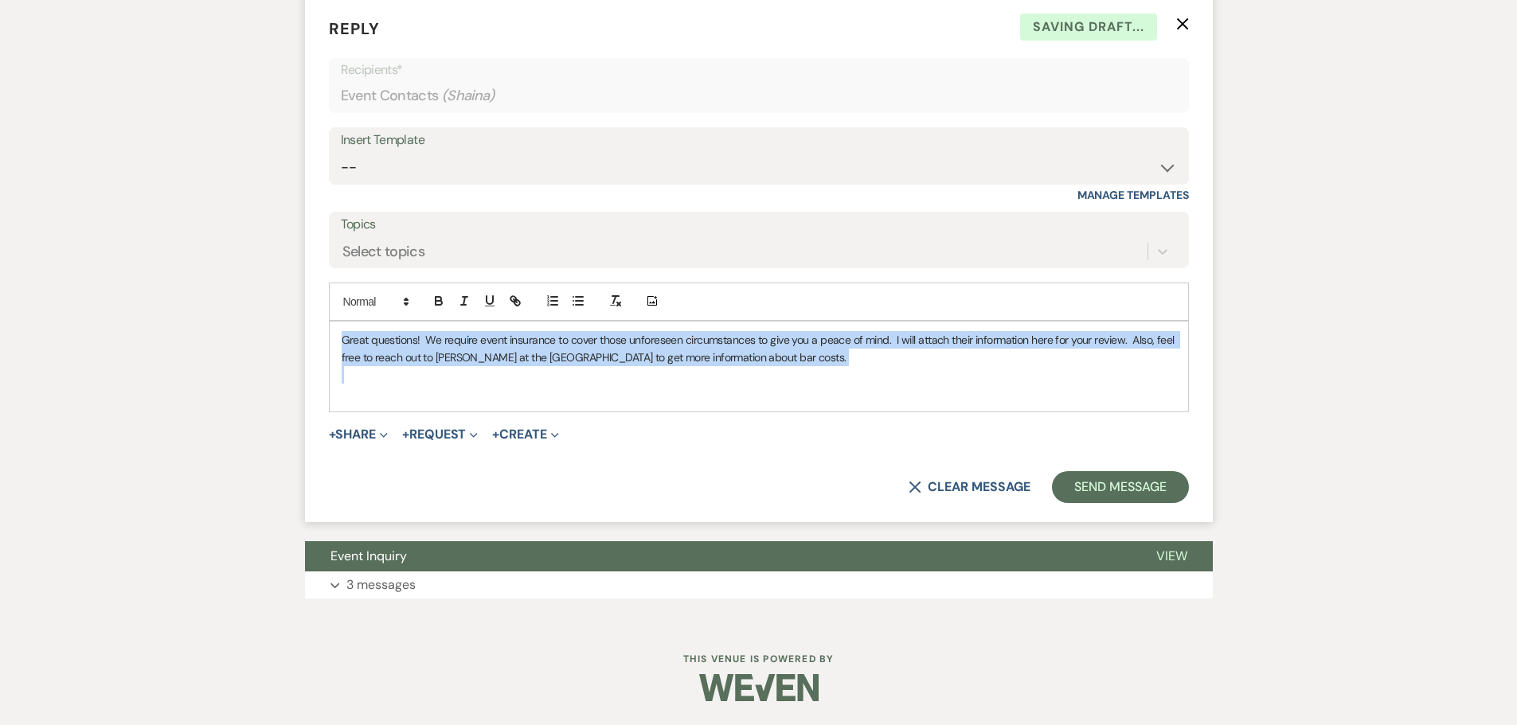
drag, startPoint x: 841, startPoint y: 519, endPoint x: 279, endPoint y: 458, distance: 564.7
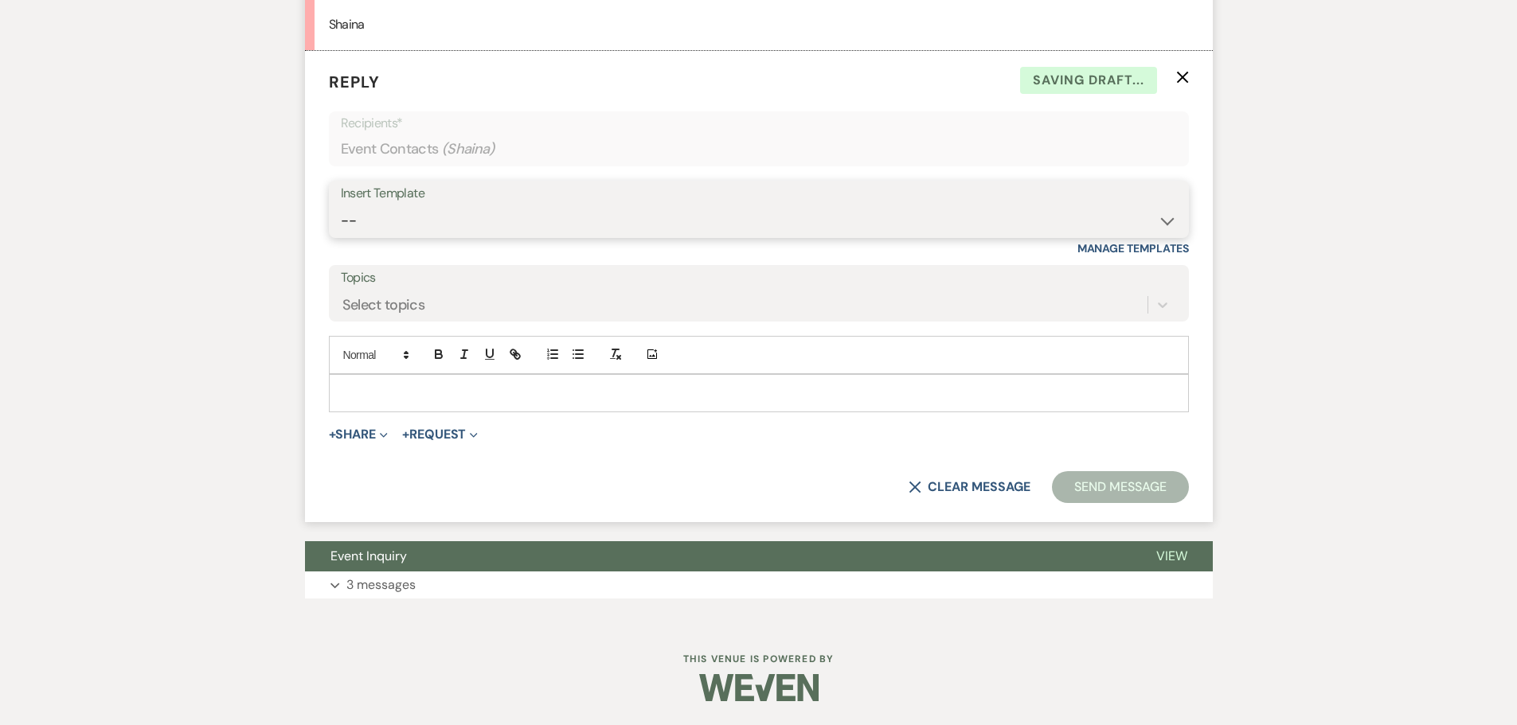
click at [396, 236] on select "-- Initial Inquiry Response Tour Request Response Follow Up Copy of Initial Inq…" at bounding box center [759, 220] width 836 height 31
click at [341, 236] on select "-- Initial Inquiry Response Tour Request Response Follow Up Copy of Initial Inq…" at bounding box center [759, 220] width 836 height 31
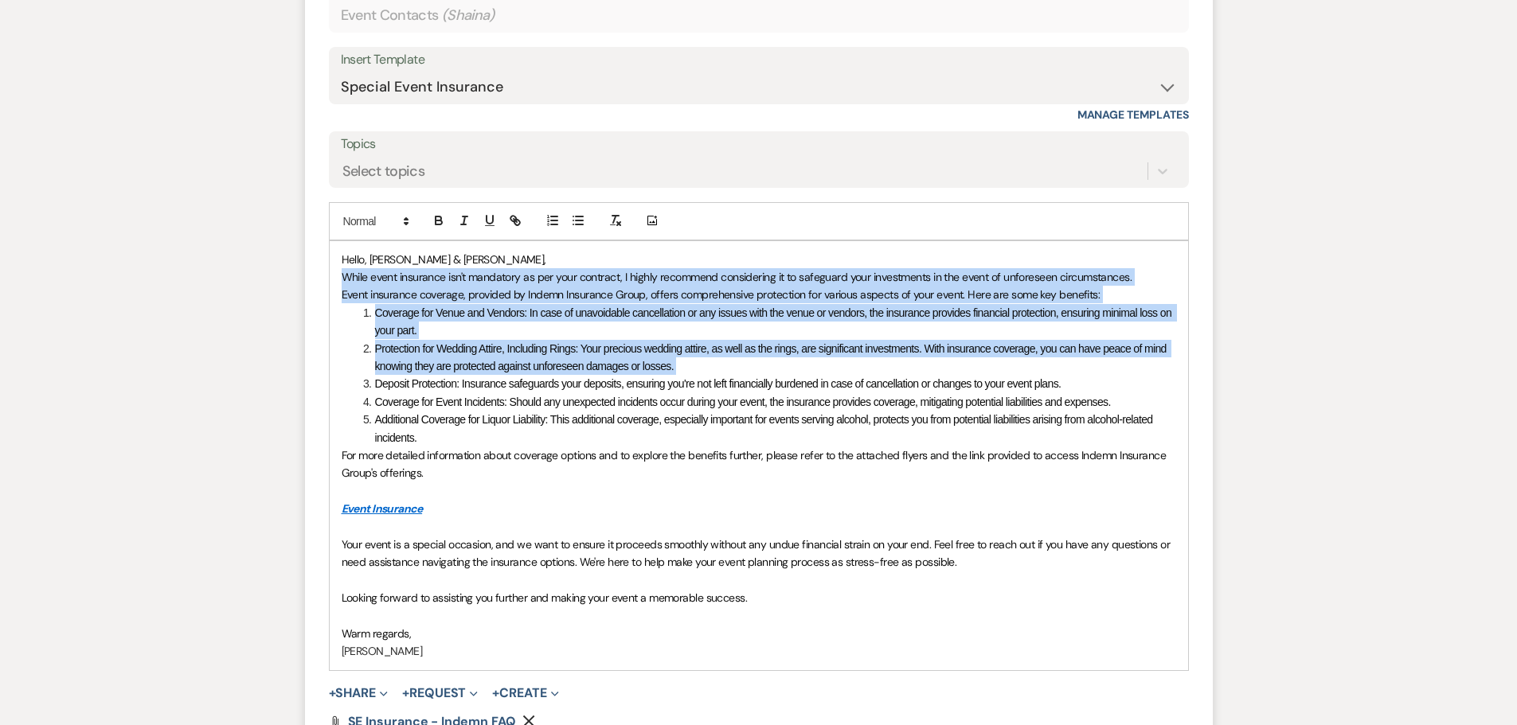
scroll to position [2584, 0]
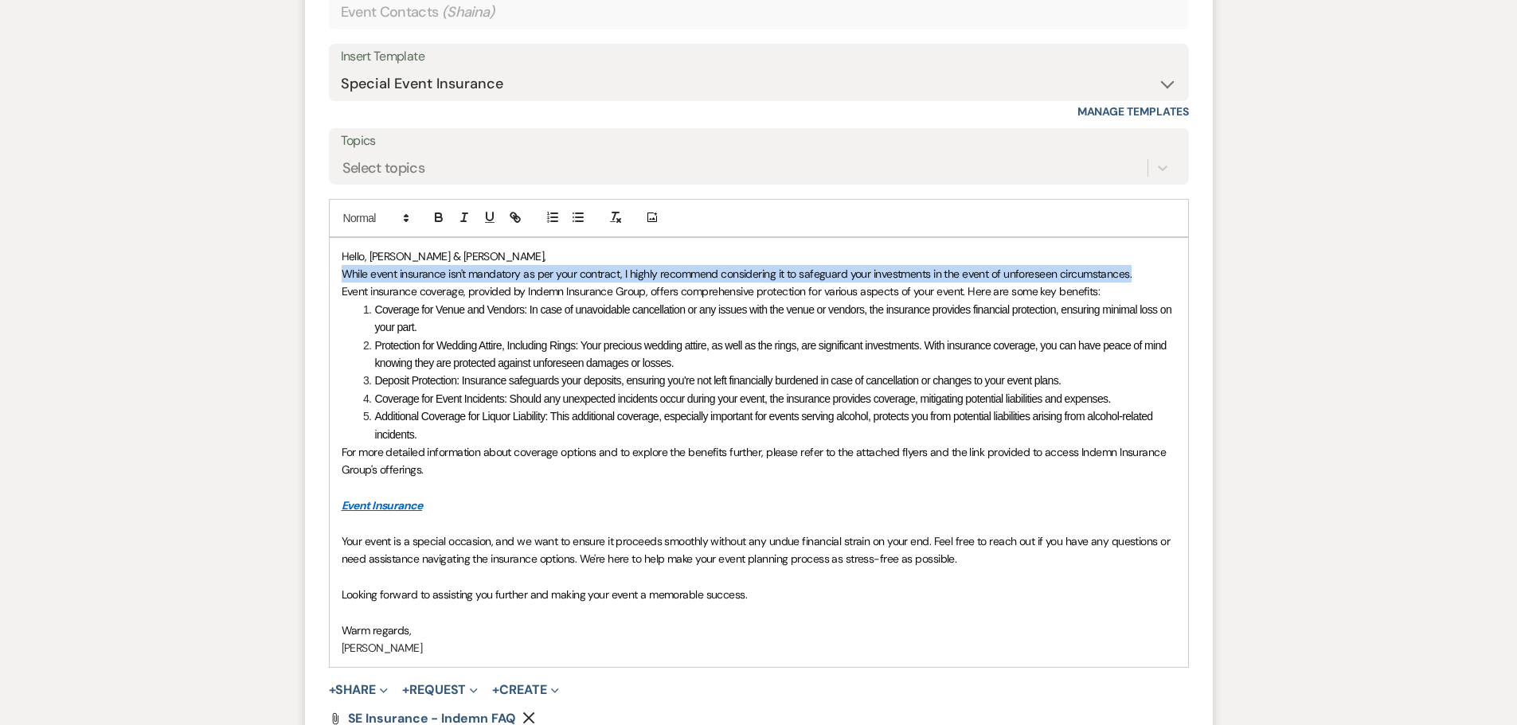
drag, startPoint x: 337, startPoint y: 504, endPoint x: 1148, endPoint y: 427, distance: 815.0
click at [783, 427] on div "Hello, [PERSON_NAME] & [PERSON_NAME], While event insurance isn't mandatory as …" at bounding box center [759, 452] width 858 height 429
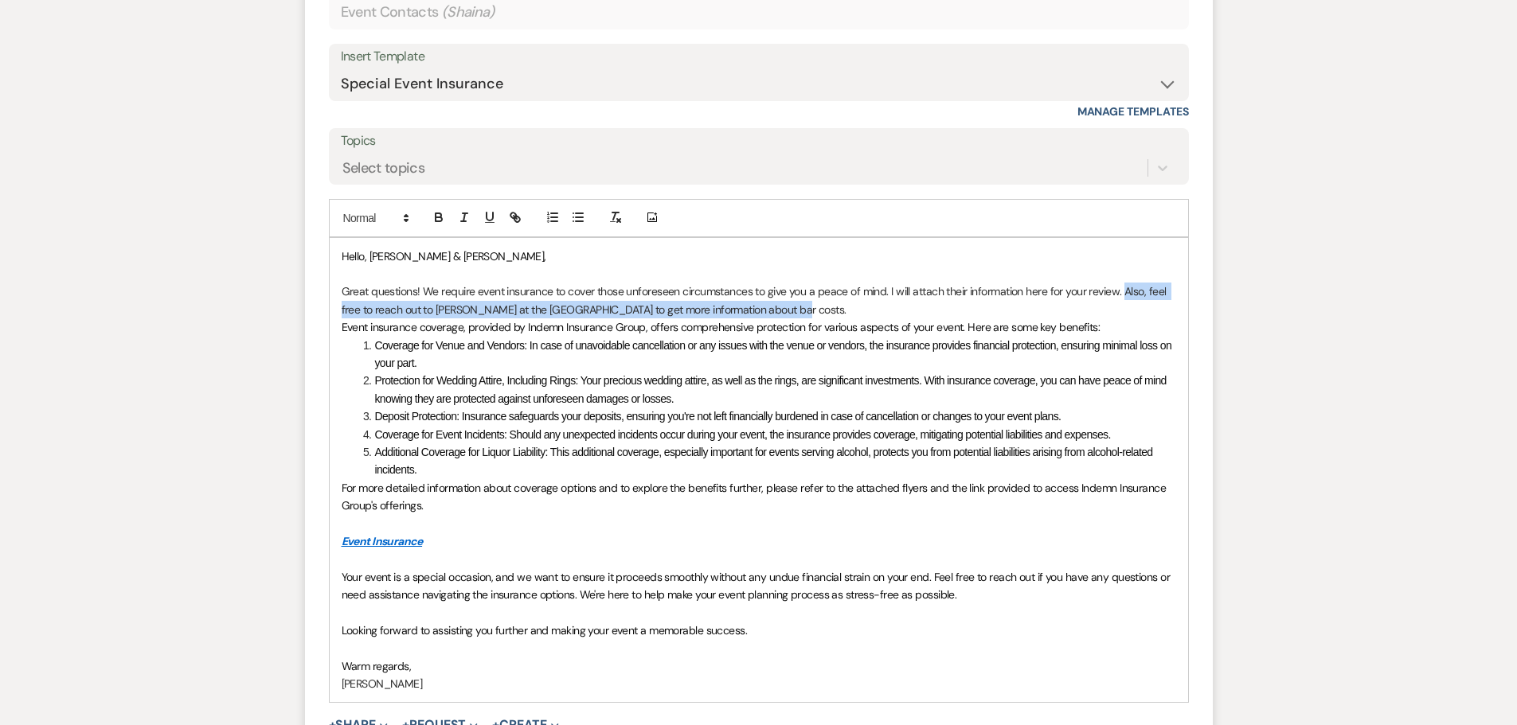
drag, startPoint x: 1123, startPoint y: 443, endPoint x: 1128, endPoint y: 455, distance: 12.5
click at [783, 318] on p "Great questions! We require event insurance to cover those unforeseen circumsta…" at bounding box center [759, 301] width 834 height 36
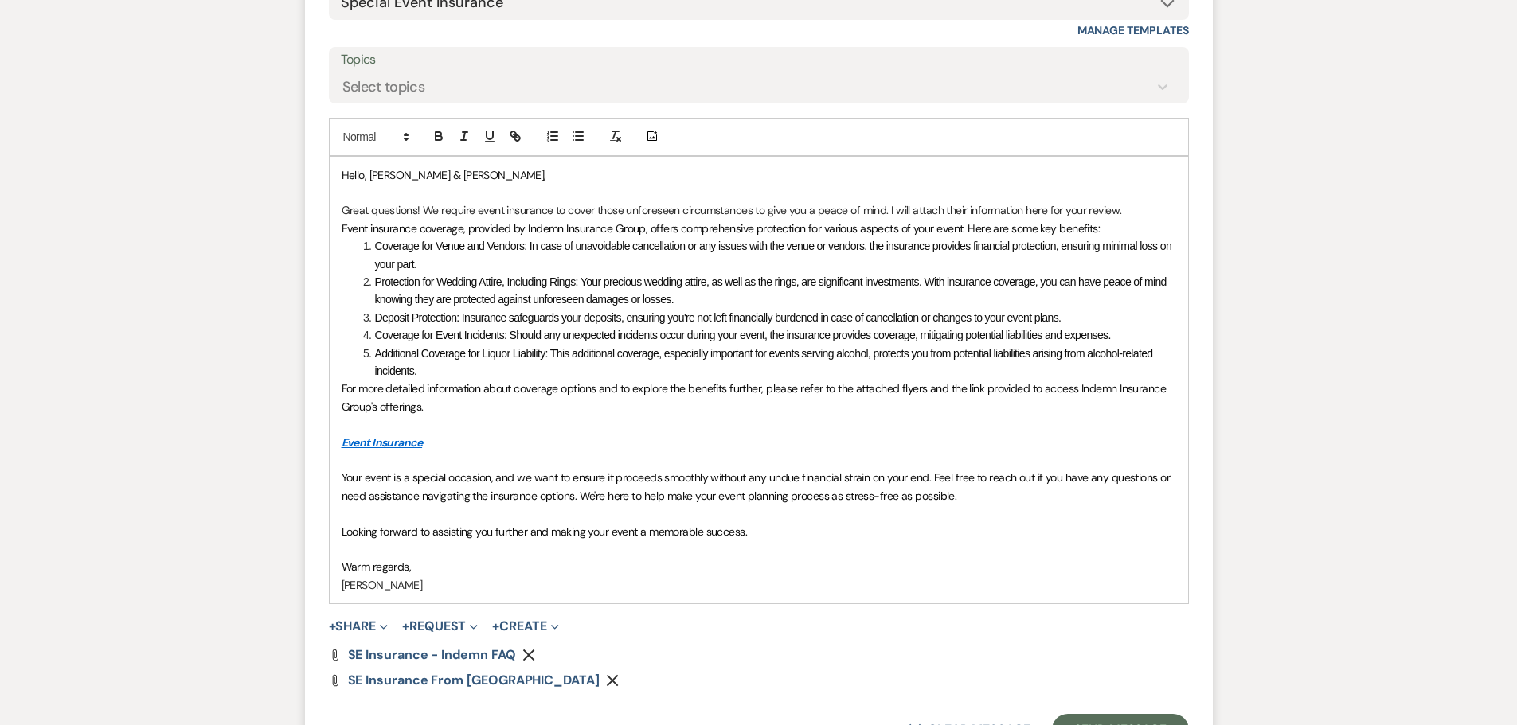
scroll to position [2743, 0]
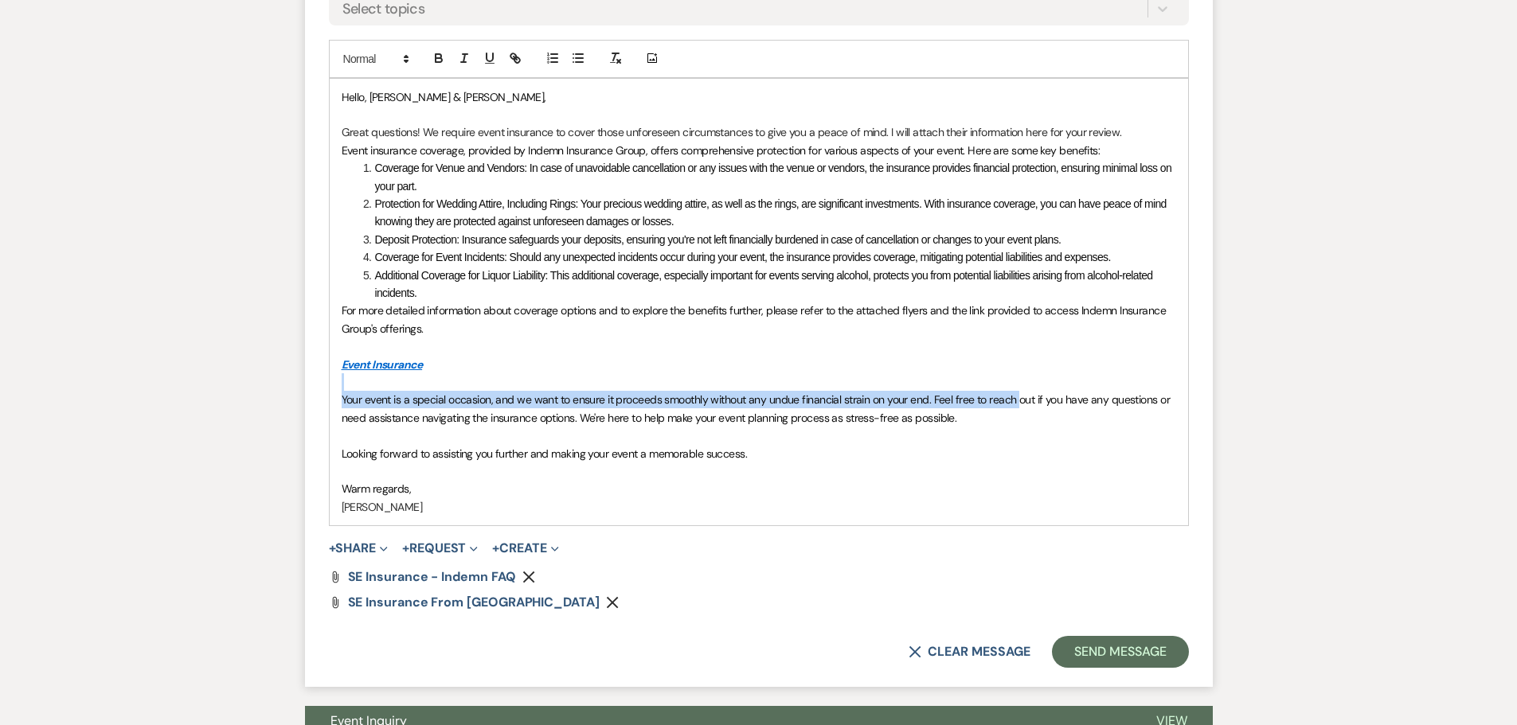
drag, startPoint x: 338, startPoint y: 520, endPoint x: 1014, endPoint y: 540, distance: 676.3
click at [783, 526] on div "Hello, [PERSON_NAME] & [PERSON_NAME], Great questions! We require event insuran…" at bounding box center [759, 302] width 858 height 447
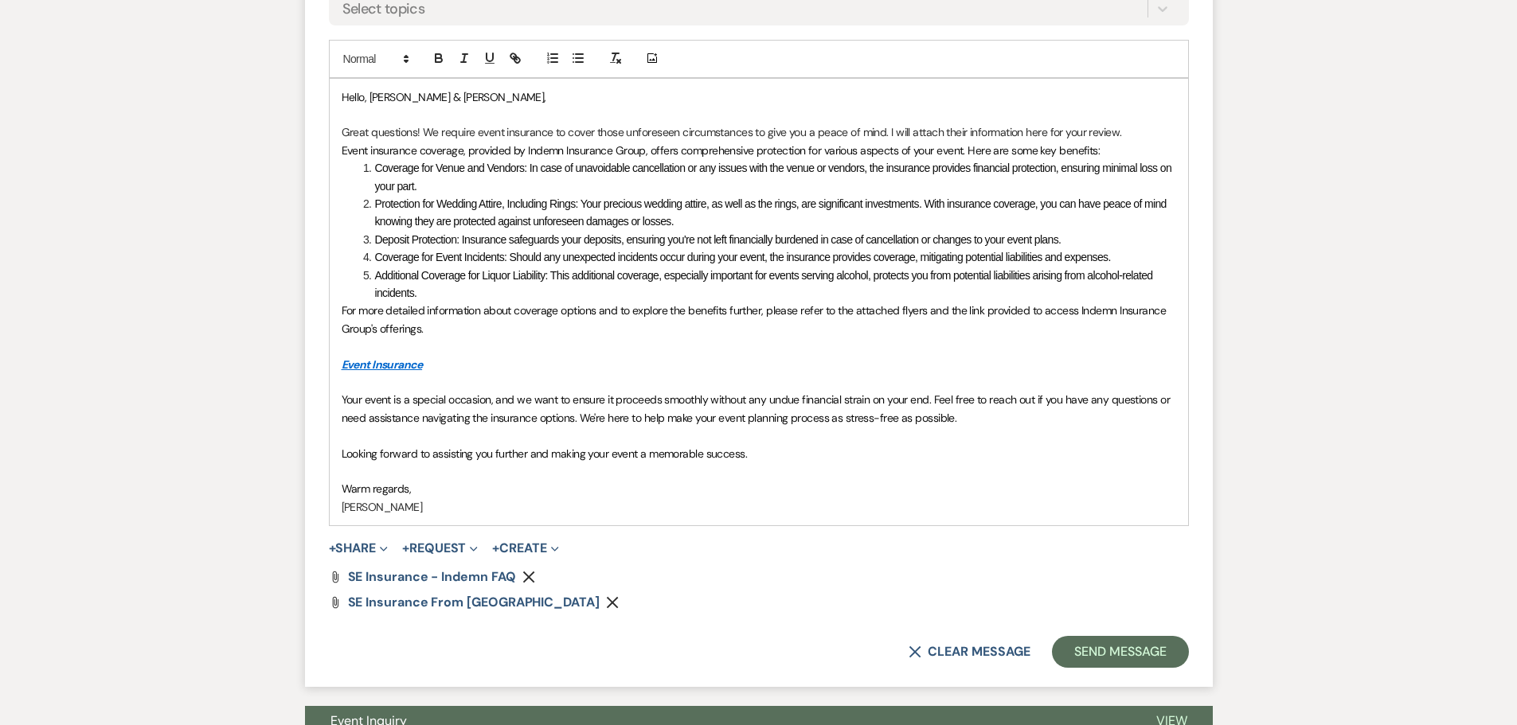
drag, startPoint x: 937, startPoint y: 558, endPoint x: 955, endPoint y: 559, distance: 18.3
click at [783, 526] on div "Hello, [PERSON_NAME] & [PERSON_NAME], Great questions! We require event insuran…" at bounding box center [759, 302] width 858 height 447
click at [783, 427] on p "Your event is a special occasion, and we want to ensure it proceeds smoothly wi…" at bounding box center [759, 409] width 834 height 36
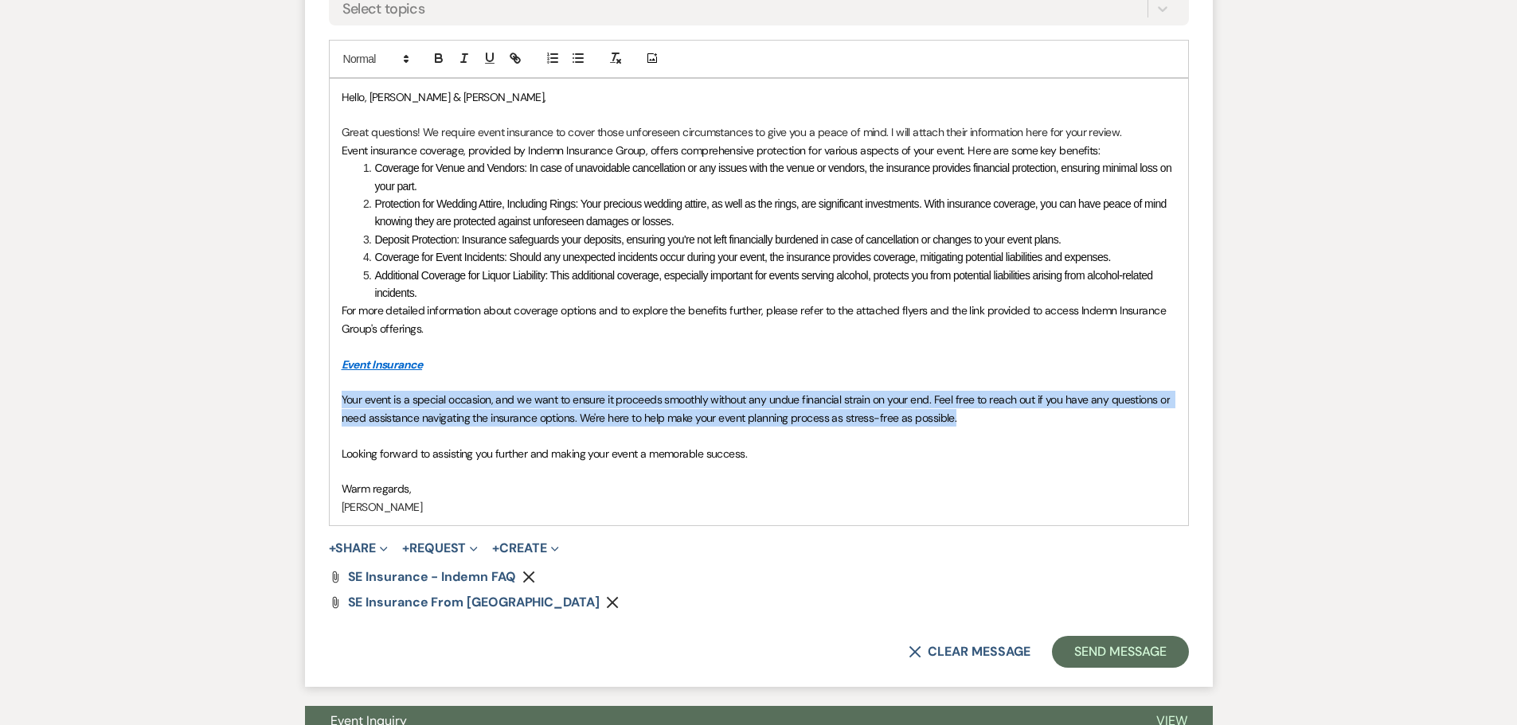
drag, startPoint x: 970, startPoint y: 550, endPoint x: 340, endPoint y: 529, distance: 630.1
click at [340, 526] on div "Hello, [PERSON_NAME] & [PERSON_NAME], Great questions! We require event insuran…" at bounding box center [759, 302] width 858 height 447
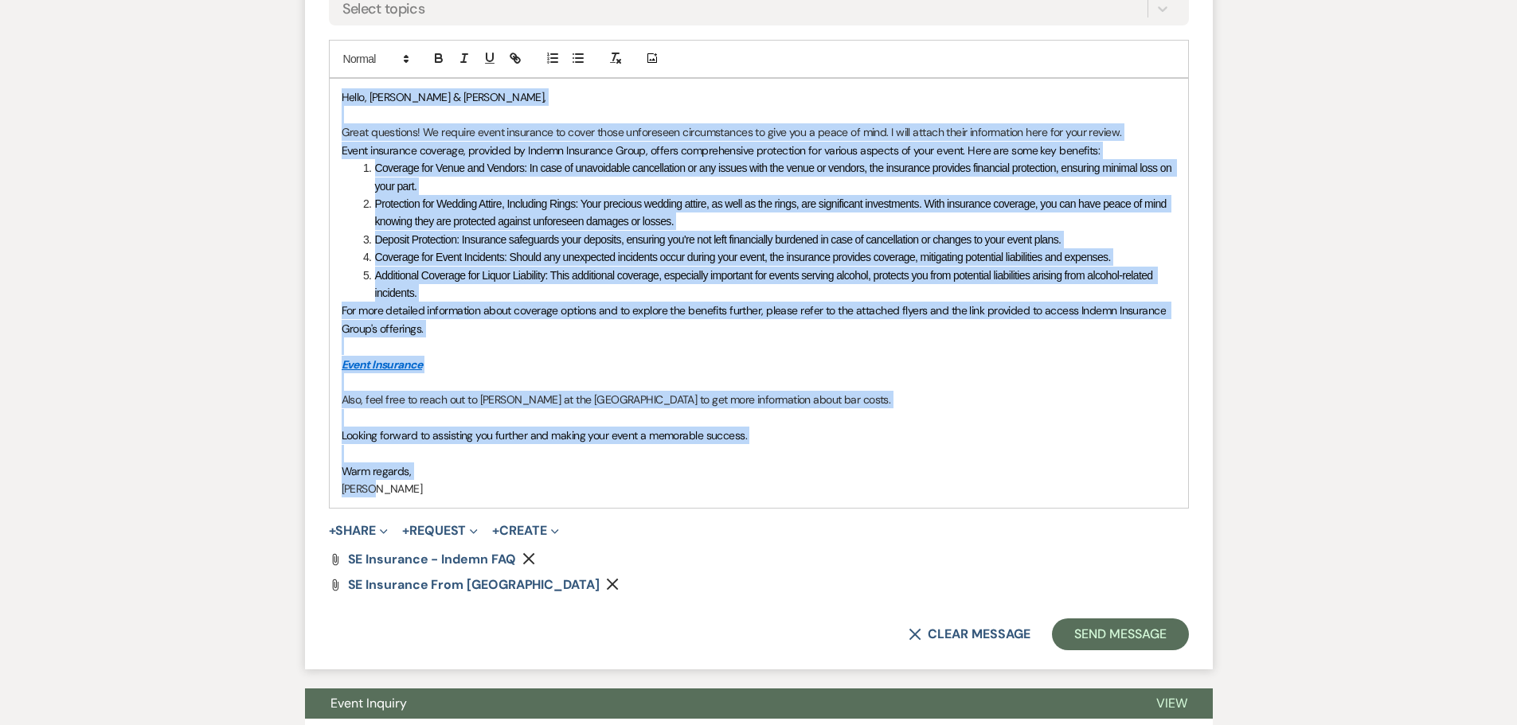
drag, startPoint x: 420, startPoint y: 631, endPoint x: 338, endPoint y: 240, distance: 399.3
click at [338, 240] on div "Hello, [PERSON_NAME] & [PERSON_NAME], Great questions! We require event insuran…" at bounding box center [759, 293] width 858 height 429
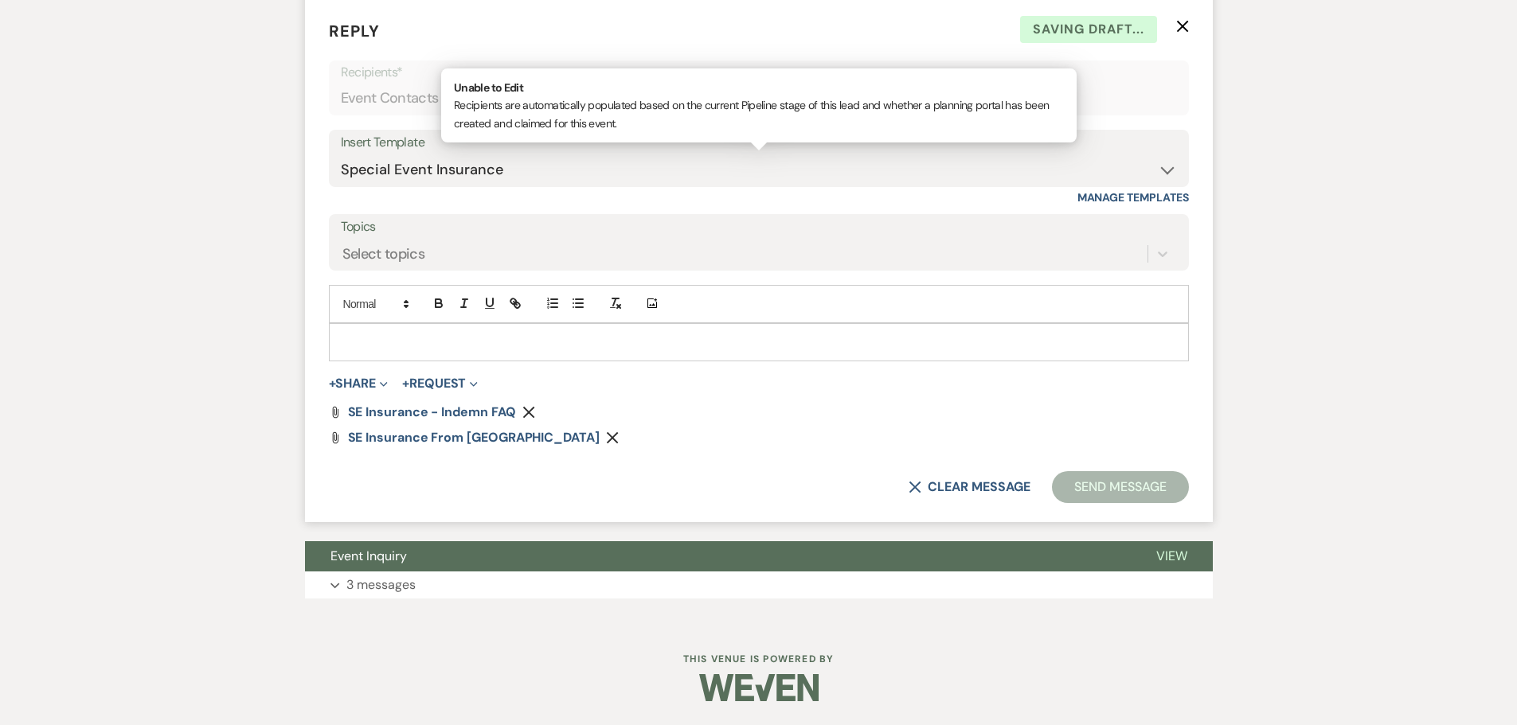
scroll to position [2535, 0]
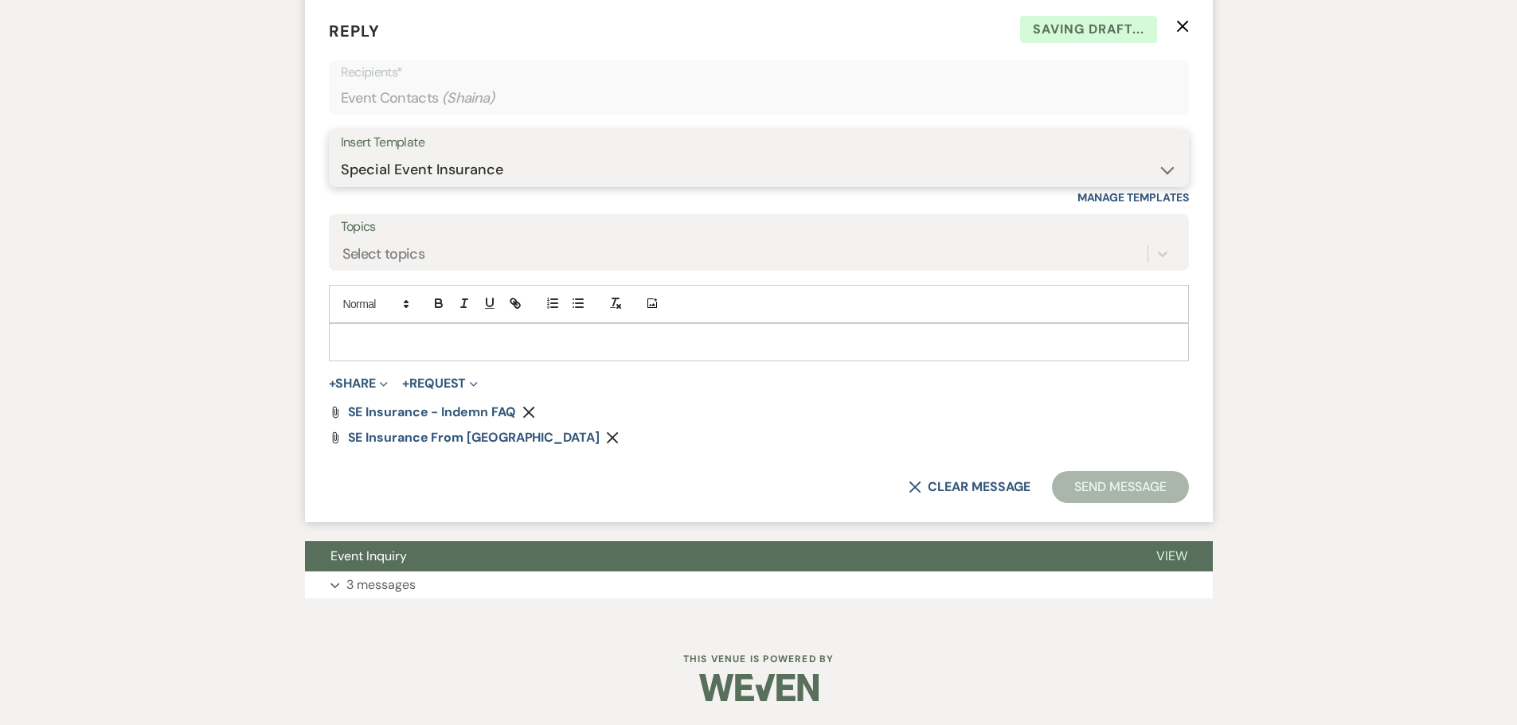
click at [432, 186] on select "-- Initial Inquiry Response Tour Request Response Follow Up Copy of Initial Inq…" at bounding box center [759, 169] width 836 height 31
select select "3360"
click at [341, 186] on select "-- Initial Inquiry Response Tour Request Response Follow Up Copy of Initial Inq…" at bounding box center [759, 169] width 836 height 31
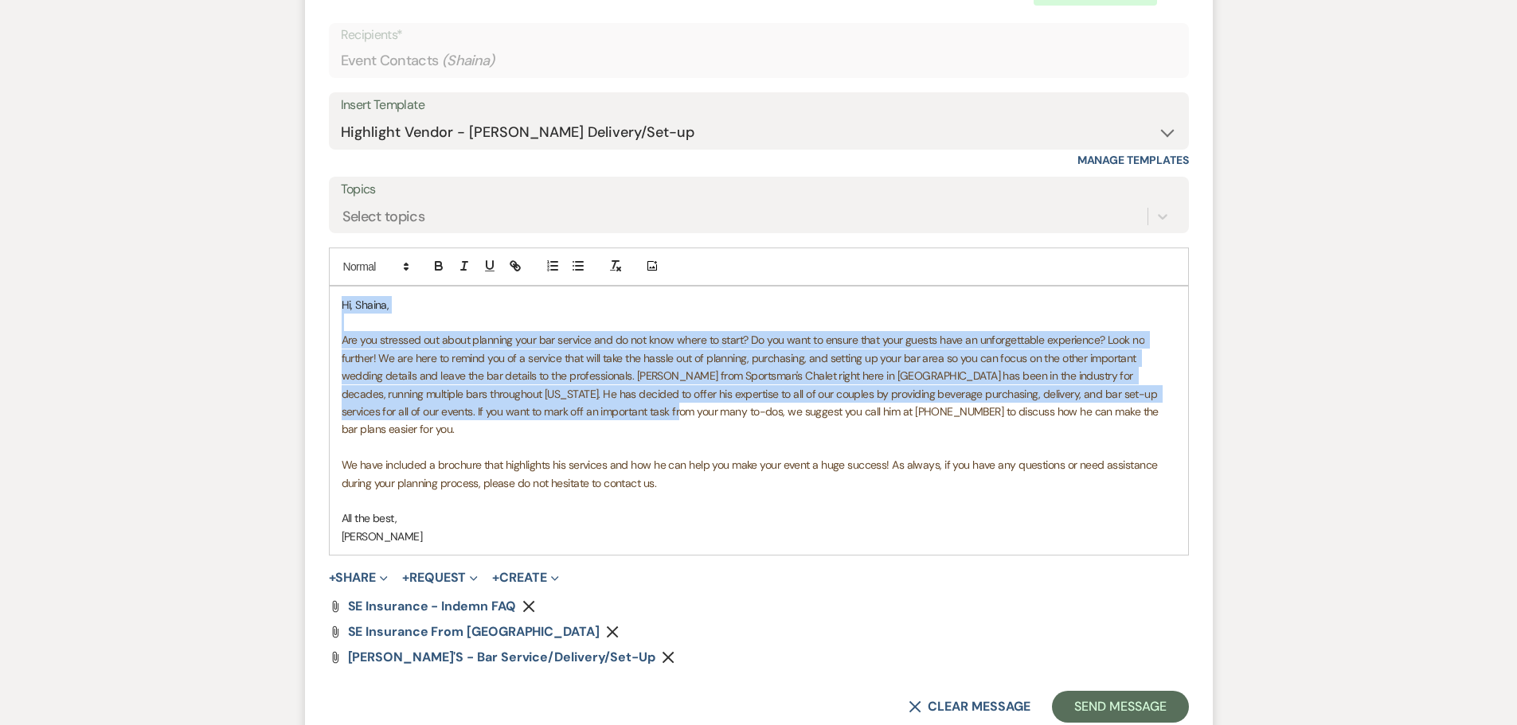
drag, startPoint x: 339, startPoint y: 454, endPoint x: 595, endPoint y: 568, distance: 279.8
click at [595, 555] on div "Hi, [PERSON_NAME], Are you stressed out about planning your bar service and do …" at bounding box center [759, 421] width 858 height 268
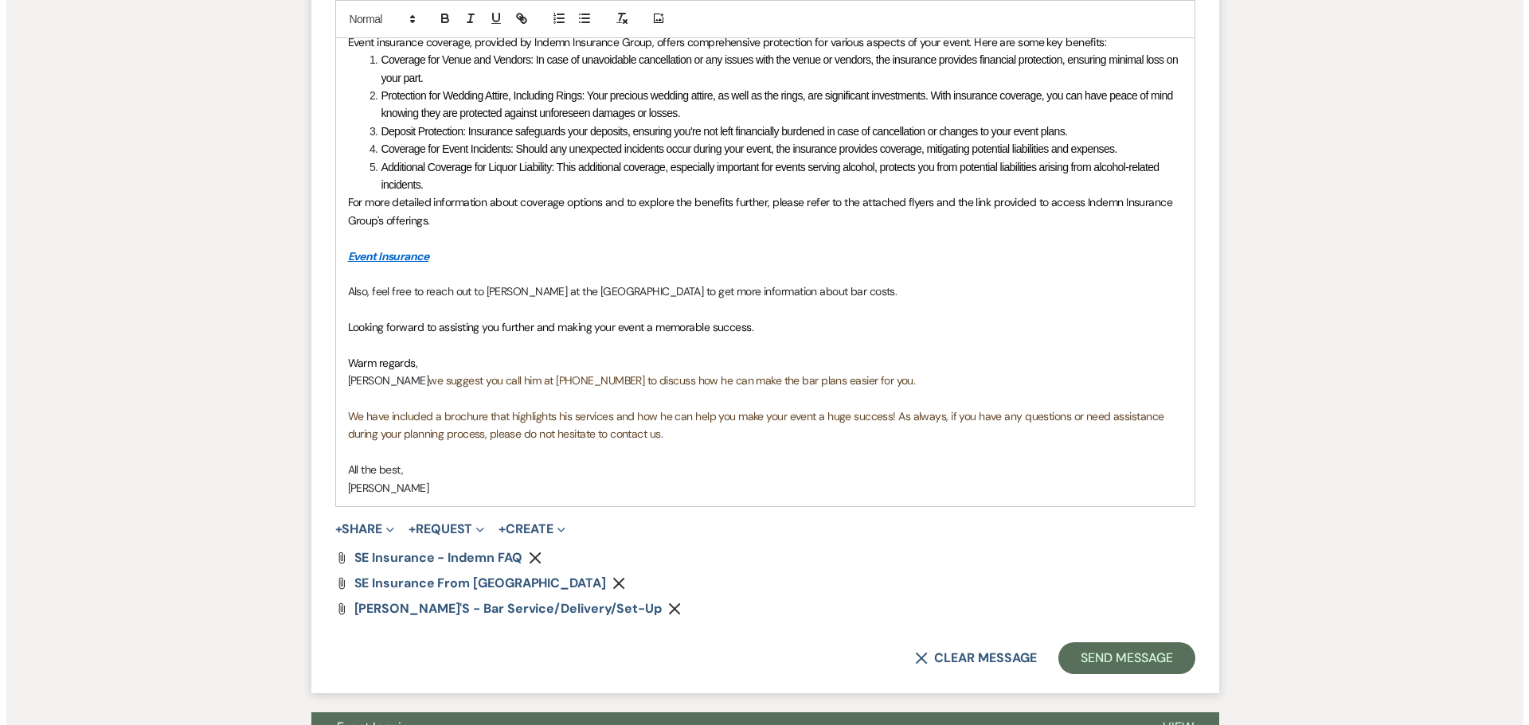
scroll to position [2854, 0]
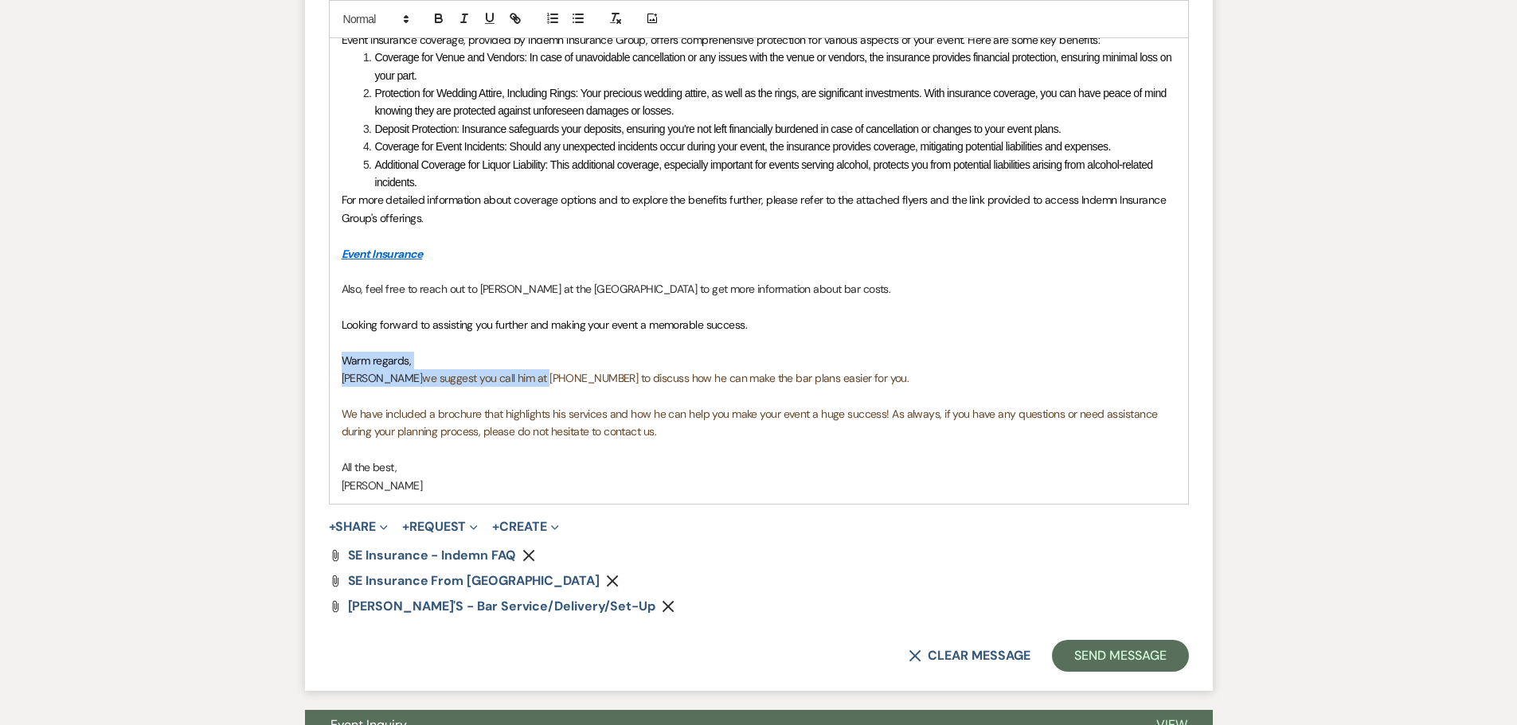
drag, startPoint x: 338, startPoint y: 495, endPoint x: 506, endPoint y: 506, distance: 169.1
click at [506, 504] on div "Hello, [PERSON_NAME] & [PERSON_NAME], Great questions! We require event insuran…" at bounding box center [759, 236] width 858 height 536
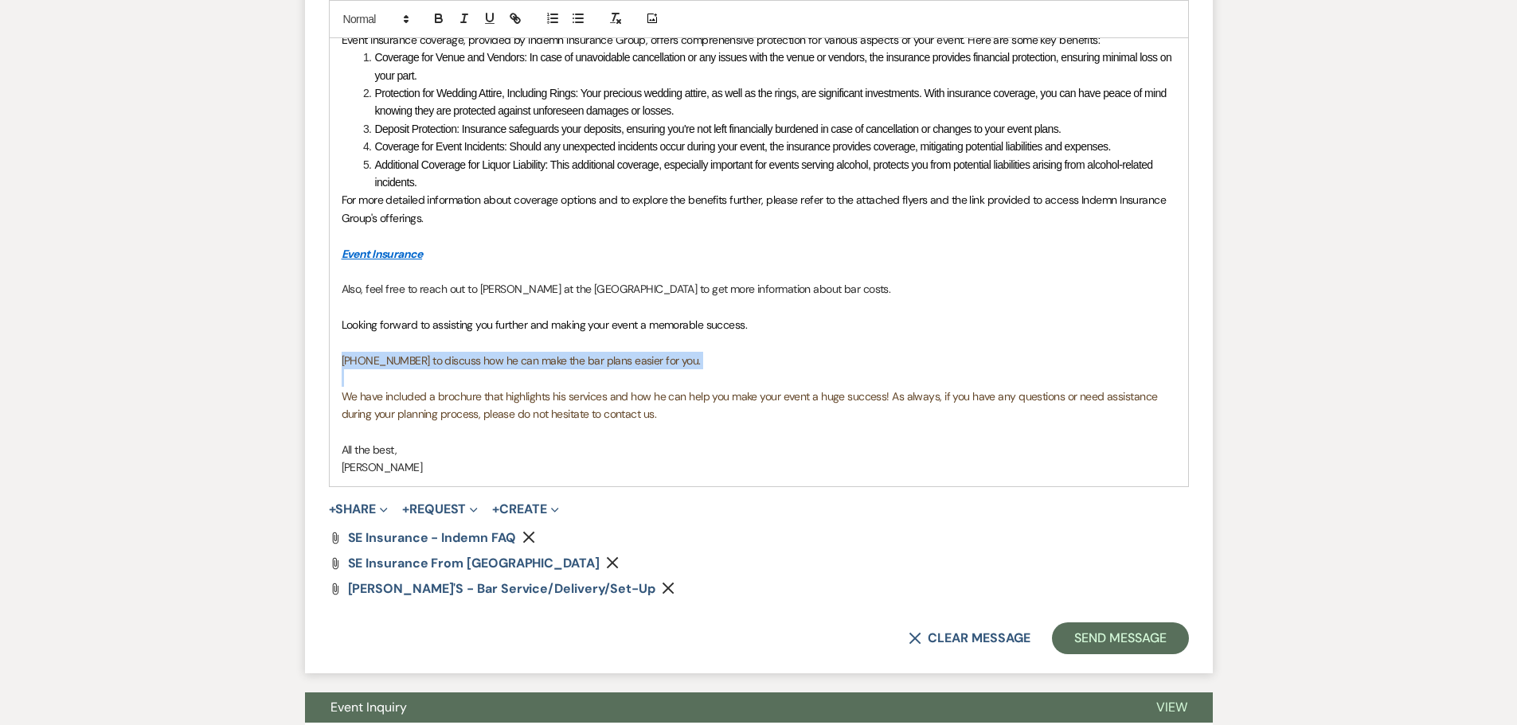
drag, startPoint x: 338, startPoint y: 494, endPoint x: 683, endPoint y: 514, distance: 345.4
click at [683, 486] on div "Hello, [PERSON_NAME] & [PERSON_NAME], Great questions! We require event insuran…" at bounding box center [759, 227] width 858 height 518
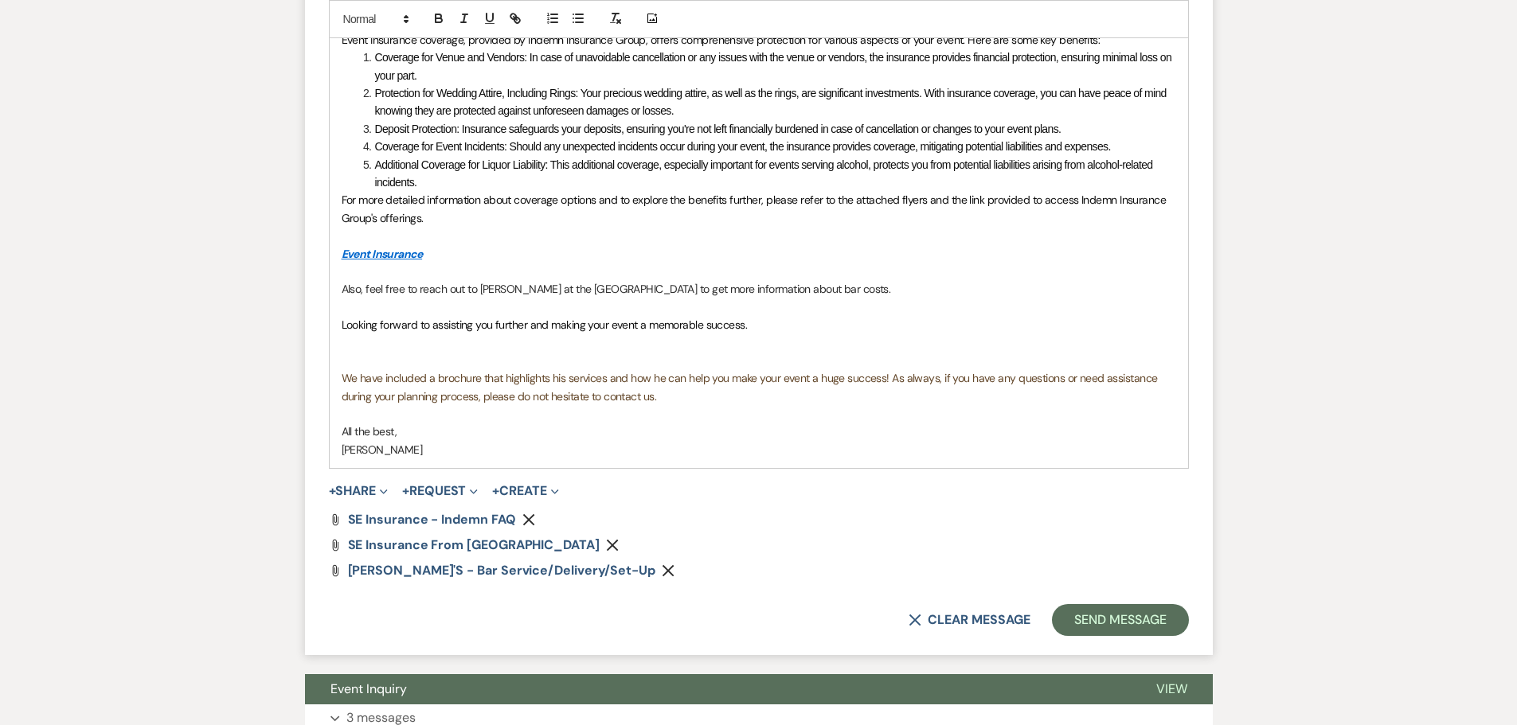
click at [783, 298] on p "Also, feel free to reach out to [PERSON_NAME] at the [GEOGRAPHIC_DATA] to get m…" at bounding box center [759, 289] width 834 height 18
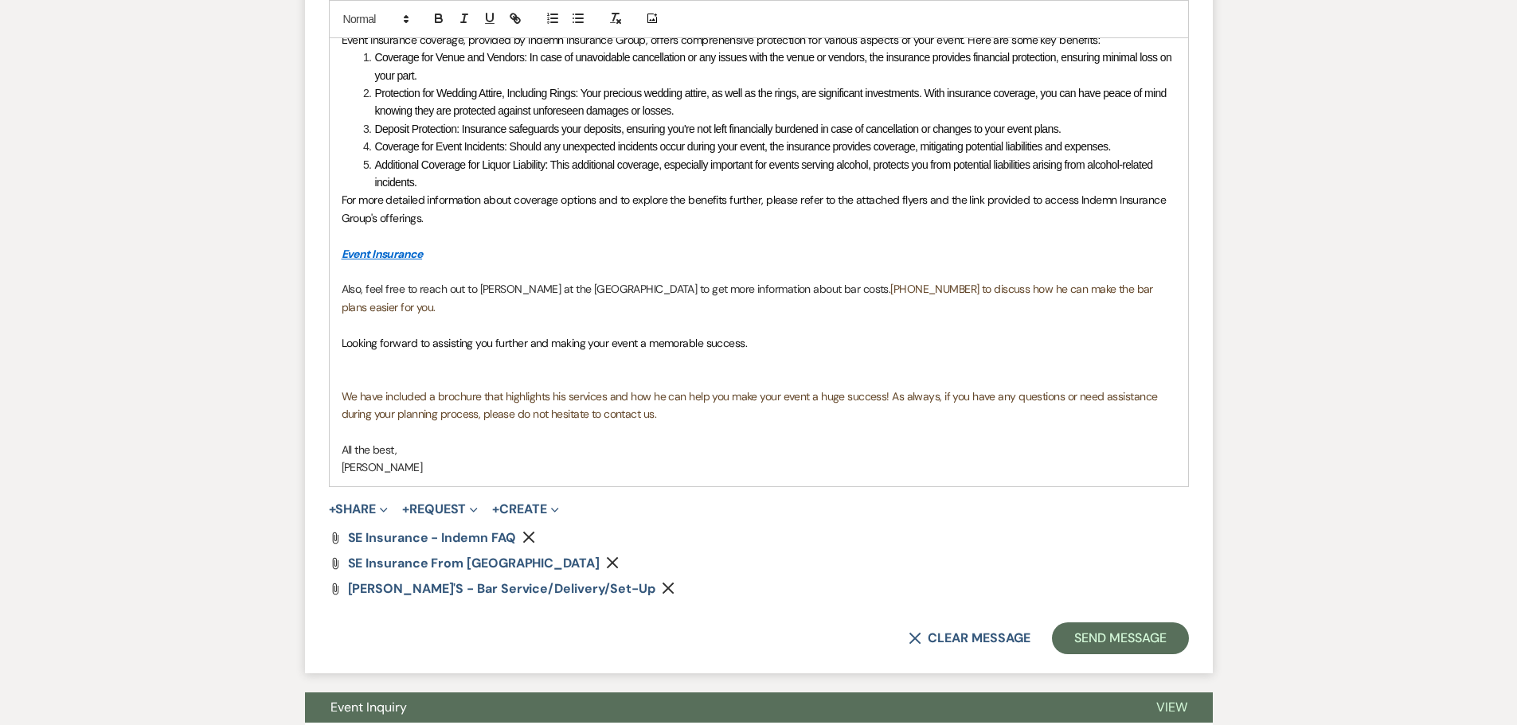
drag, startPoint x: 898, startPoint y: 422, endPoint x: 1174, endPoint y: 438, distance: 275.9
click at [783, 432] on div "Hello, [PERSON_NAME] & [PERSON_NAME], Great questions! We require event insuran…" at bounding box center [759, 227] width 858 height 518
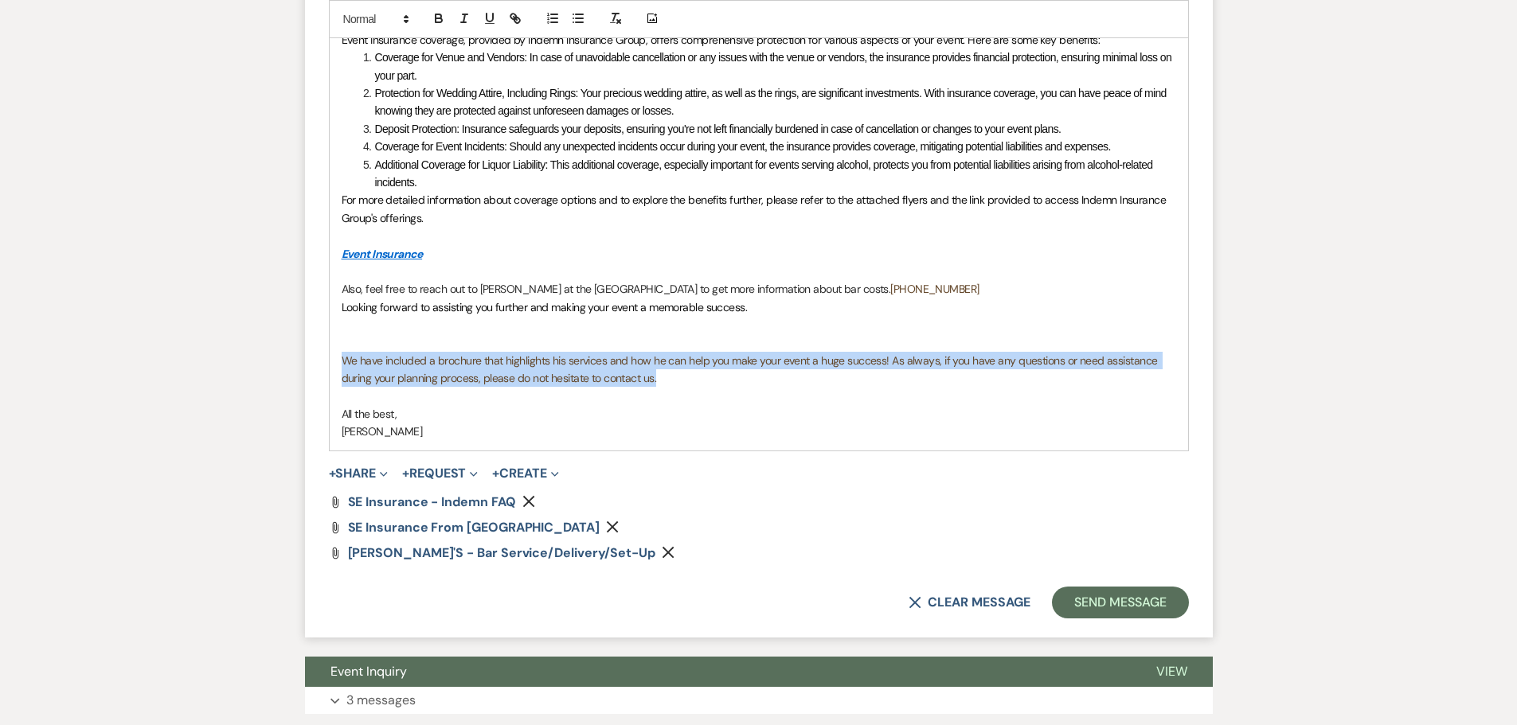
drag, startPoint x: 342, startPoint y: 489, endPoint x: 721, endPoint y: 514, distance: 380.6
click at [724, 388] on p "We have included a brochure that highlights his services and how he can help yo…" at bounding box center [759, 370] width 834 height 36
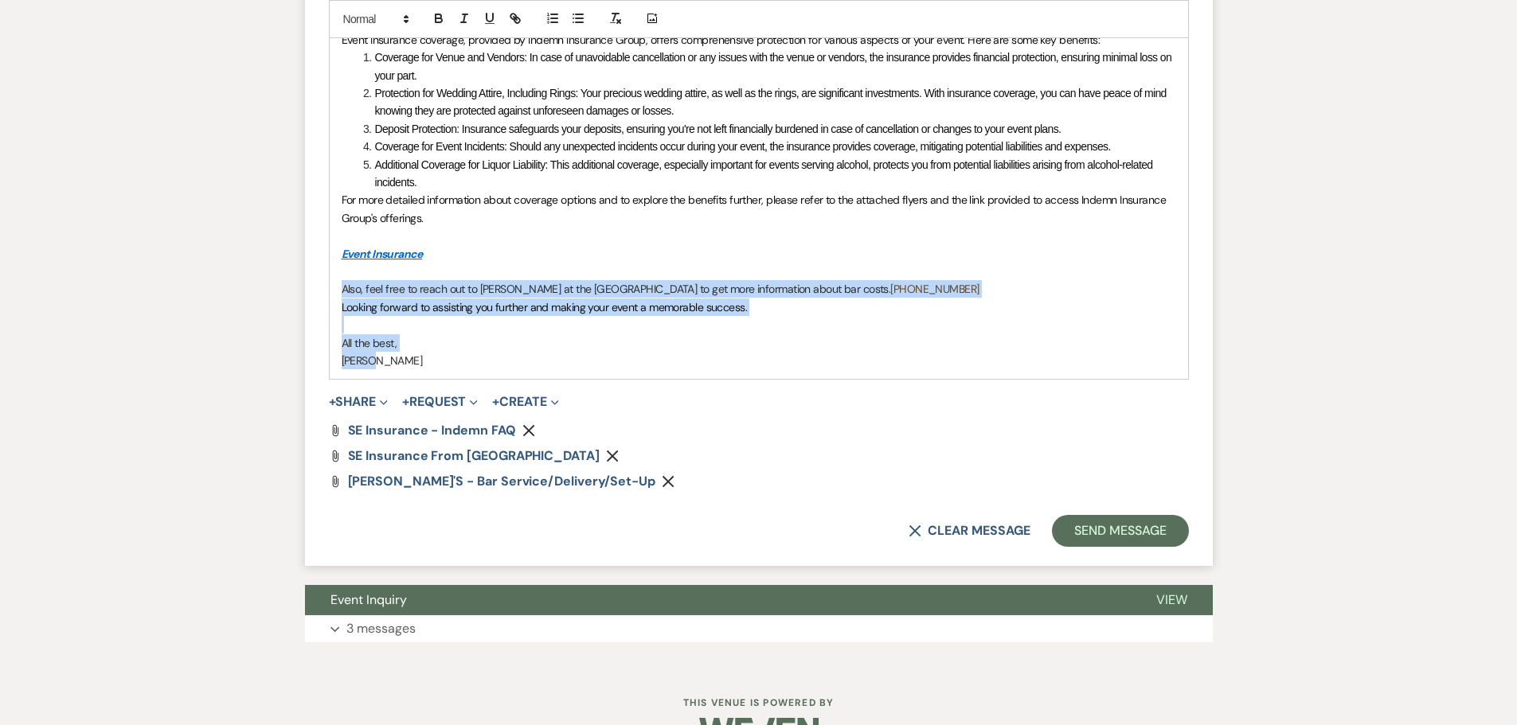
drag, startPoint x: 394, startPoint y: 502, endPoint x: 323, endPoint y: 420, distance: 107.8
click at [323, 420] on form "Reply X Draft saved! Recipients* Event Contacts ( Shaina ) Insert Template -- I…" at bounding box center [759, 105] width 908 height 922
click at [623, 28] on button "button" at bounding box center [615, 18] width 22 height 19
click at [618, 369] on p "[PERSON_NAME]" at bounding box center [759, 361] width 834 height 18
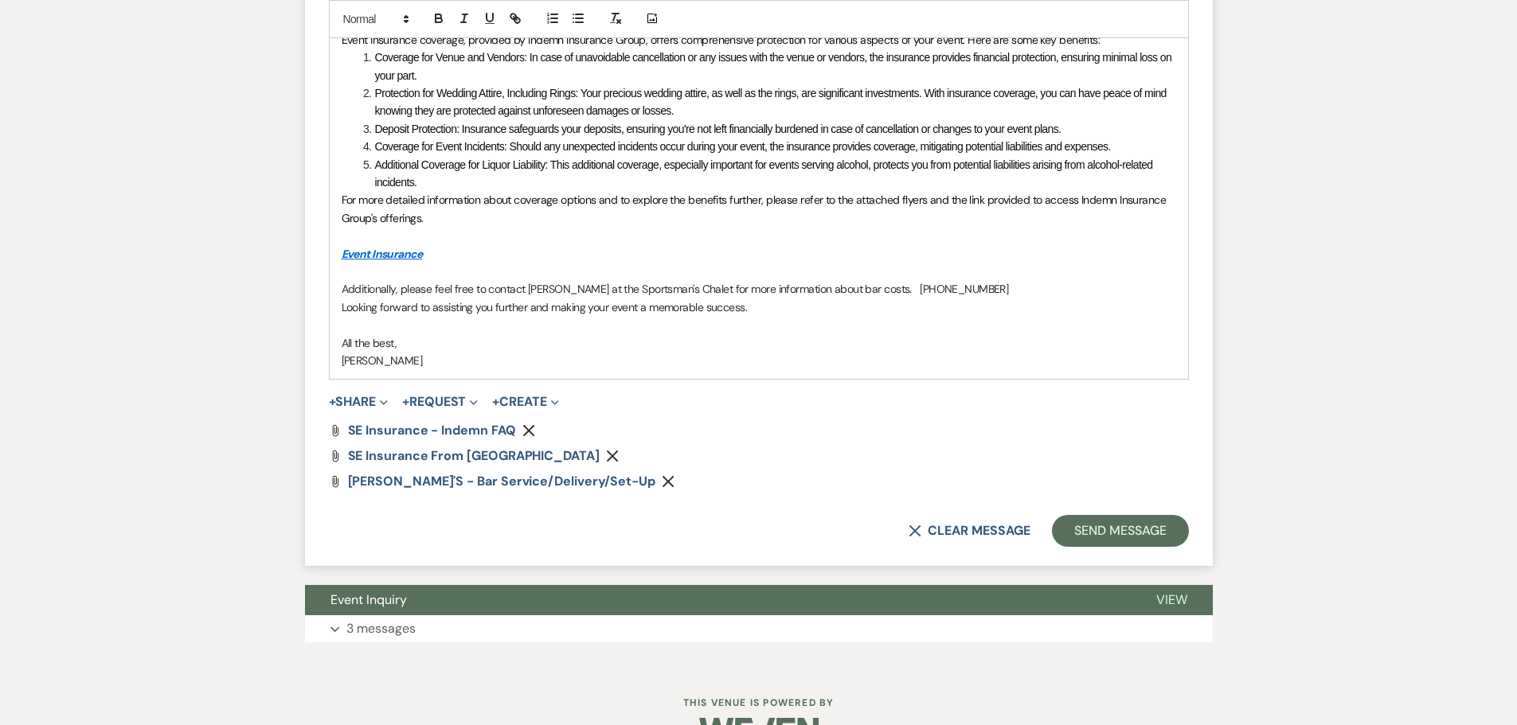
click at [783, 298] on p "Additionally, please feel free to contact [PERSON_NAME] at the Sportsman's Chal…" at bounding box center [759, 289] width 834 height 18
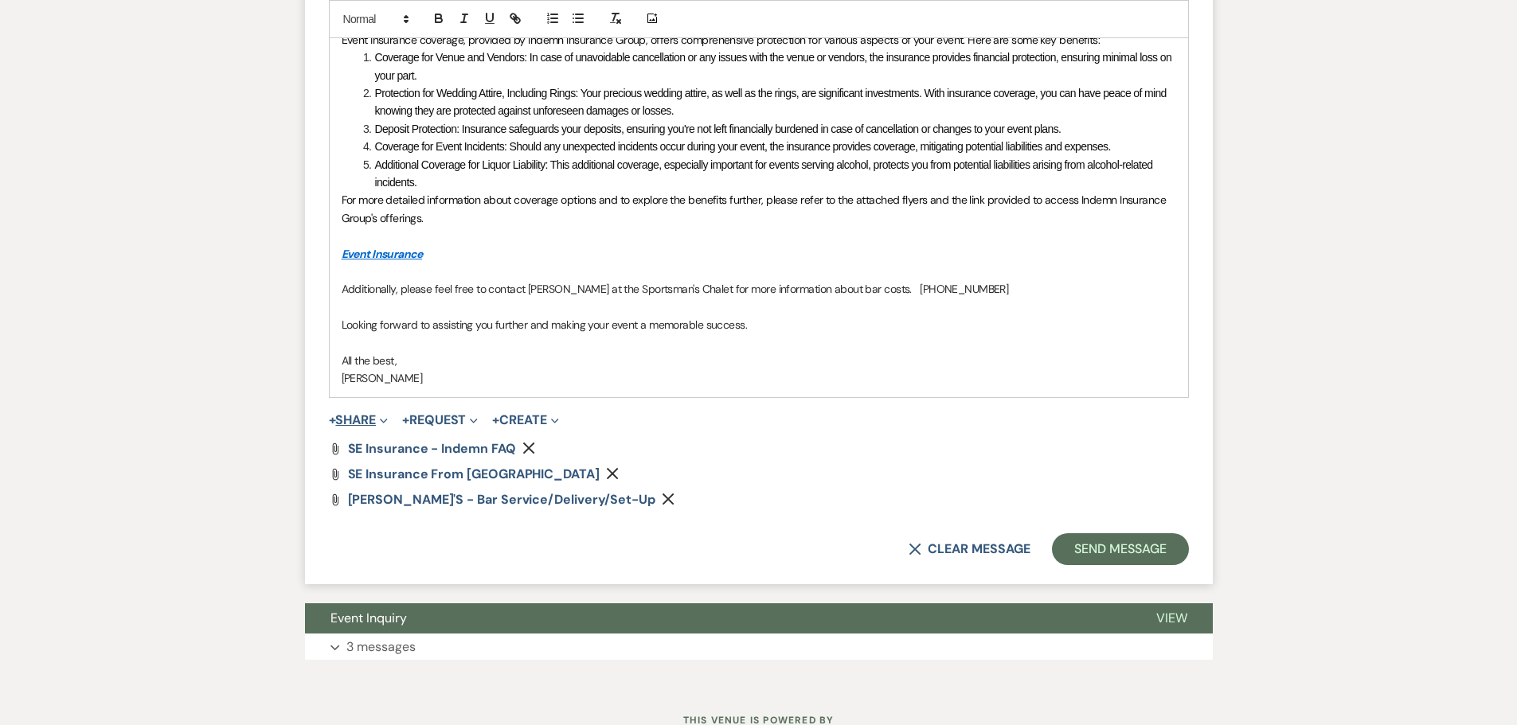
click at [388, 427] on button "+ Share Expand" at bounding box center [359, 420] width 60 height 13
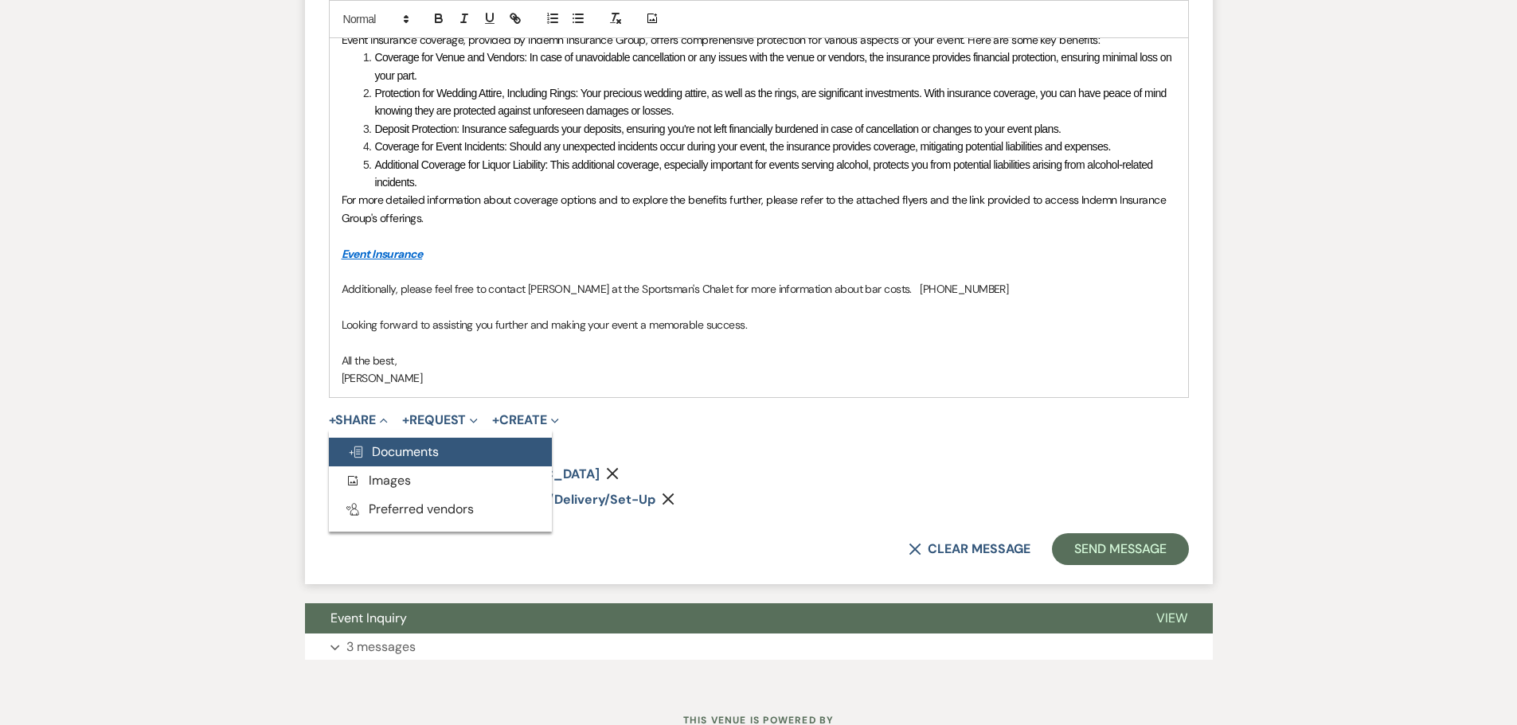
click at [391, 460] on span "Doc Upload Documents" at bounding box center [393, 451] width 91 height 17
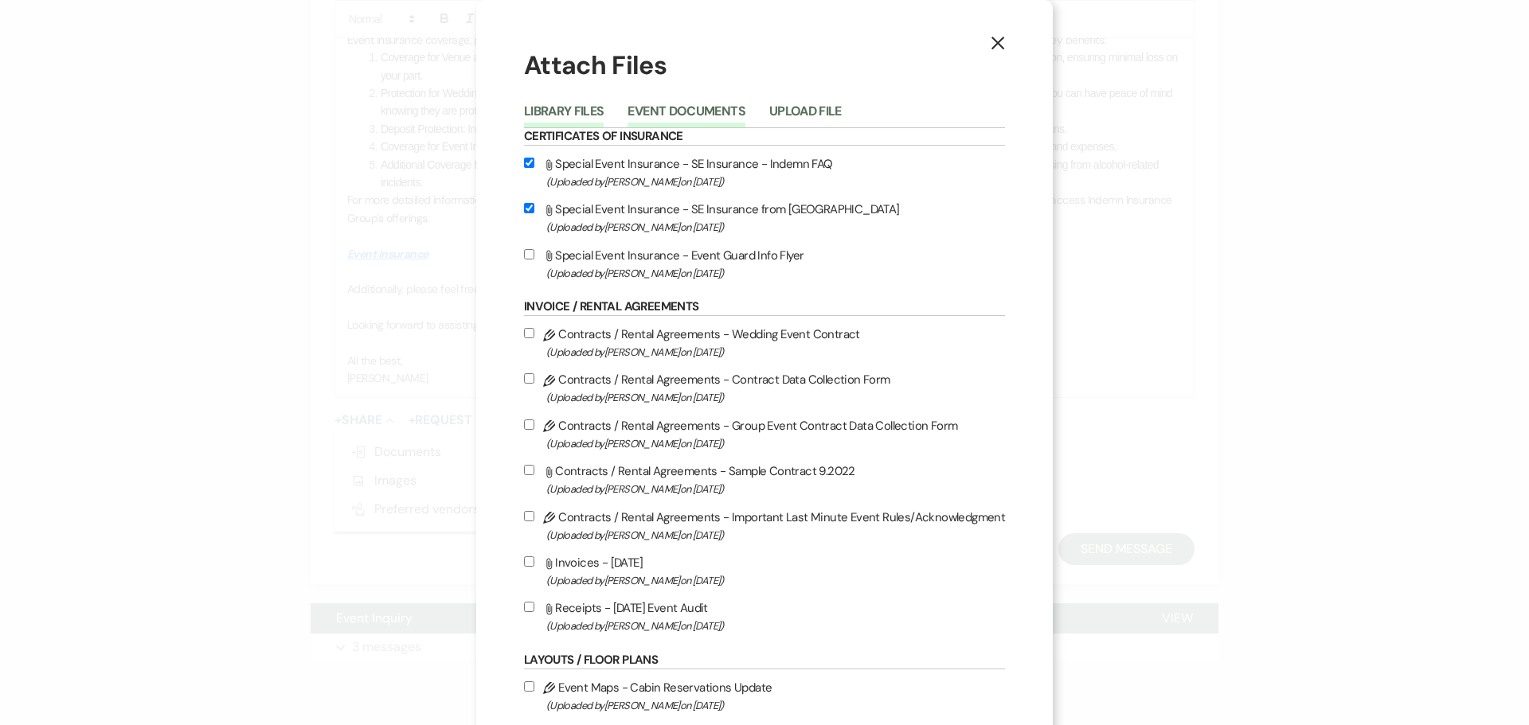
click at [736, 127] on button "Event Documents" at bounding box center [685, 116] width 117 height 22
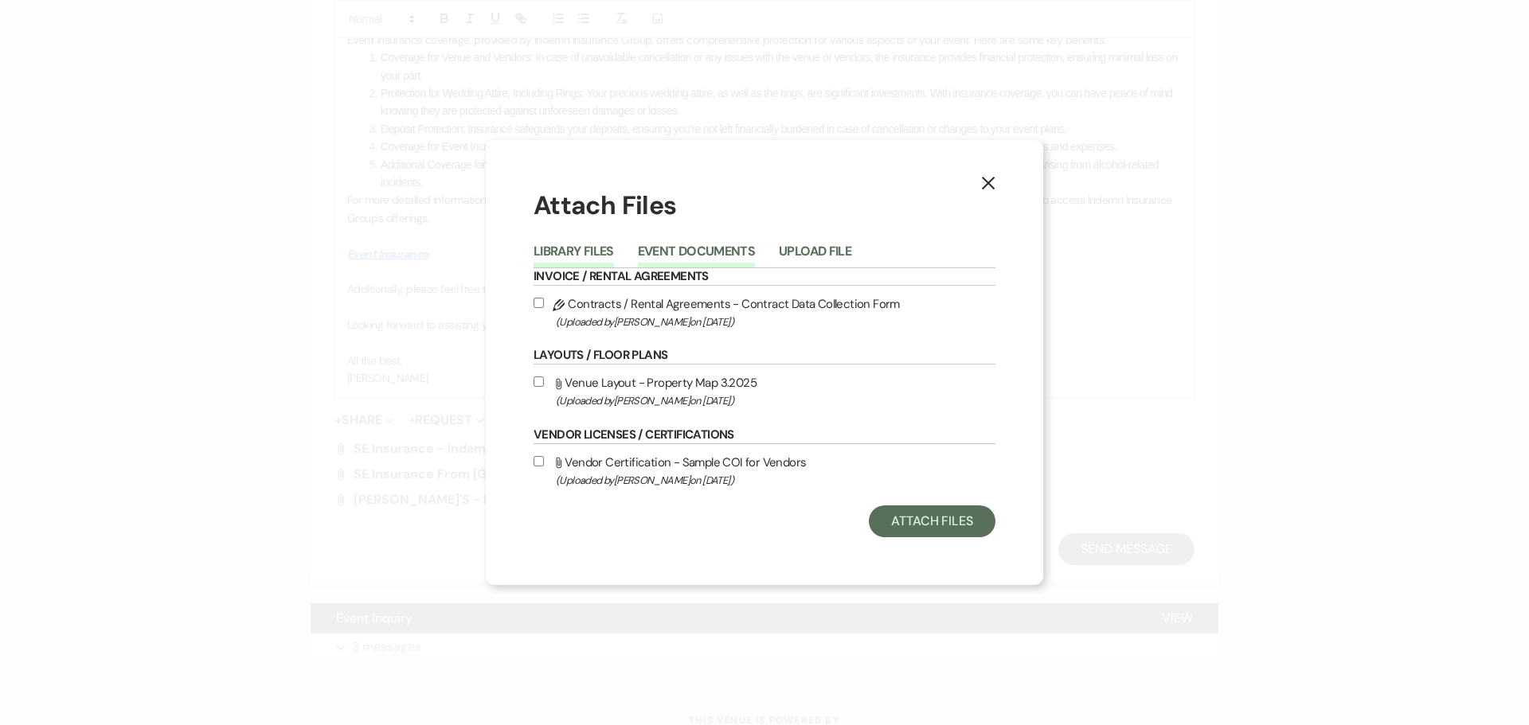
click at [580, 247] on button "Library Files" at bounding box center [573, 256] width 80 height 22
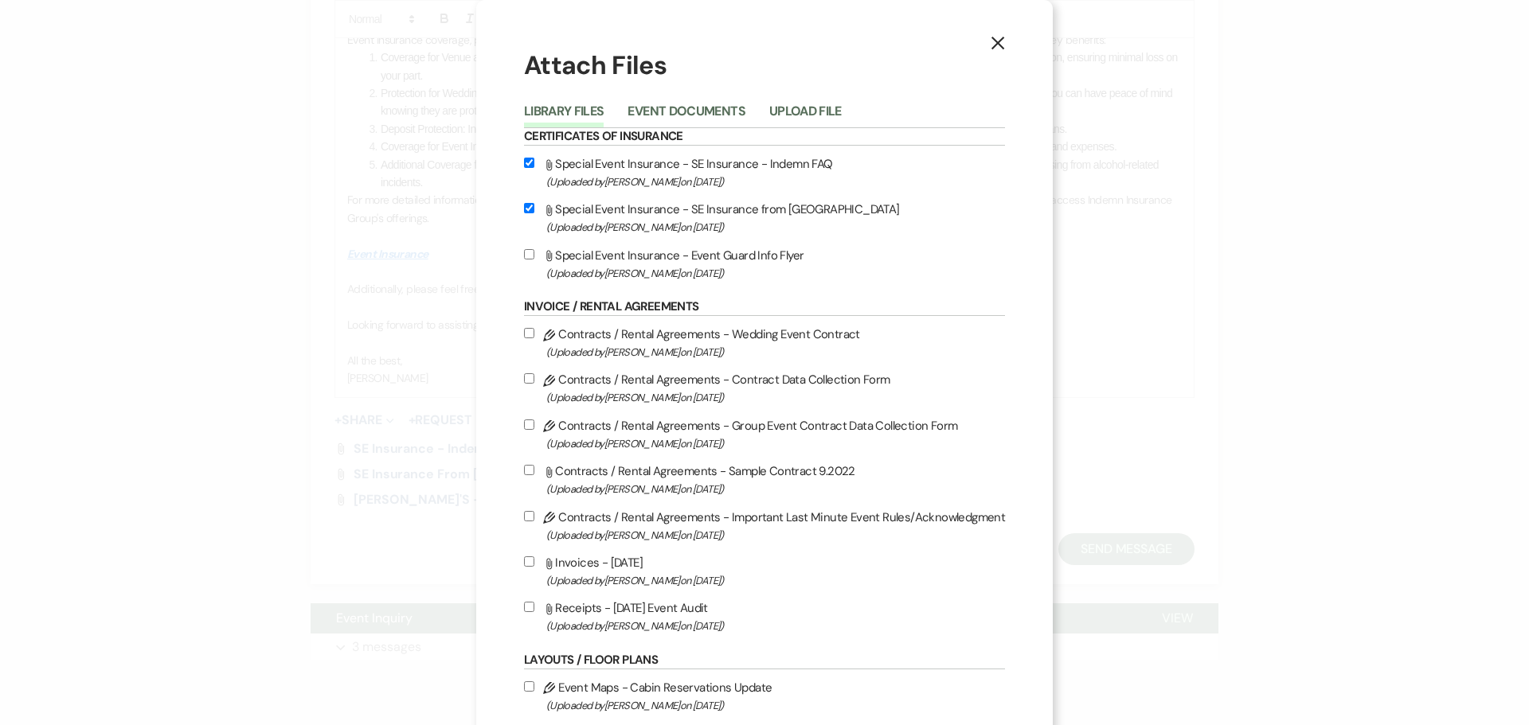
click at [527, 260] on input "Attach File Special Event Insurance - Event Guard Info Flyer (Uploaded by [PERS…" at bounding box center [529, 254] width 10 height 10
checkbox input "true"
click at [526, 213] on input "Attach File Special Event Insurance - SE Insurance from [GEOGRAPHIC_DATA] (Uplo…" at bounding box center [529, 208] width 10 height 10
checkbox input "false"
click at [529, 168] on input "Attach File Special Event Insurance - SE Insurance - Indemn FAQ (Uploaded by [P…" at bounding box center [529, 163] width 10 height 10
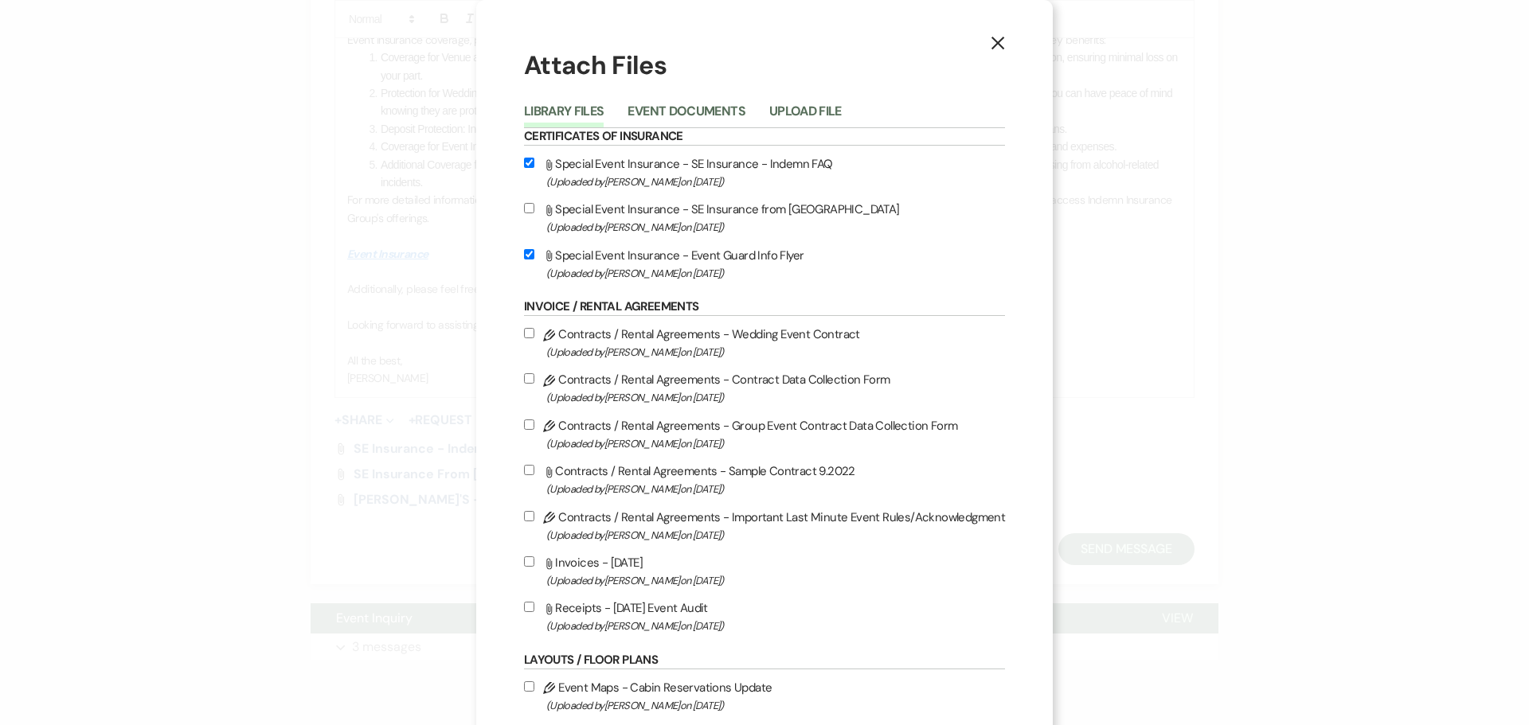
checkbox input "false"
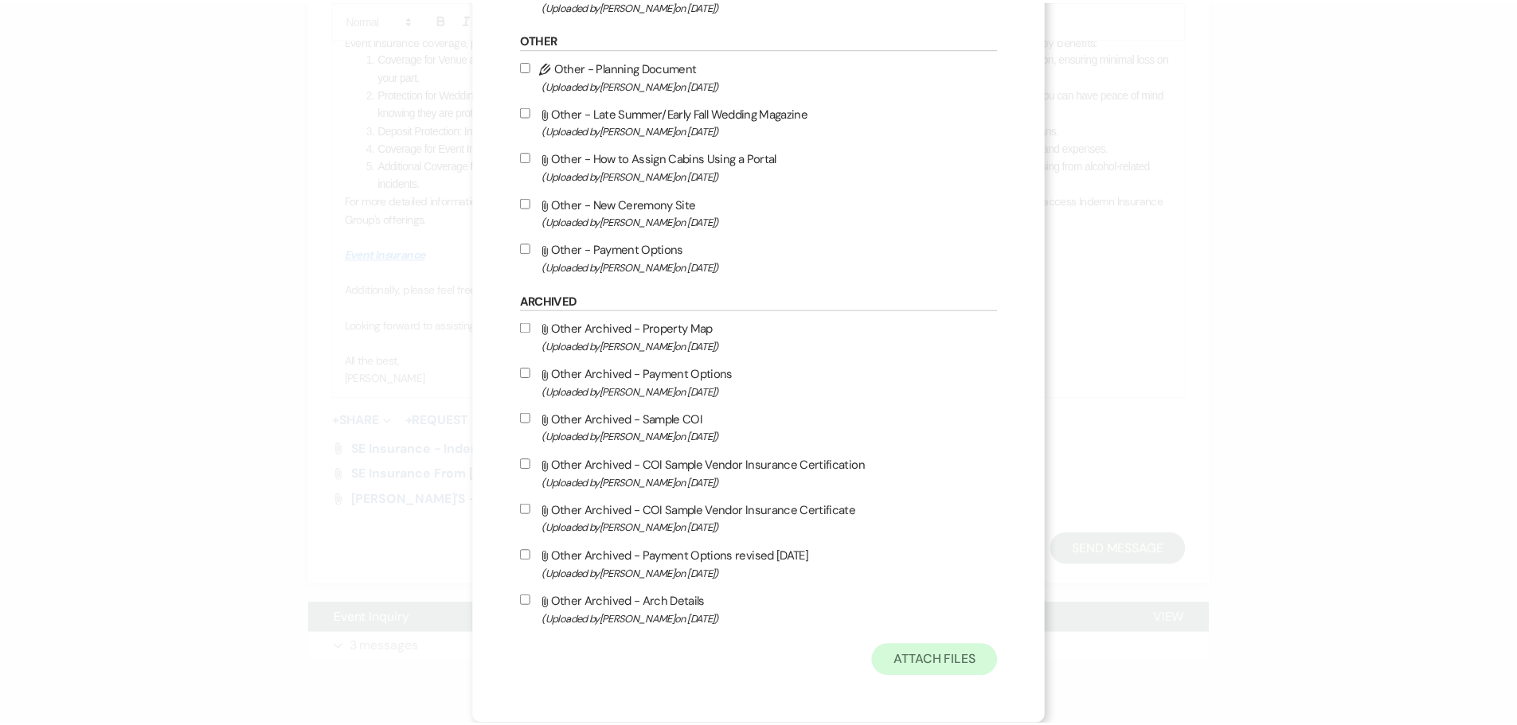
scroll to position [1057, 0]
click at [783, 649] on button "Attach Files" at bounding box center [941, 662] width 127 height 32
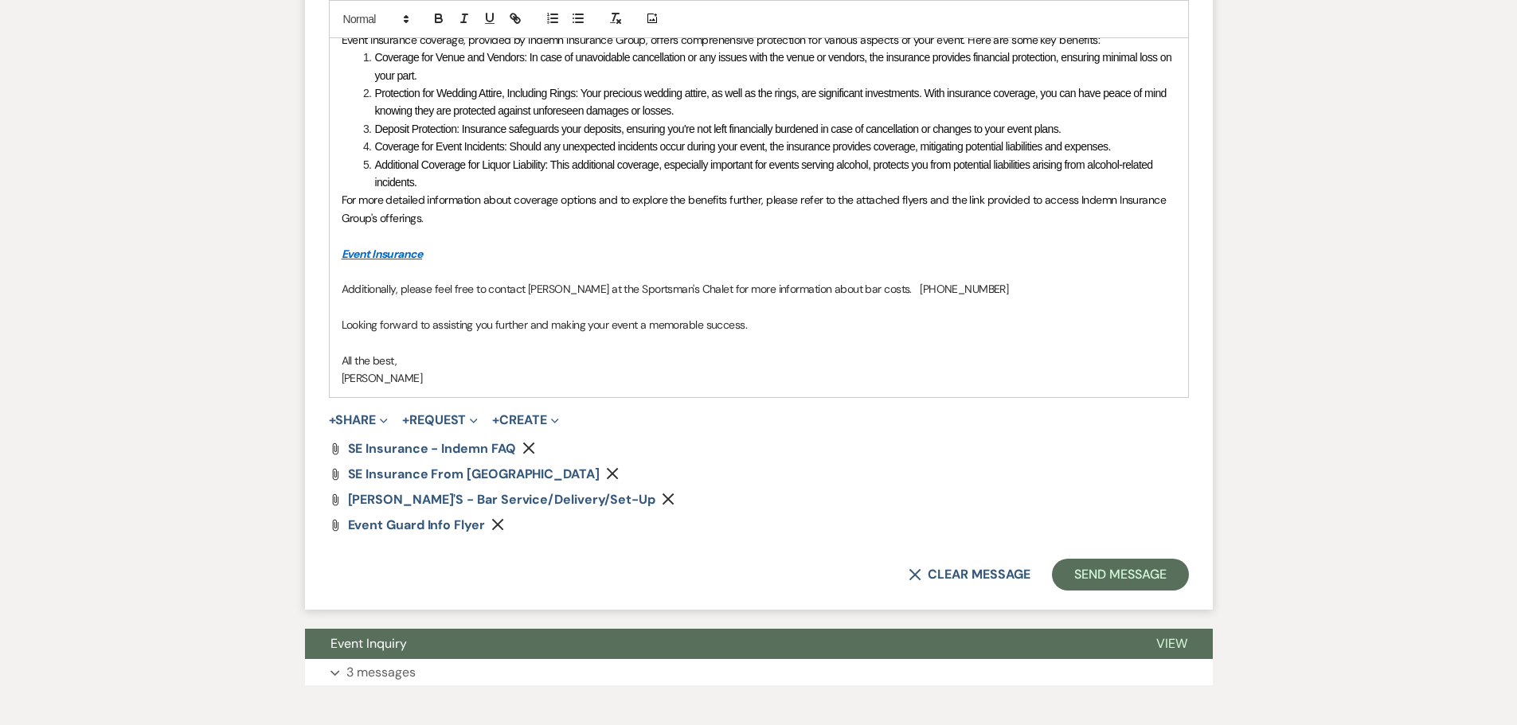
click at [606, 480] on icon "Remove" at bounding box center [612, 473] width 13 height 13
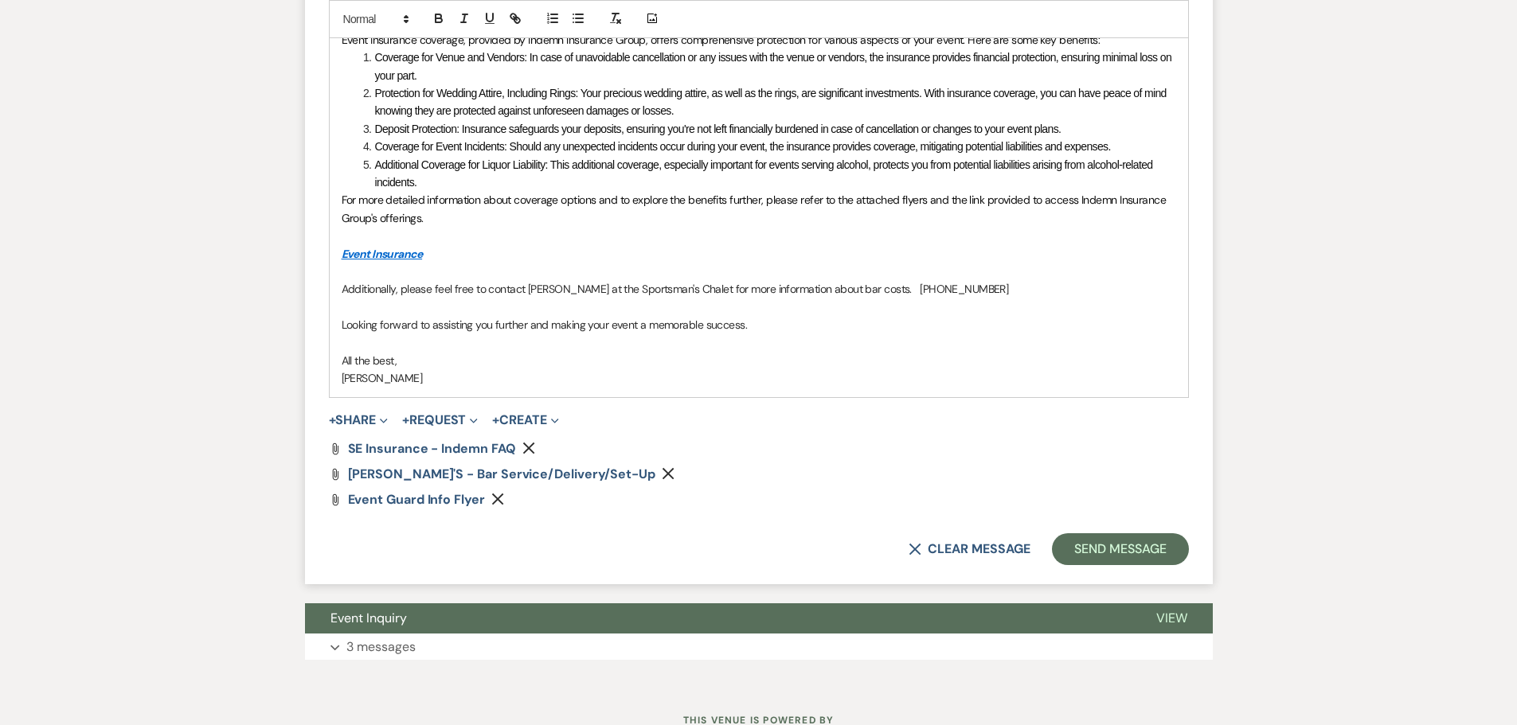
click at [535, 455] on icon "Remove" at bounding box center [528, 448] width 13 height 13
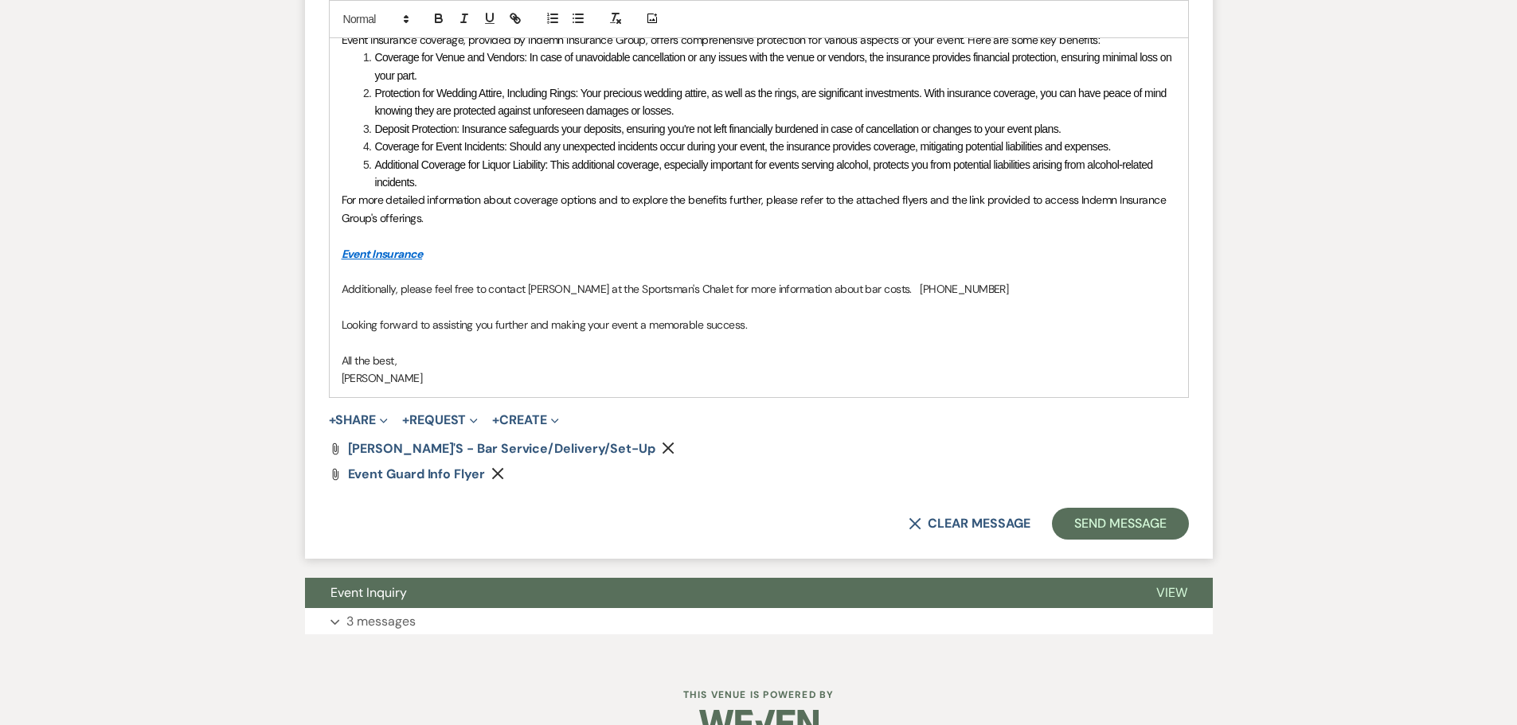
click at [397, 261] on link "Event Insurance" at bounding box center [382, 254] width 81 height 14
click at [590, 227] on p "For more detailed information about coverage options and to explore the benefit…" at bounding box center [759, 209] width 834 height 36
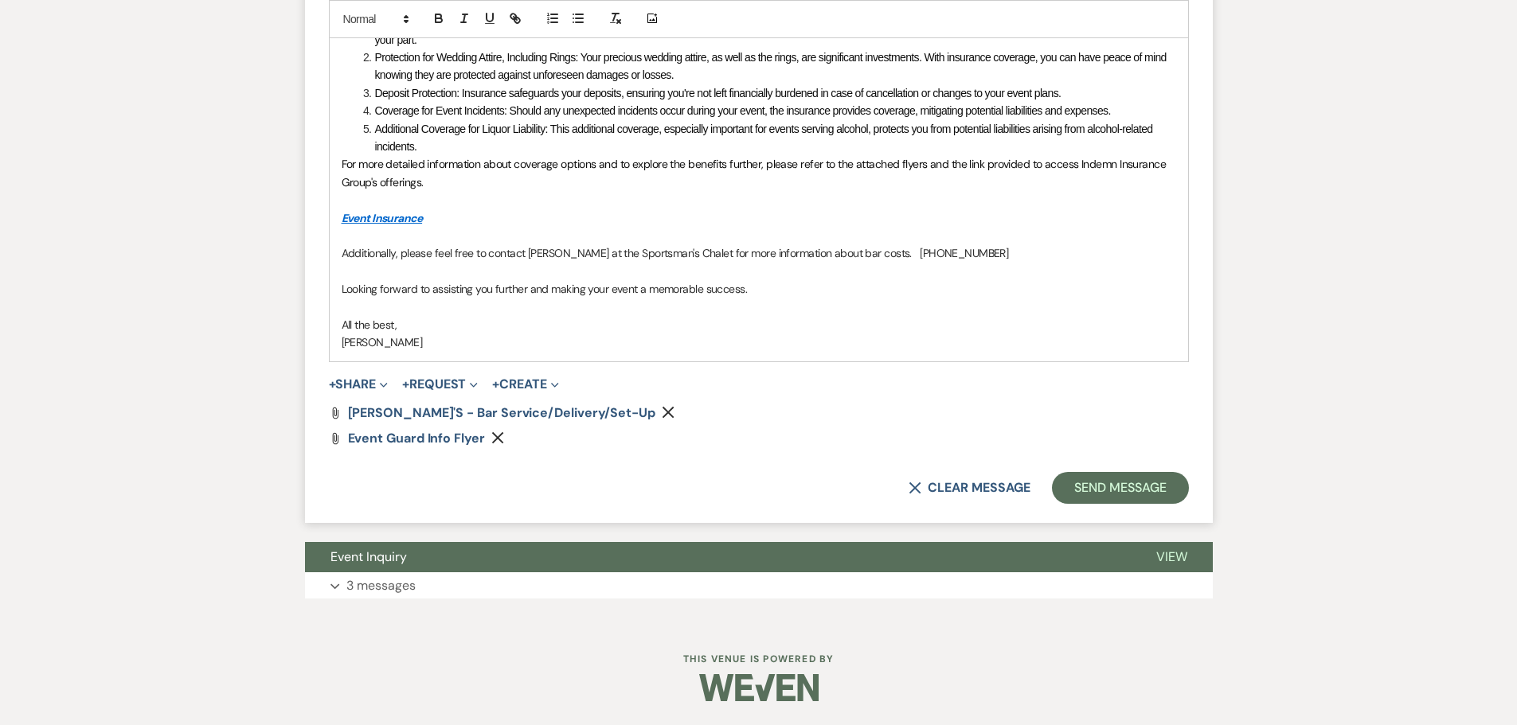
scroll to position [3013, 0]
click at [783, 504] on button "Send Message" at bounding box center [1120, 488] width 136 height 32
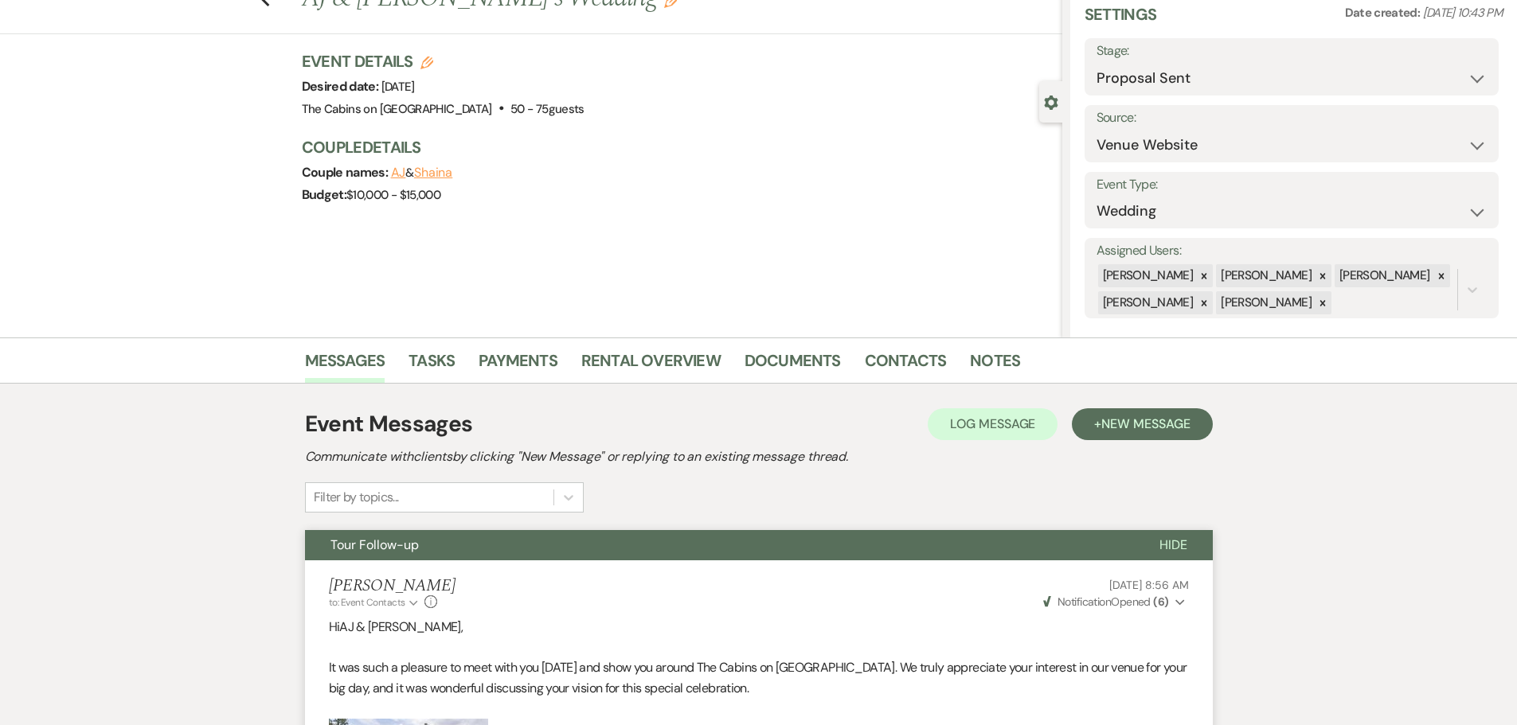
scroll to position [0, 0]
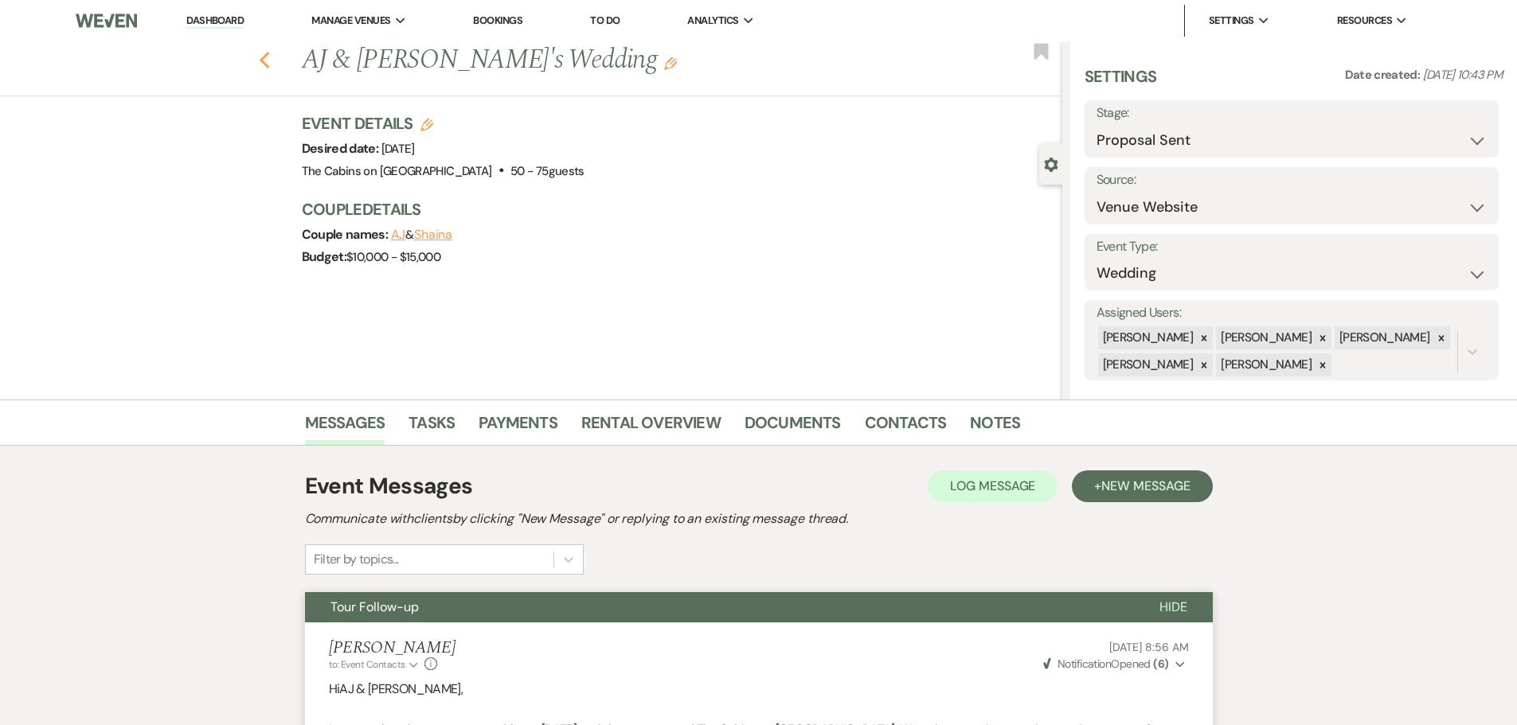
click at [267, 64] on use "button" at bounding box center [264, 61] width 10 height 18
select select "6"
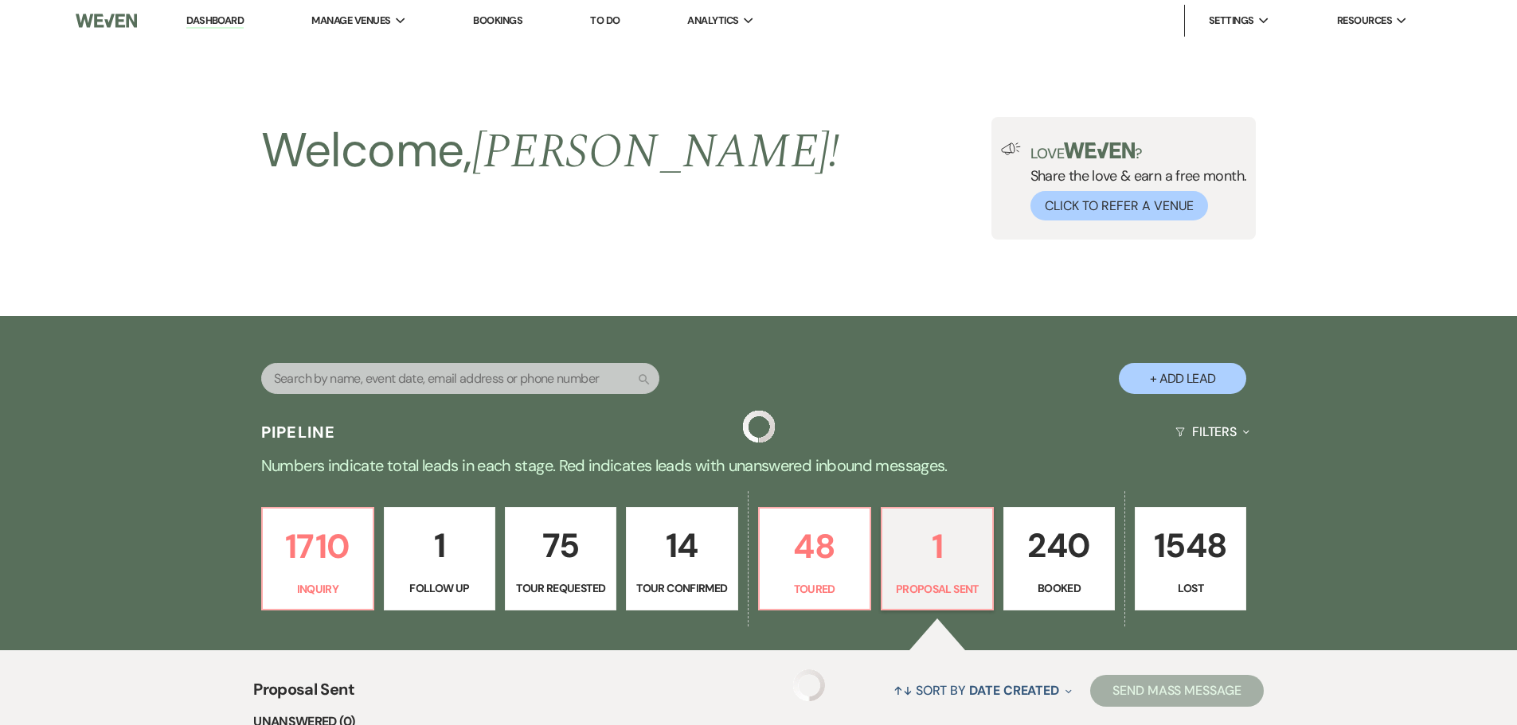
scroll to position [388, 0]
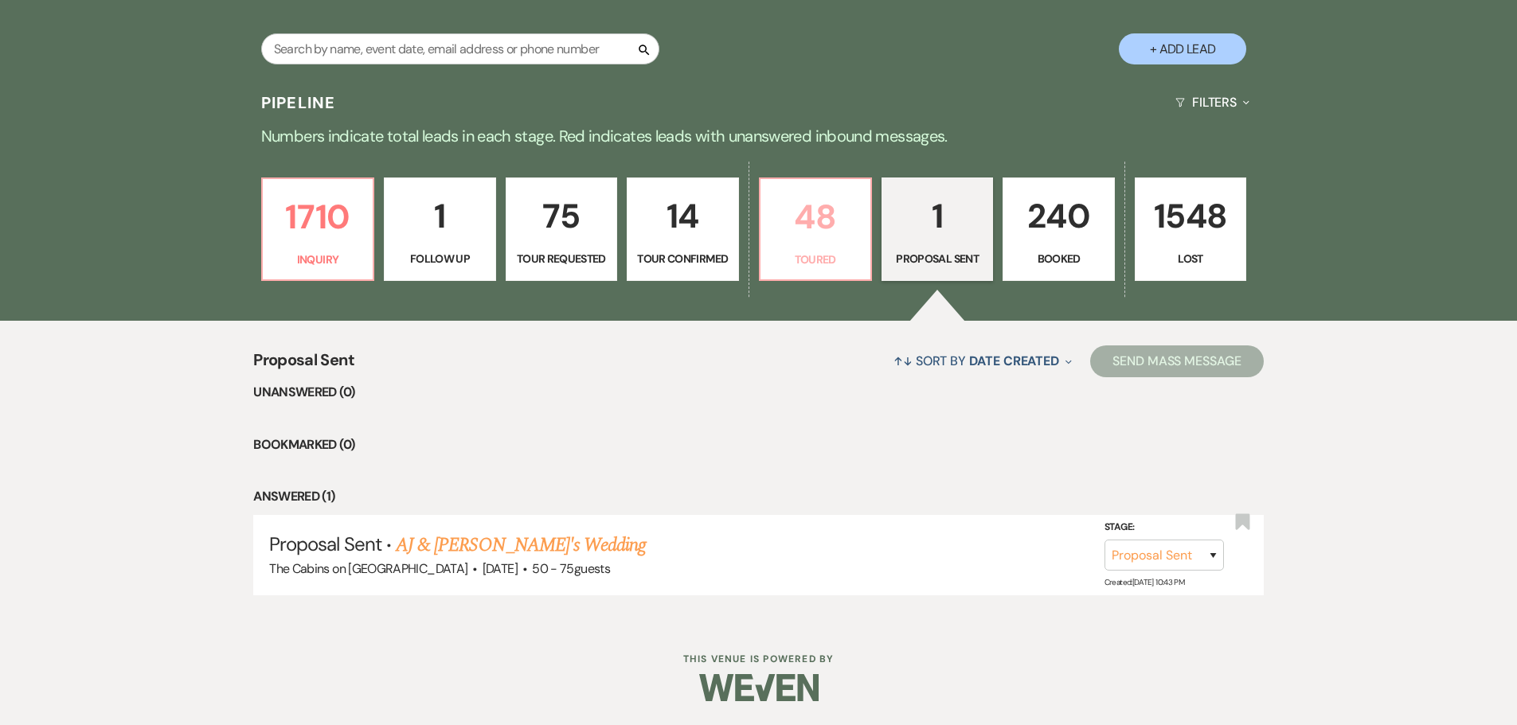
click at [783, 193] on p "48" at bounding box center [815, 216] width 91 height 53
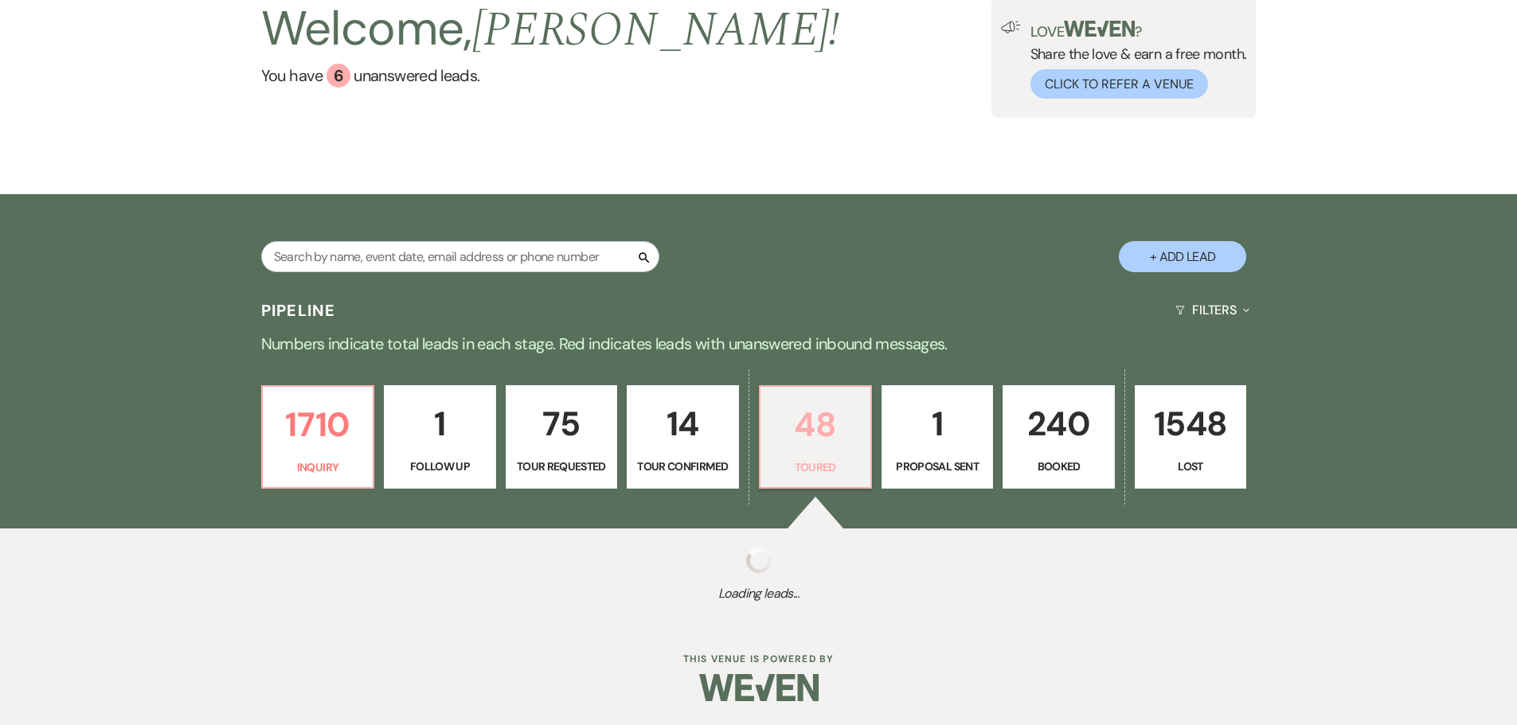
select select "5"
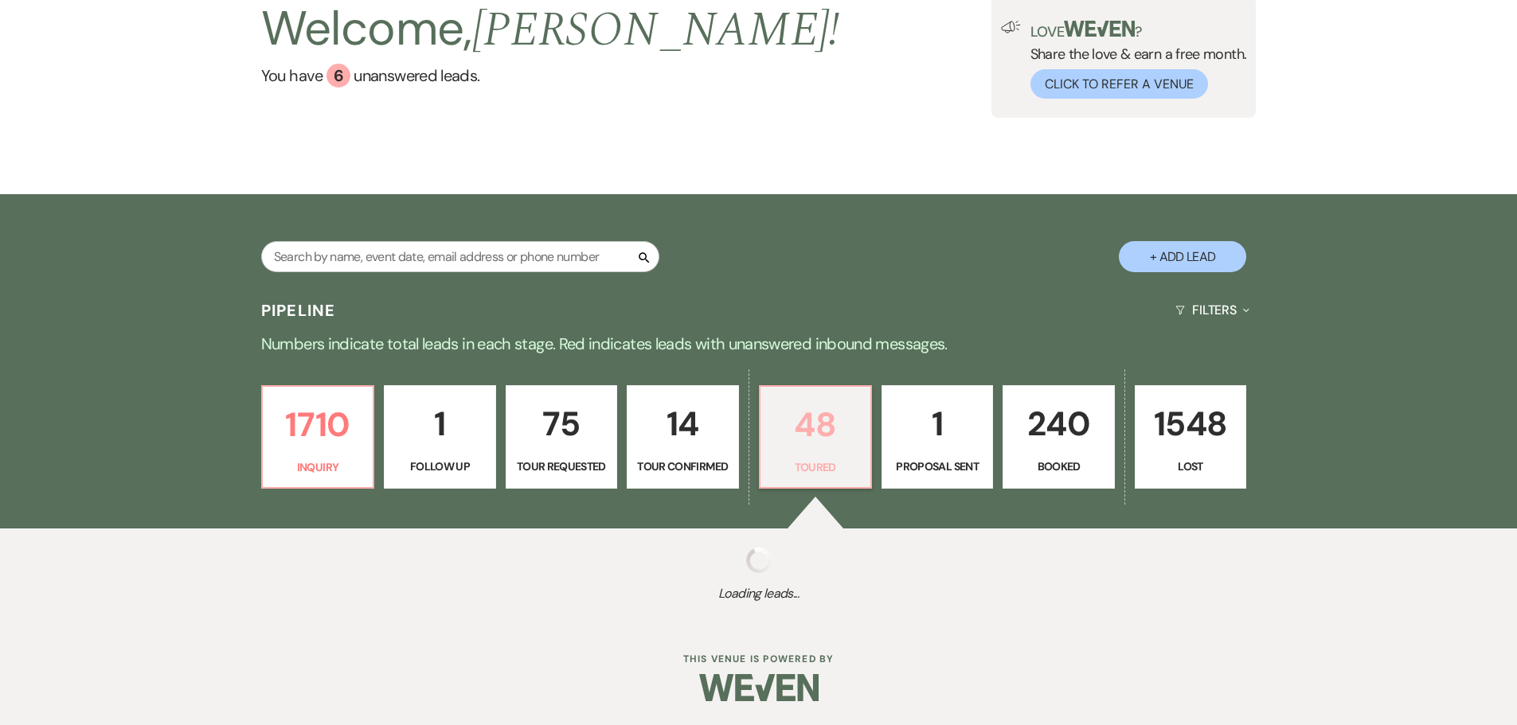
select select "5"
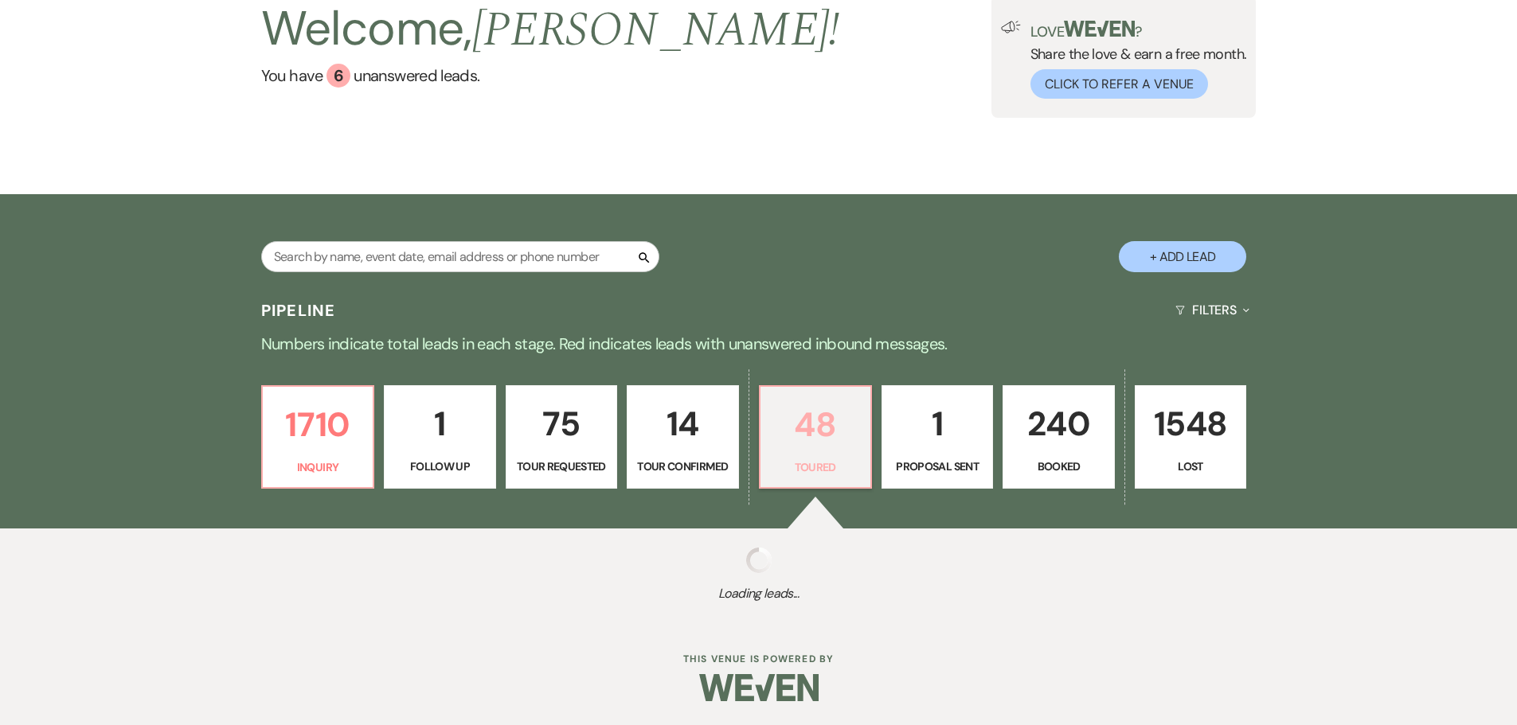
select select "5"
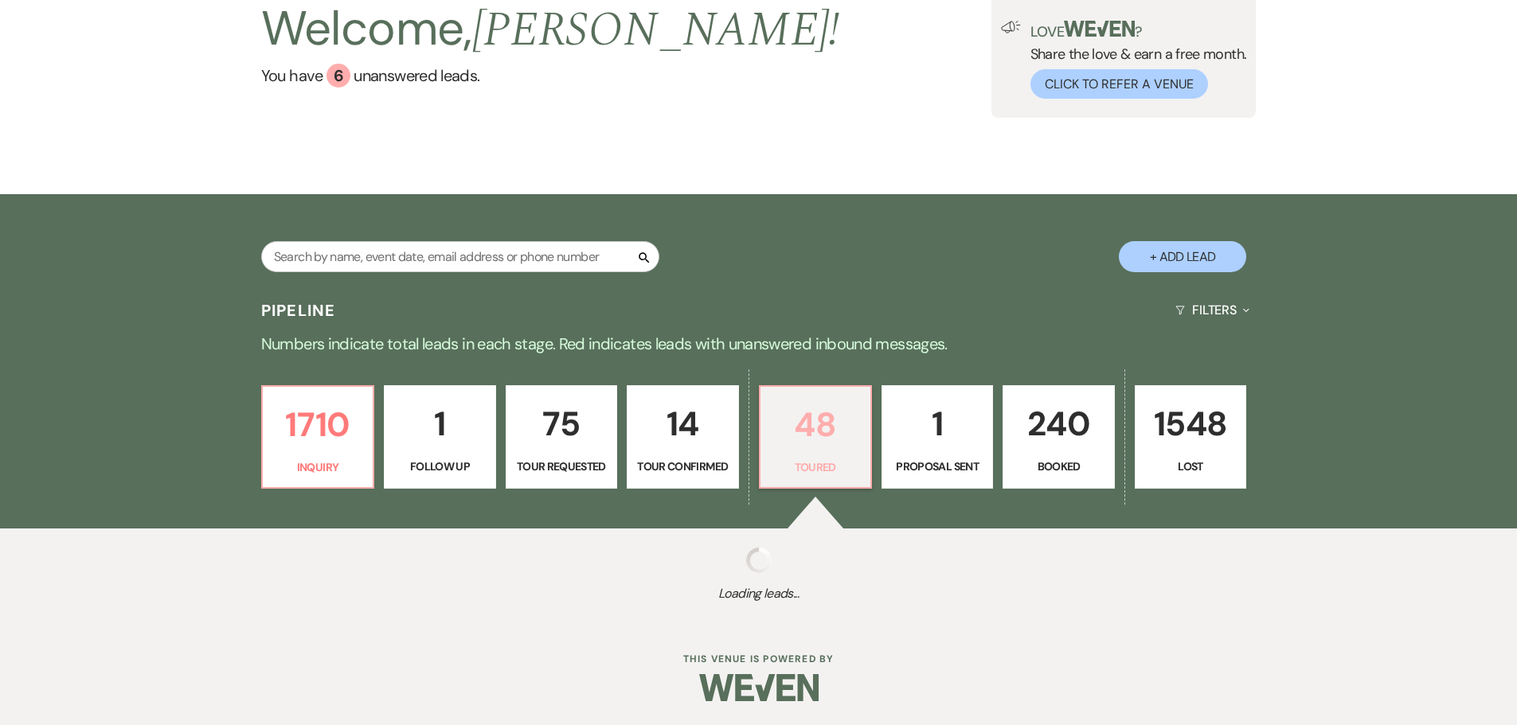
select select "5"
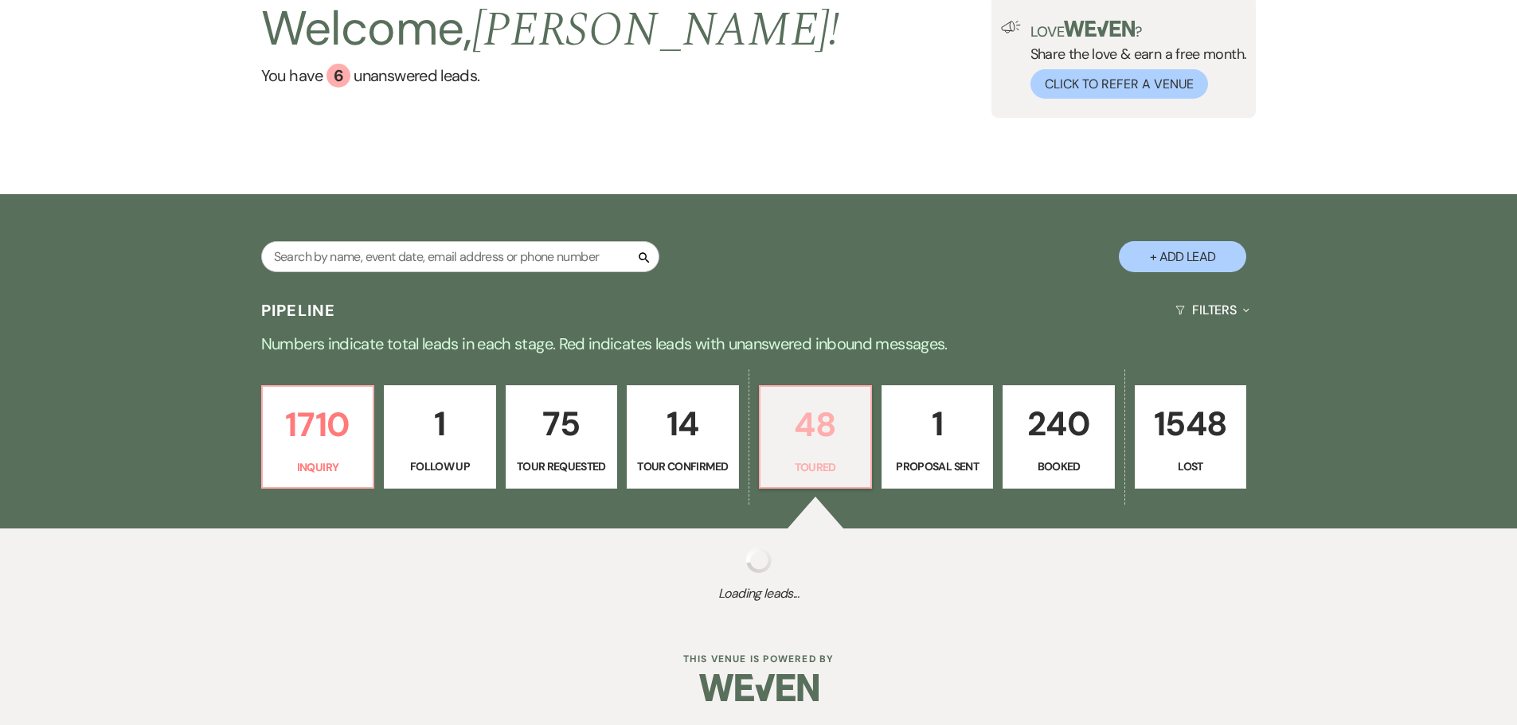
select select "5"
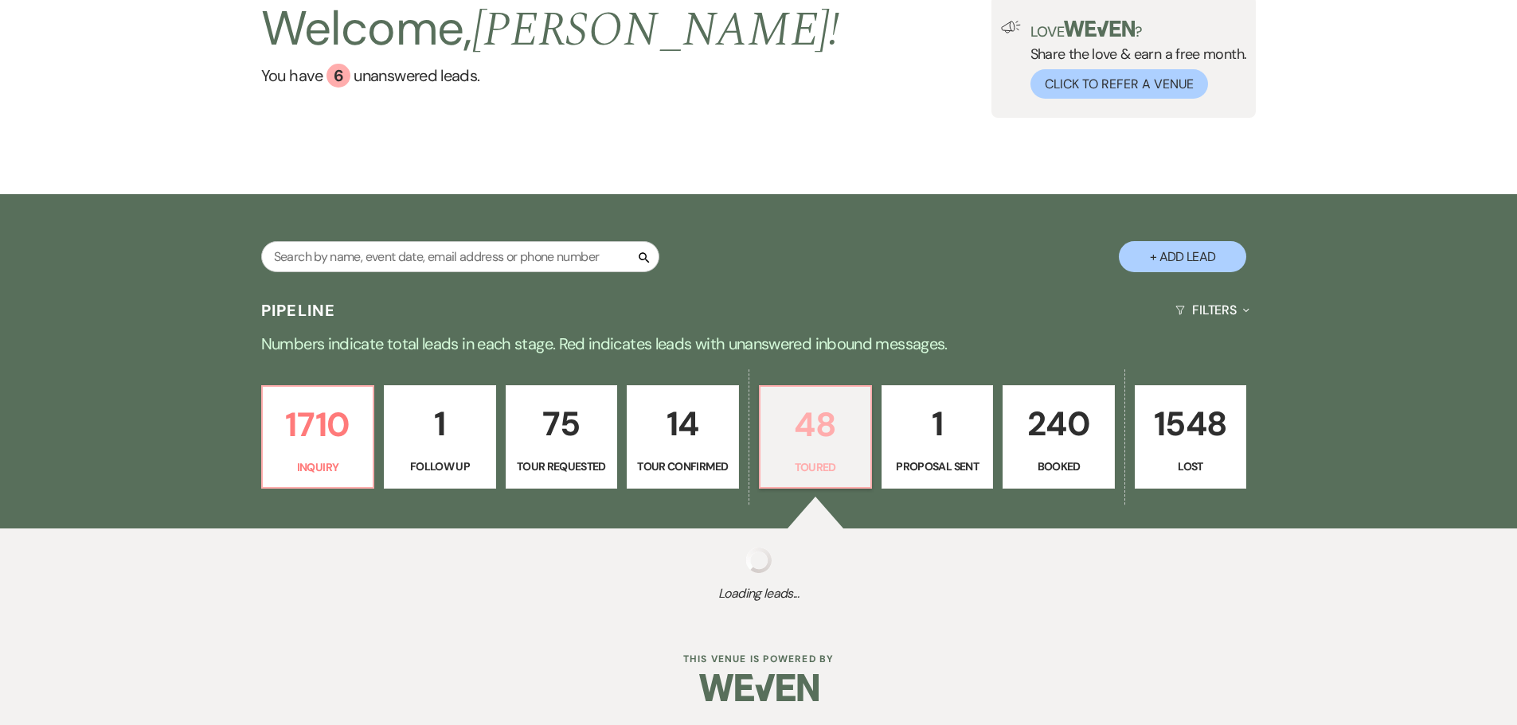
select select "5"
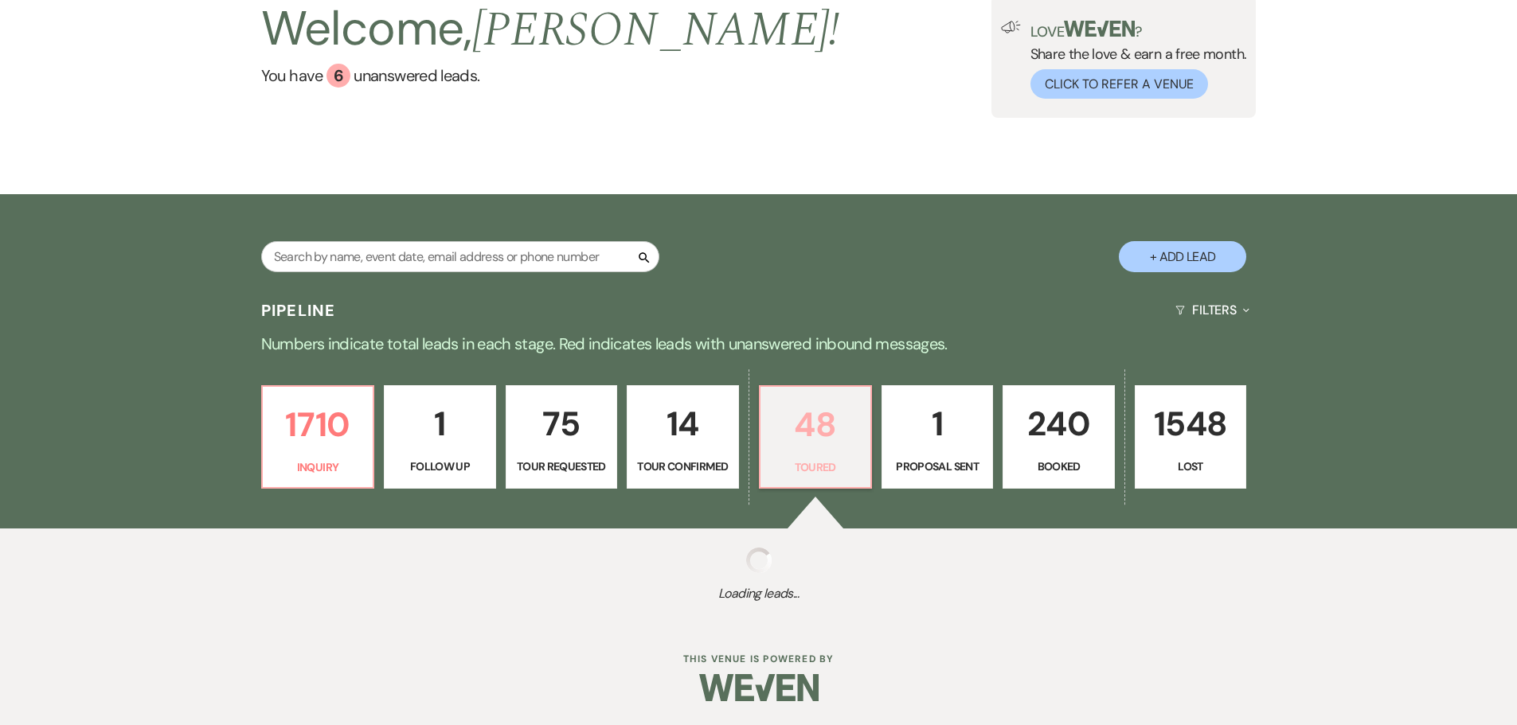
select select "5"
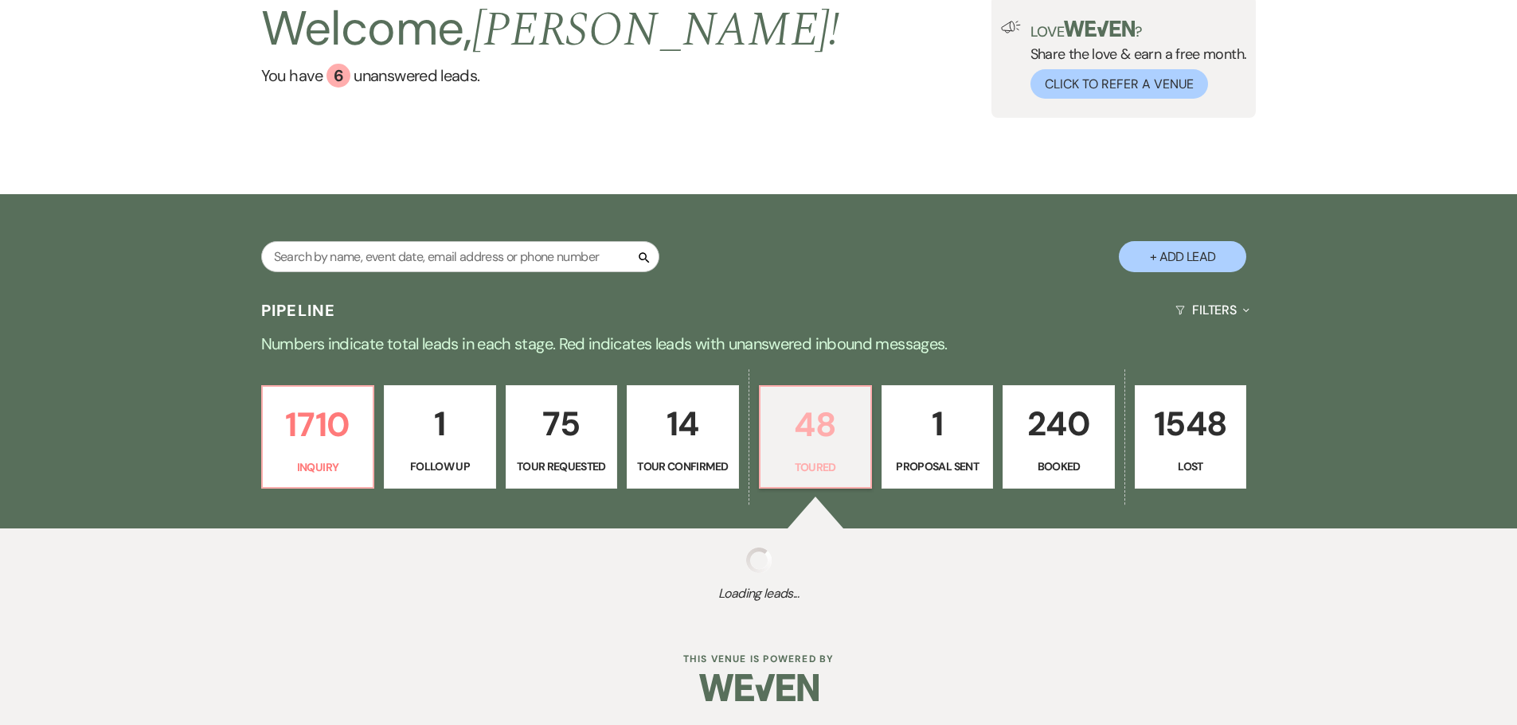
select select "5"
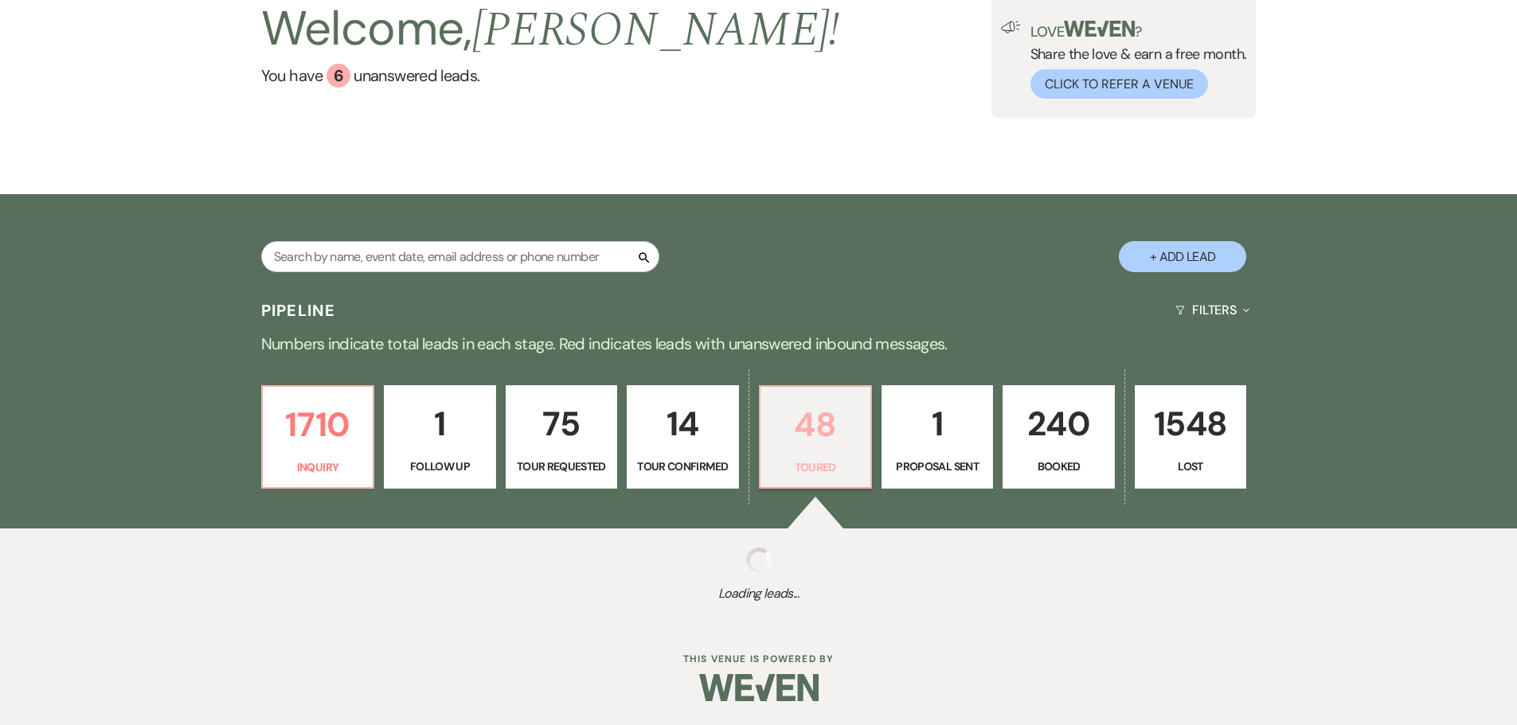
select select "5"
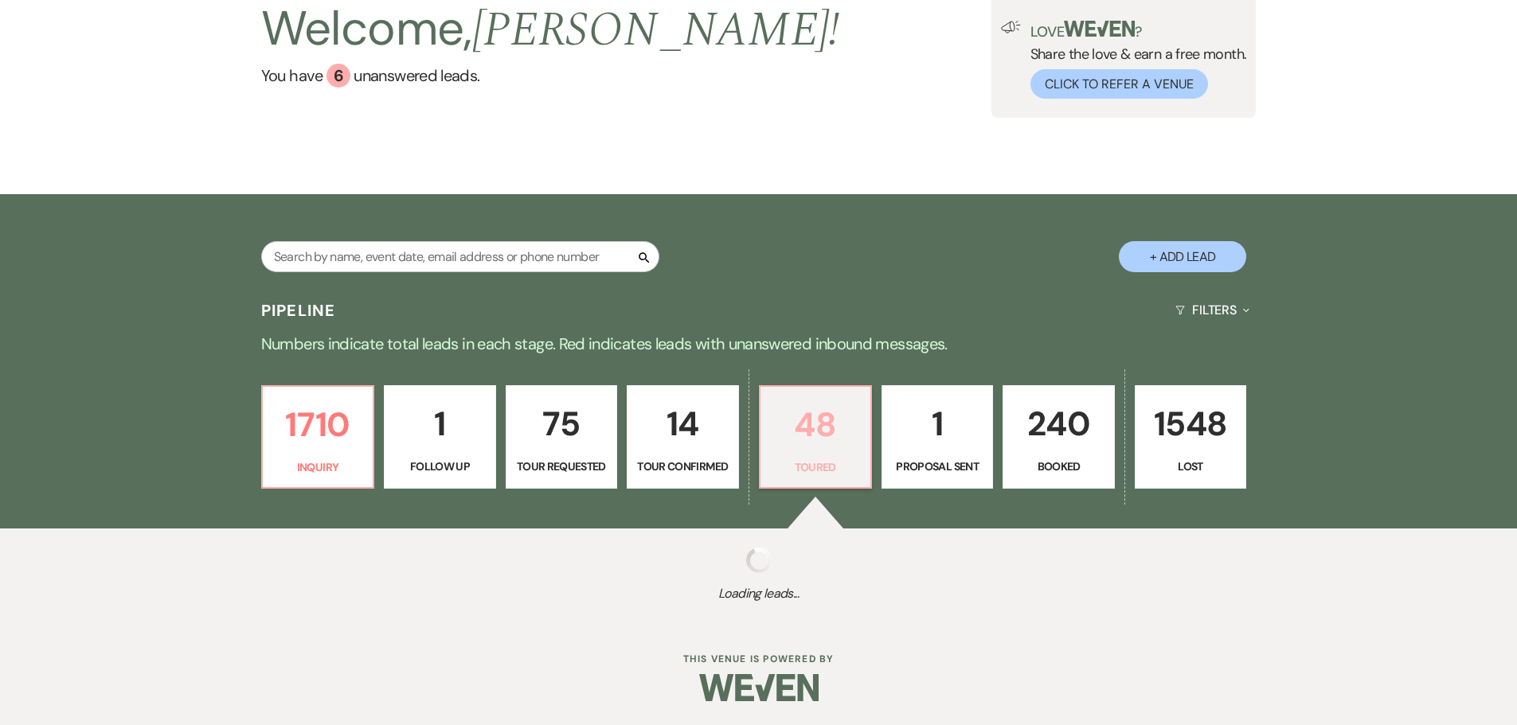
select select "5"
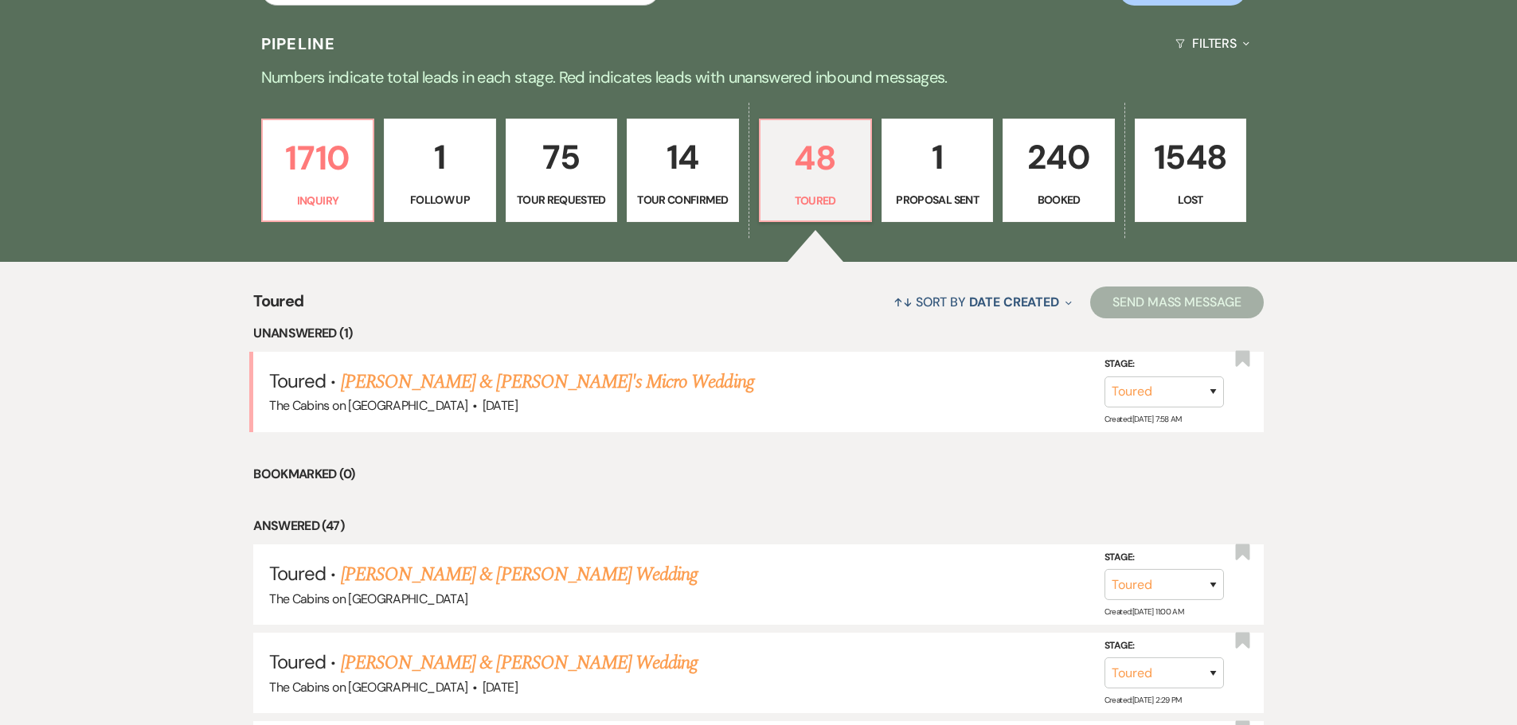
scroll to position [388, 0]
click at [783, 185] on p "1" at bounding box center [937, 157] width 91 height 53
select select "6"
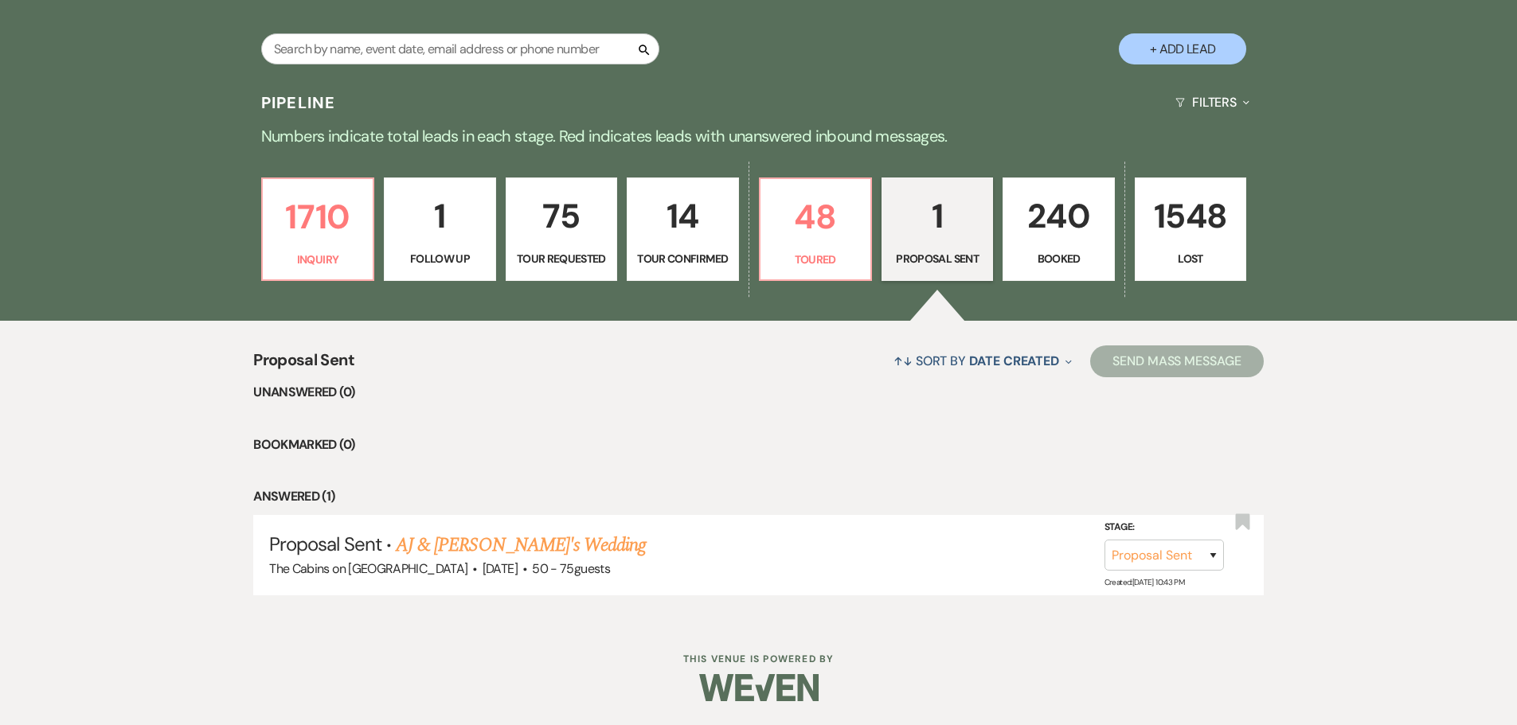
click at [783, 195] on p "240" at bounding box center [1058, 215] width 91 height 53
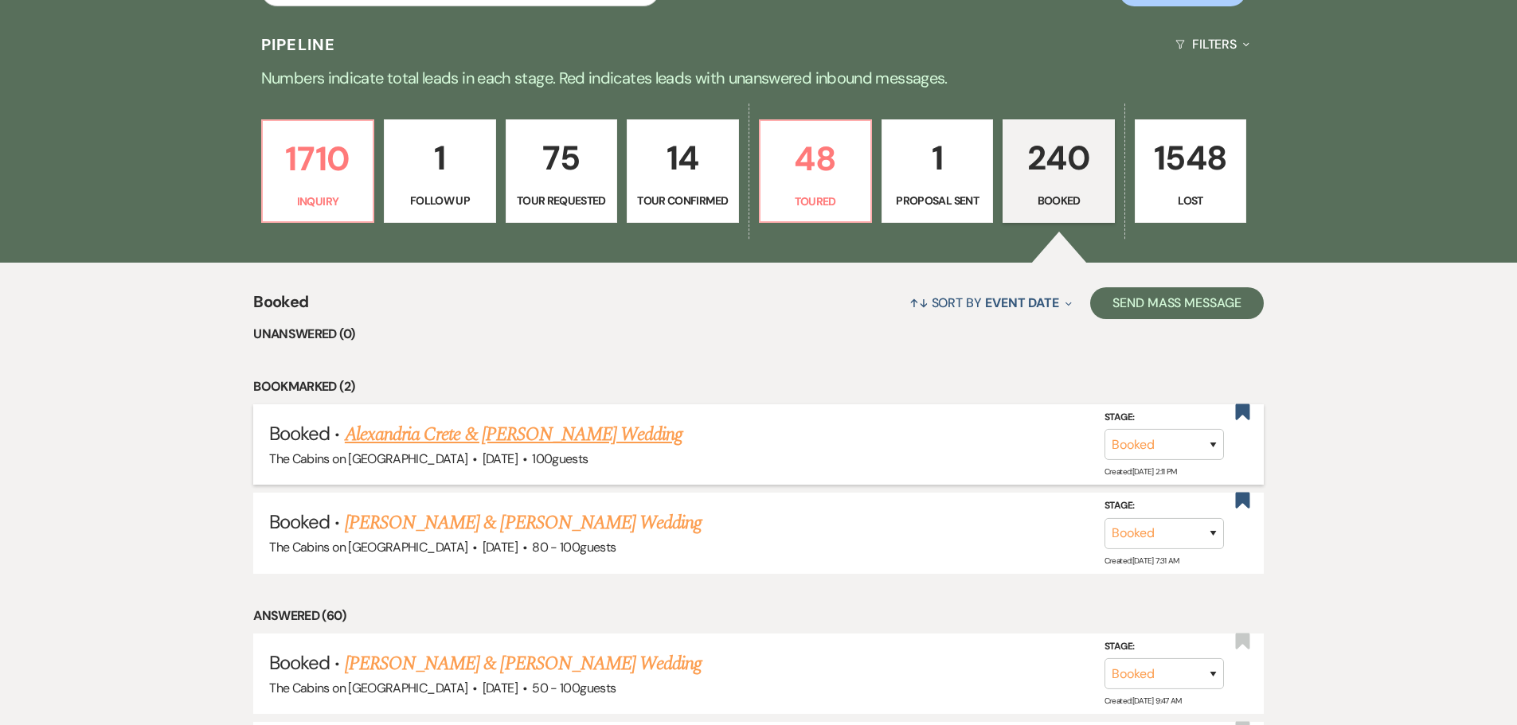
click at [467, 449] on link "Alexandria Crete & [PERSON_NAME] Wedding" at bounding box center [514, 434] width 338 height 29
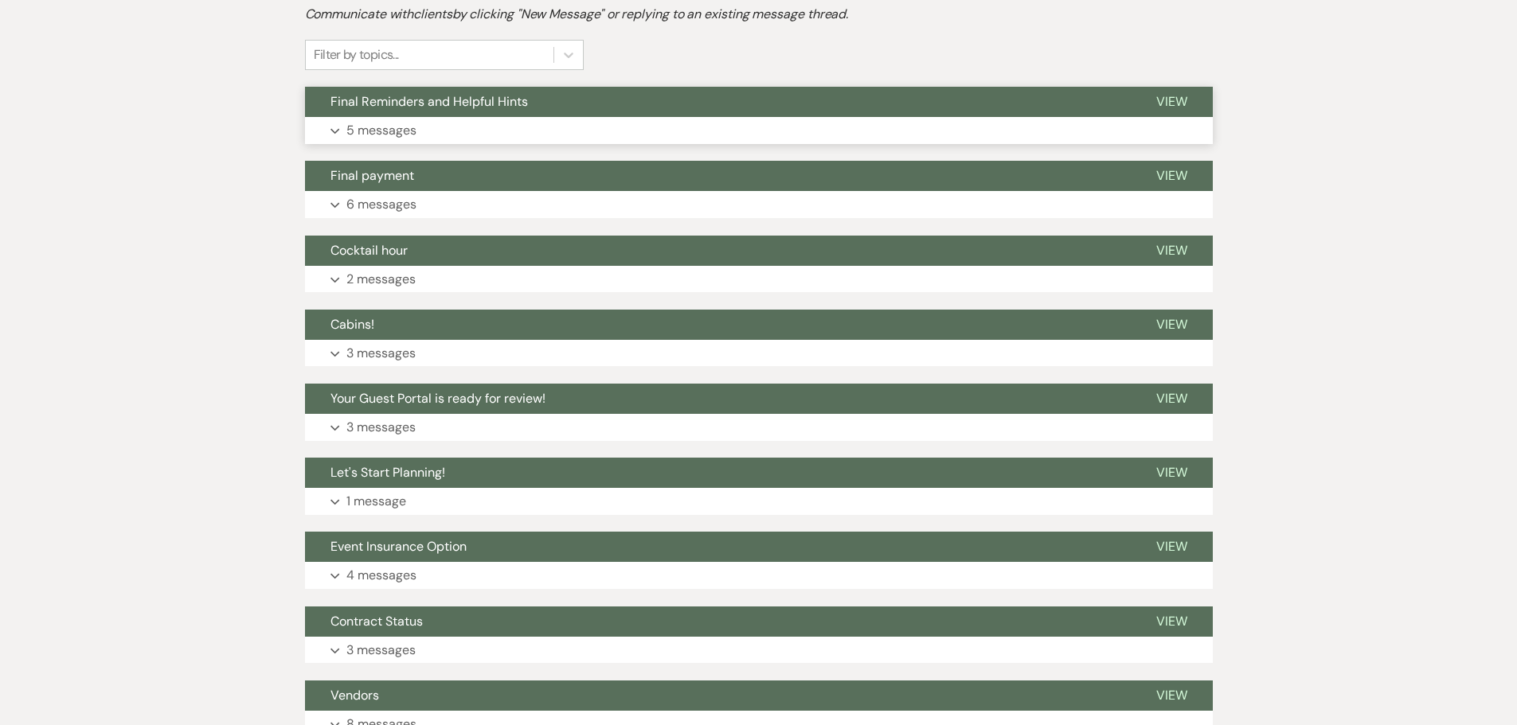
scroll to position [478, 0]
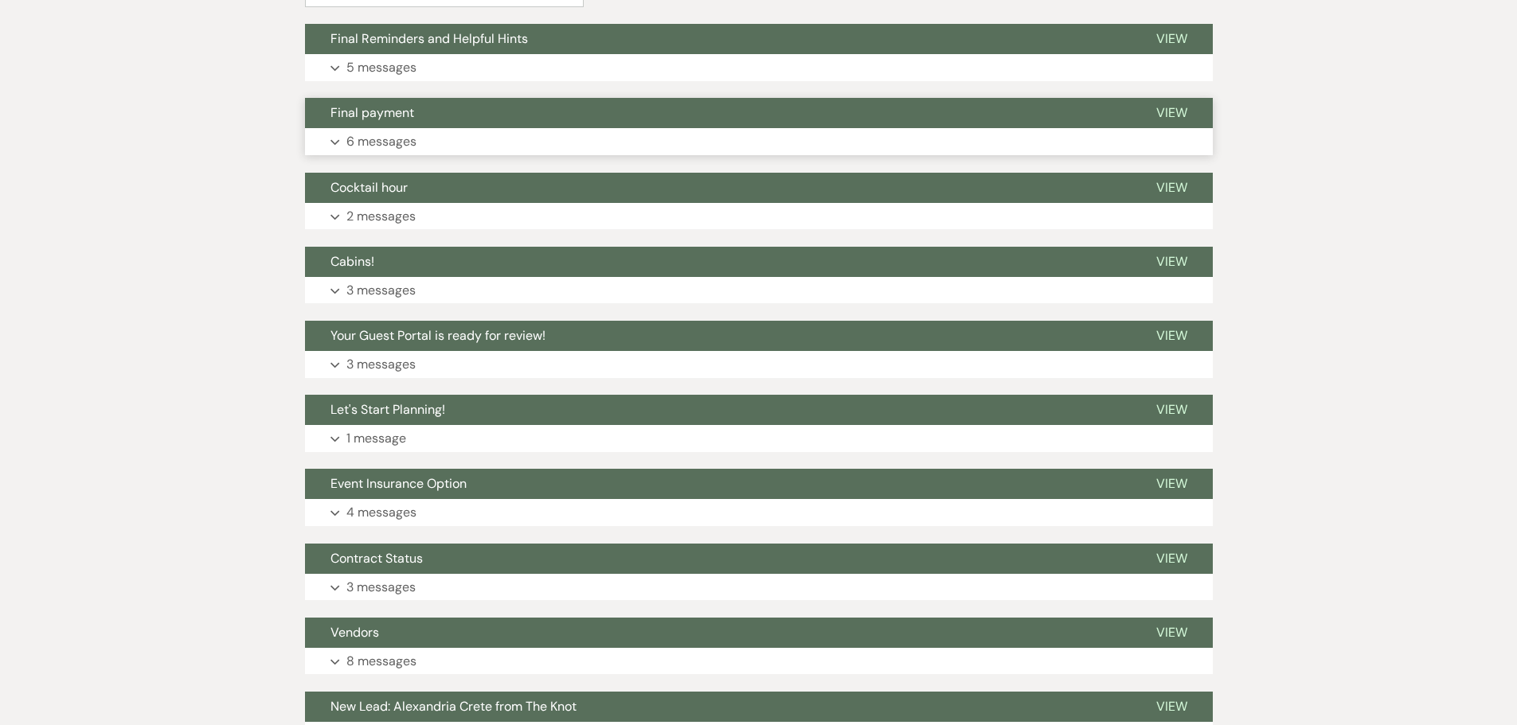
click at [396, 152] on p "6 messages" at bounding box center [381, 141] width 70 height 21
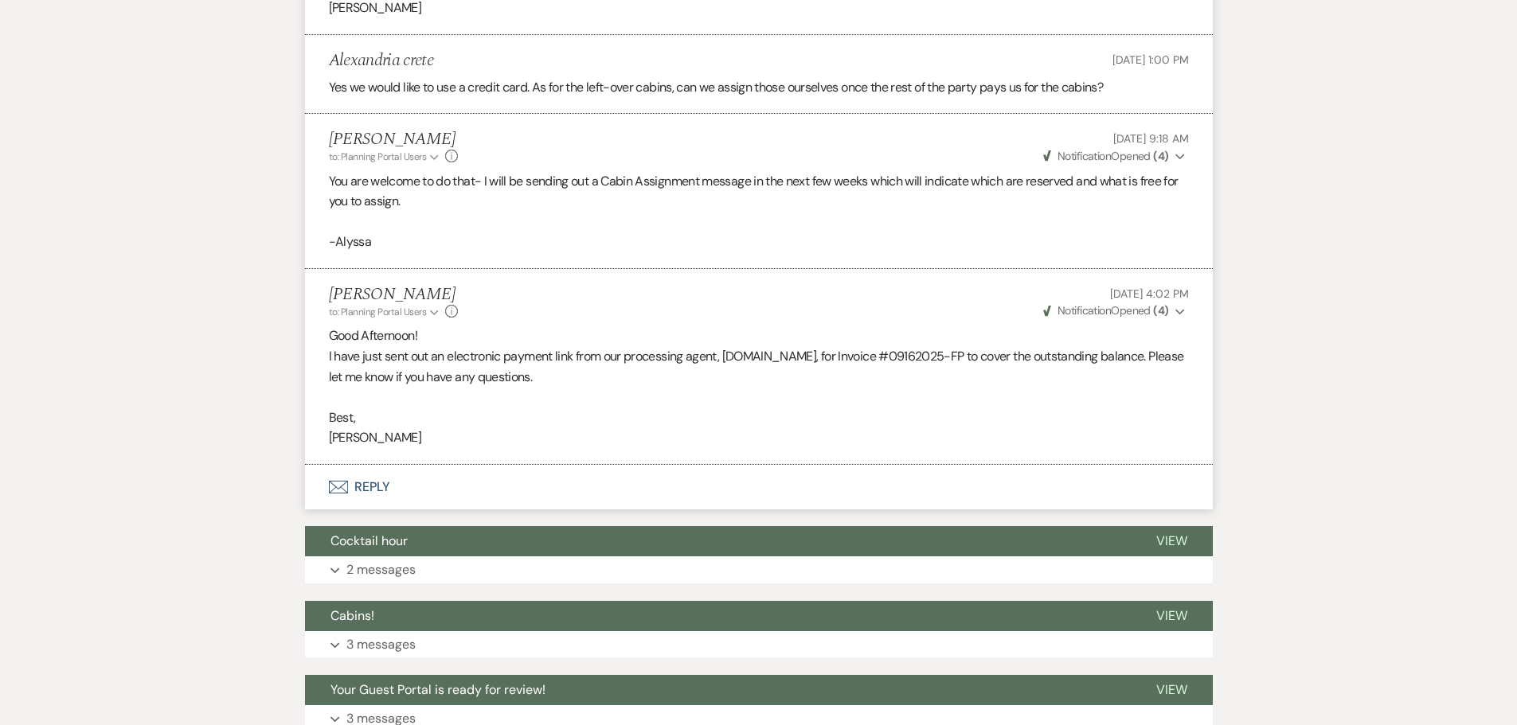
scroll to position [1752, 0]
